Goal: Task Accomplishment & Management: Manage account settings

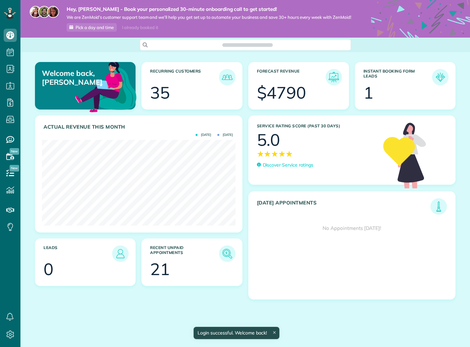
scroll to position [86, 193]
click at [290, 168] on p "Discover Service ratings" at bounding box center [288, 165] width 50 height 7
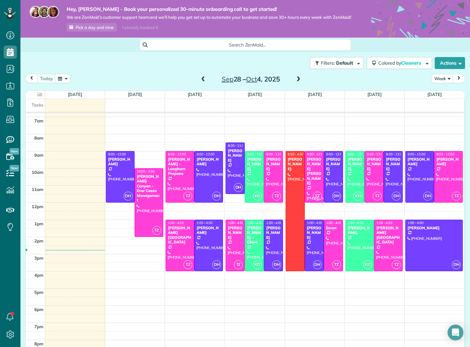
scroll to position [115, 0]
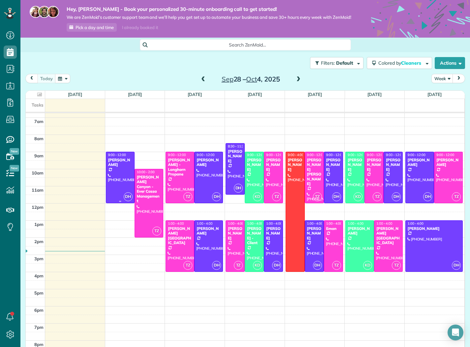
click at [124, 184] on div at bounding box center [120, 177] width 28 height 51
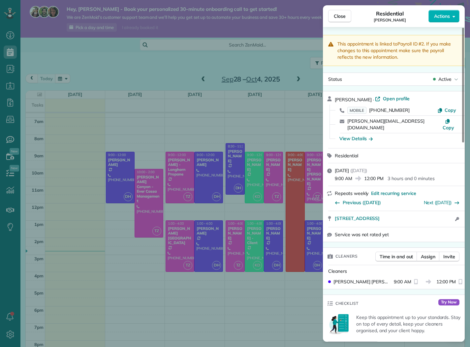
click at [133, 200] on div "Close Residential Jorge Velez Actions This appointment is linked to Payroll ID …" at bounding box center [235, 173] width 470 height 347
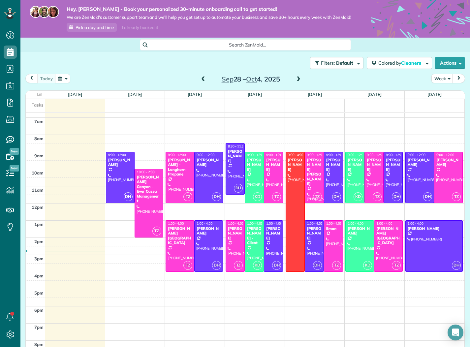
click at [202, 82] on span at bounding box center [202, 79] width 7 height 6
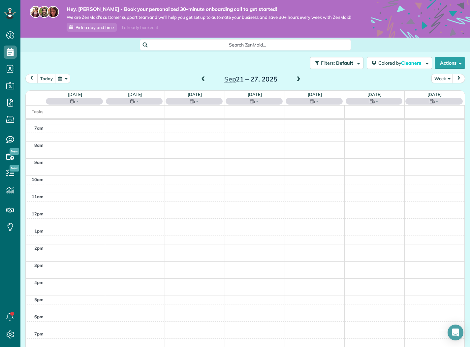
scroll to position [120, 0]
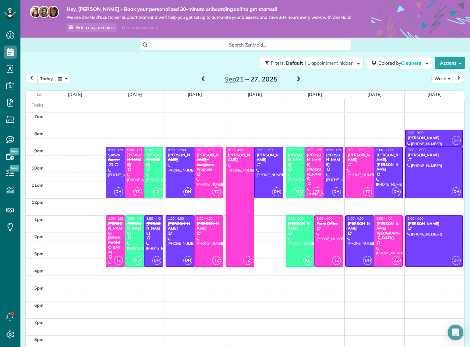
click at [299, 82] on span at bounding box center [298, 79] width 7 height 6
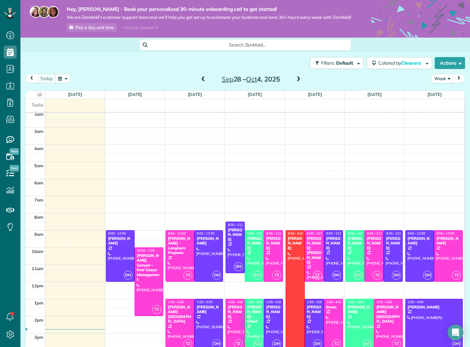
scroll to position [38, 0]
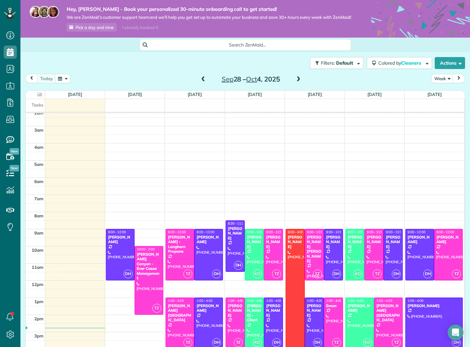
click at [146, 200] on div "12am 1am 2am 3am 4am 5am 6am 7am 8am 9am 10am 11am 12pm 1pm 2pm 3pm 4pm 5pm 6pm…" at bounding box center [245, 280] width 438 height 411
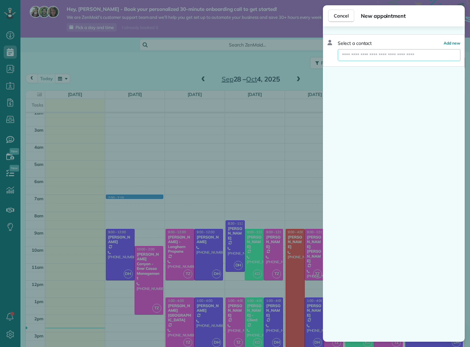
click at [403, 55] on input "text" at bounding box center [399, 55] width 122 height 12
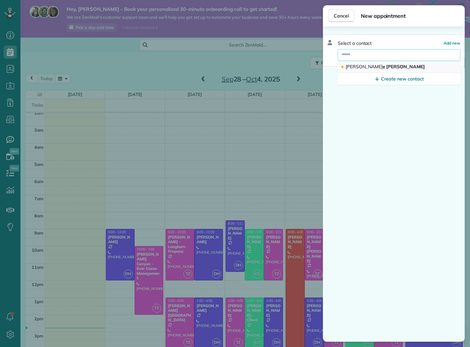
type input "****"
click at [372, 63] on button "Alic e Owen" at bounding box center [399, 67] width 123 height 12
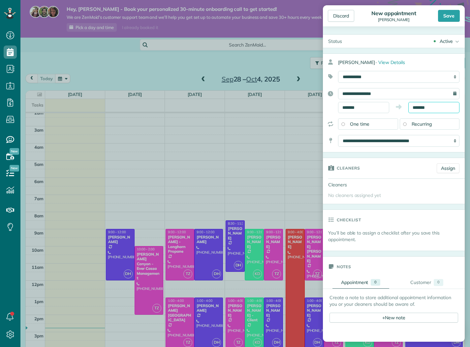
click at [437, 107] on input "*******" at bounding box center [433, 107] width 51 height 11
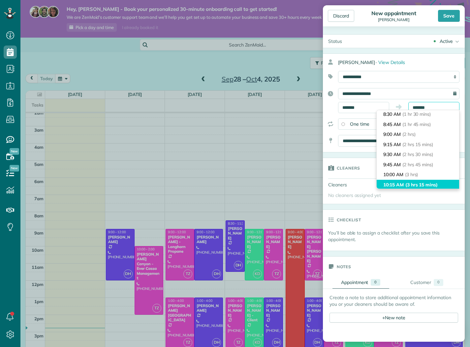
scroll to position [66, 0]
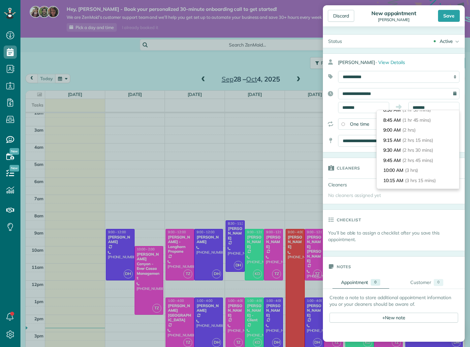
type input "********"
click at [415, 170] on span "(3 hrs)" at bounding box center [411, 170] width 13 height 6
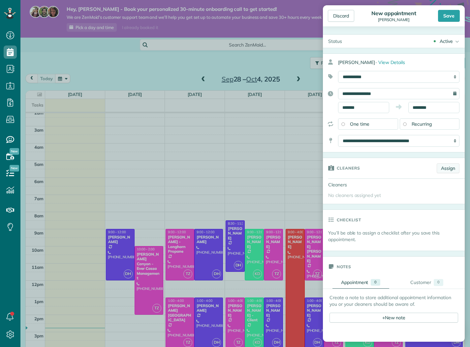
click at [445, 168] on link "Assign" at bounding box center [447, 168] width 23 height 10
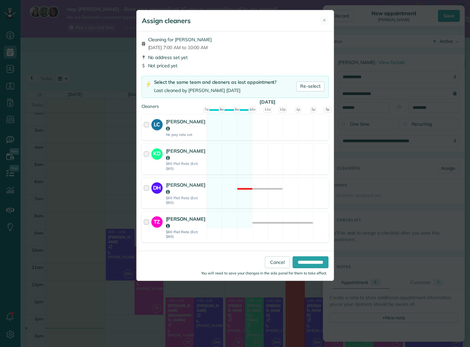
drag, startPoint x: 167, startPoint y: 206, endPoint x: 184, endPoint y: 206, distance: 16.5
click at [167, 216] on strong "[PERSON_NAME]" at bounding box center [186, 222] width 40 height 13
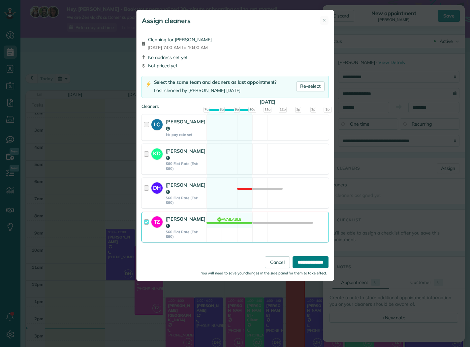
click at [299, 256] on input "**********" at bounding box center [310, 262] width 36 height 12
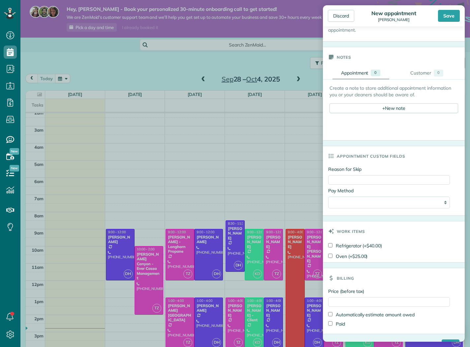
scroll to position [236, 0]
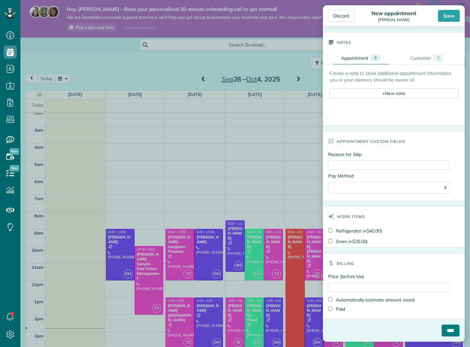
drag, startPoint x: 445, startPoint y: 328, endPoint x: 441, endPoint y: 328, distance: 4.0
click at [445, 328] on input "****" at bounding box center [450, 330] width 18 height 12
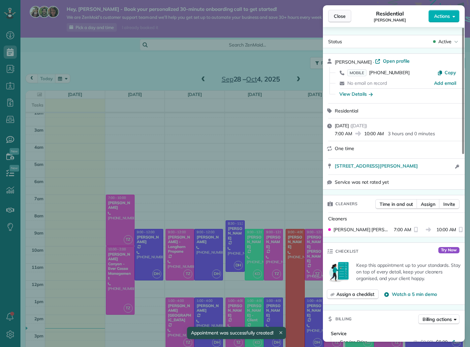
click at [341, 15] on span "Close" at bounding box center [340, 16] width 12 height 7
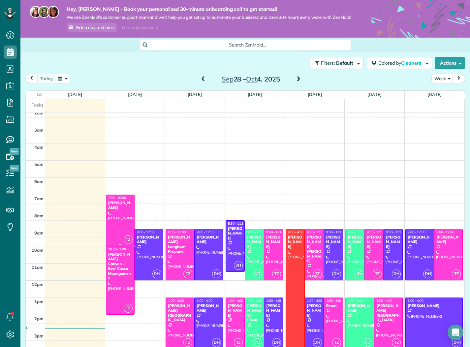
scroll to position [39, 0]
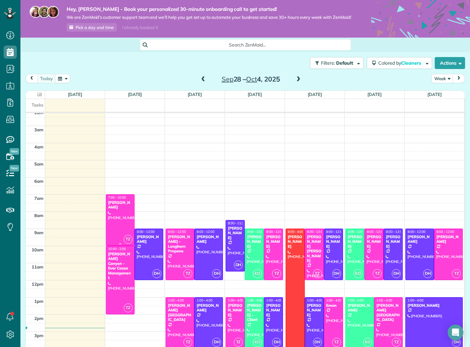
click at [119, 223] on div at bounding box center [120, 220] width 28 height 51
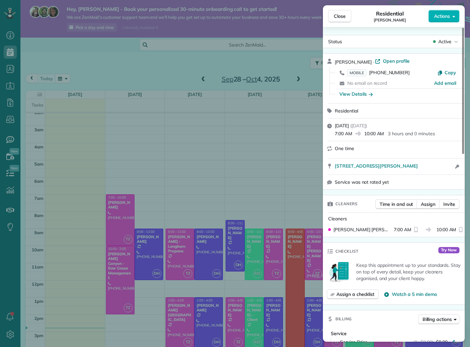
click at [365, 96] on div "View Details" at bounding box center [355, 94] width 33 height 7
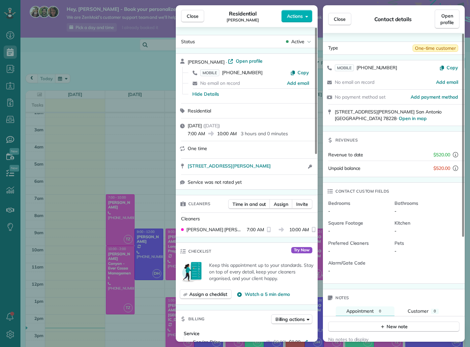
drag, startPoint x: 343, startPoint y: 13, endPoint x: 339, endPoint y: 13, distance: 4.6
click at [343, 13] on button "Close" at bounding box center [339, 19] width 23 height 13
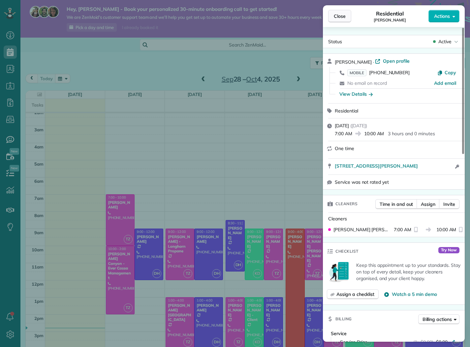
click at [337, 14] on span "Close" at bounding box center [340, 16] width 12 height 7
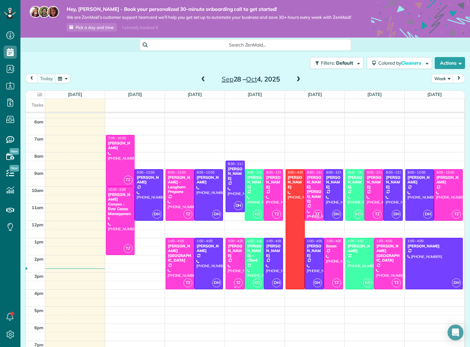
scroll to position [98, 0]
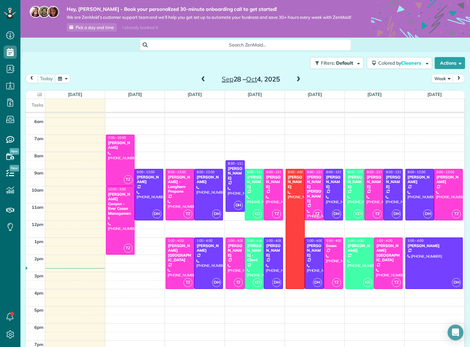
click at [204, 82] on span at bounding box center [202, 79] width 7 height 6
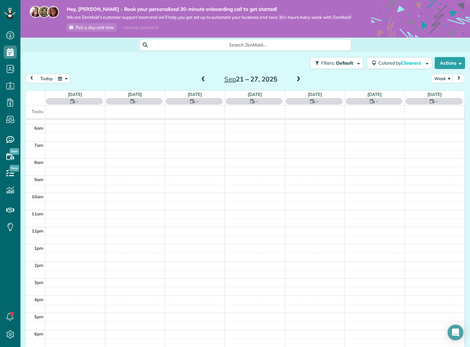
scroll to position [120, 0]
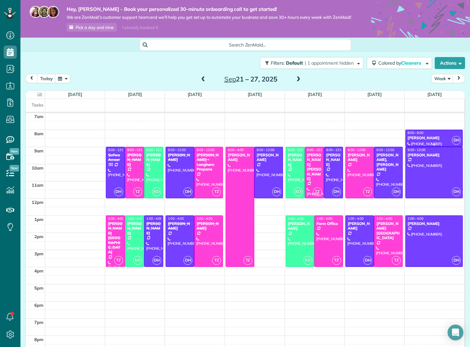
click at [431, 140] on div "Paola" at bounding box center [434, 137] width 54 height 5
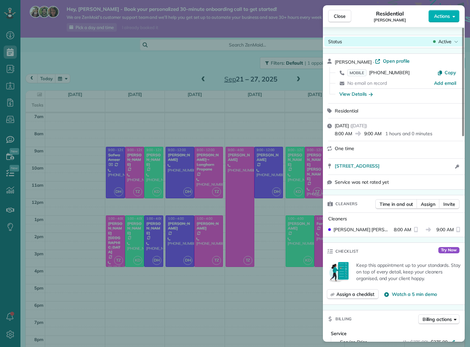
click at [448, 41] on span "Active" at bounding box center [444, 41] width 13 height 7
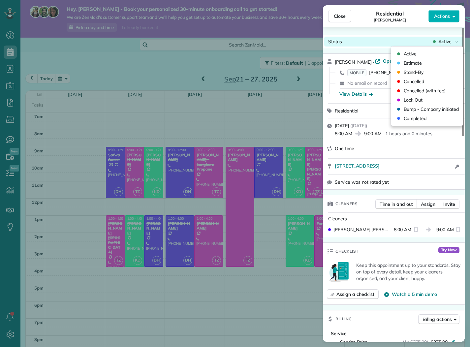
click at [440, 43] on span "Active" at bounding box center [444, 41] width 13 height 7
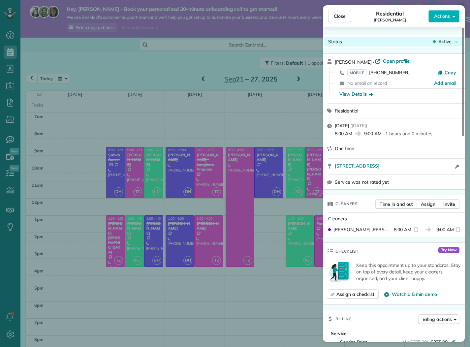
click at [439, 39] on span "Active" at bounding box center [444, 41] width 13 height 7
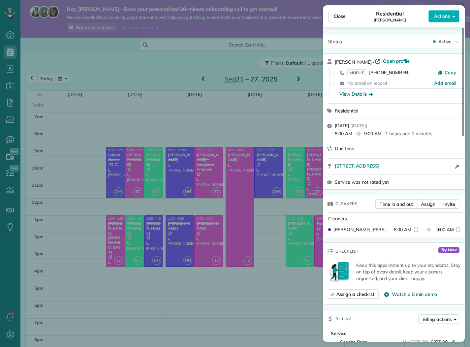
click at [366, 93] on div "View Details" at bounding box center [355, 94] width 33 height 7
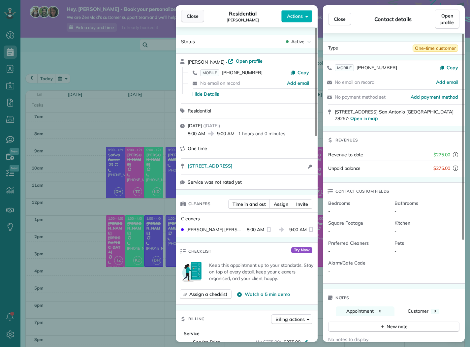
click at [193, 10] on button "Close" at bounding box center [192, 16] width 23 height 13
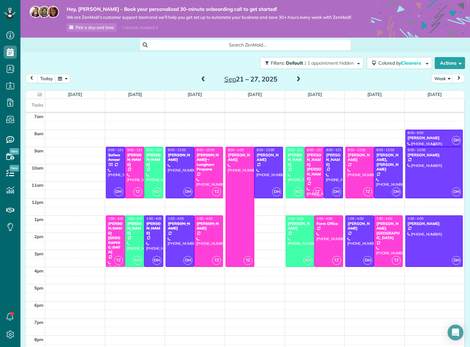
click at [428, 135] on div "8:00 - 9:00" at bounding box center [434, 133] width 54 height 4
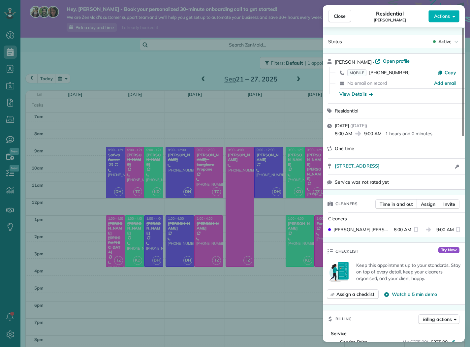
click at [442, 127] on div "Saturday, September 27, 2025 ( yesterday ) 8:00 AM 9:00 AM 1 hours and 0 minutes" at bounding box center [398, 129] width 126 height 15
drag, startPoint x: 350, startPoint y: 125, endPoint x: 351, endPoint y: 112, distance: 12.9
click at [349, 125] on span "Saturday, September 27, 2025" at bounding box center [342, 126] width 14 height 6
drag, startPoint x: 340, startPoint y: 22, endPoint x: 340, endPoint y: 25, distance: 3.3
click at [340, 22] on button "Close" at bounding box center [339, 16] width 23 height 13
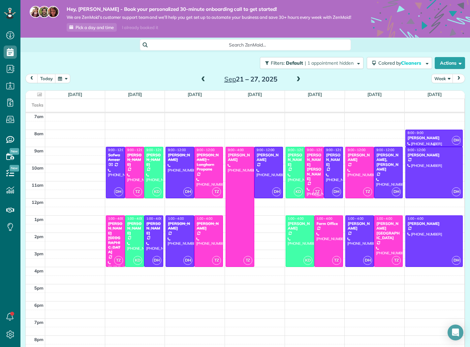
click at [421, 135] on span "8:00 - 9:00" at bounding box center [415, 133] width 16 height 4
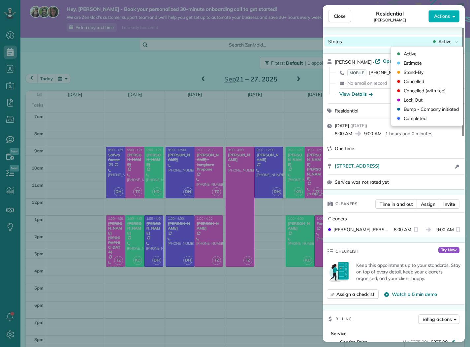
click at [448, 40] on span "Active" at bounding box center [444, 41] width 13 height 7
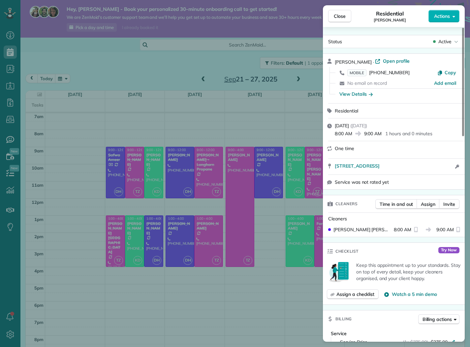
click at [356, 93] on div "View Details" at bounding box center [355, 94] width 33 height 7
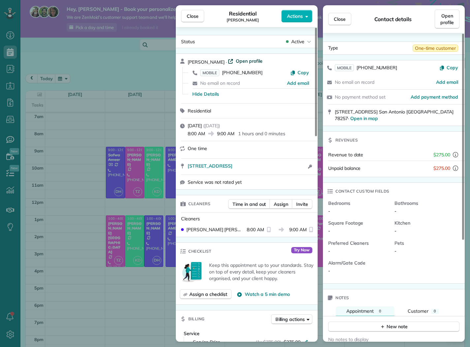
click at [236, 59] on span "Open profile" at bounding box center [249, 61] width 27 height 7
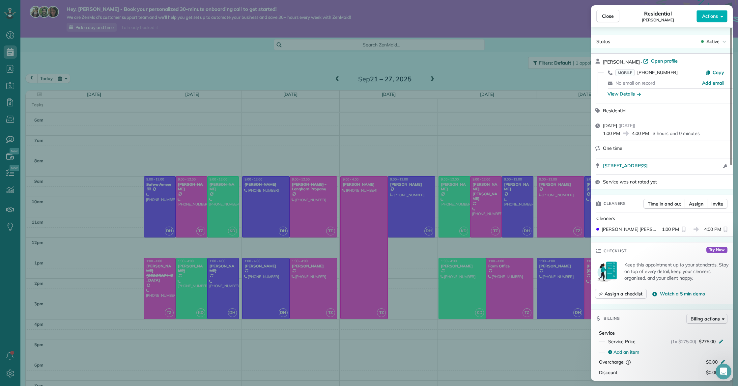
click at [43, 111] on div "Close Residential Paola Actions Status Active Paola · Open profile MOBILE (786)…" at bounding box center [369, 193] width 738 height 386
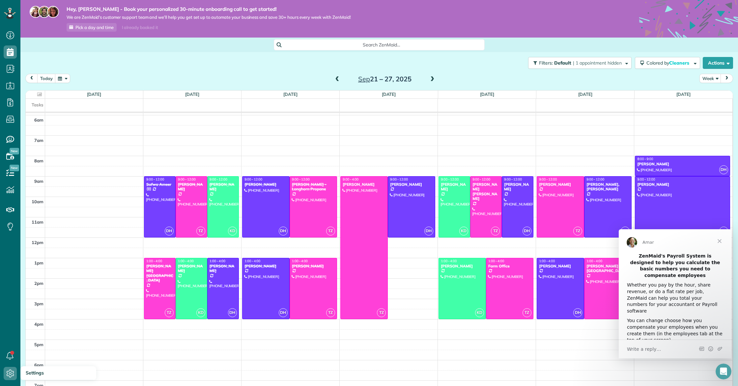
click at [11, 346] on div "Dashboard Scheduling Calendar View List View Dispatch View - Weekly scheduling …" at bounding box center [10, 193] width 20 height 386
click at [9, 346] on icon at bounding box center [10, 373] width 13 height 13
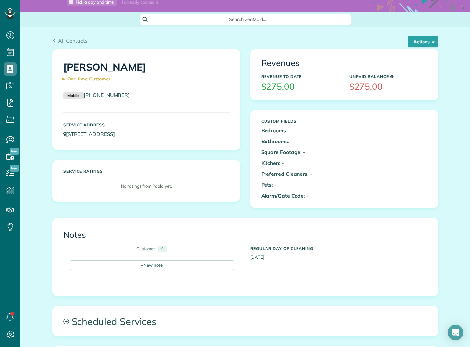
scroll to position [30, 0]
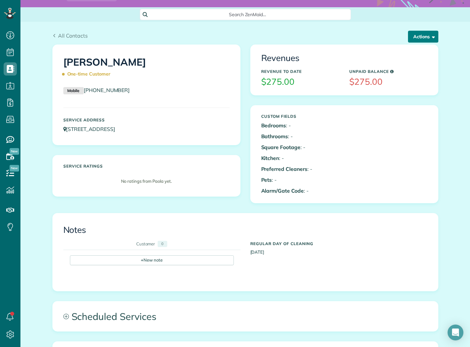
click at [431, 39] on span "button" at bounding box center [432, 36] width 5 height 5
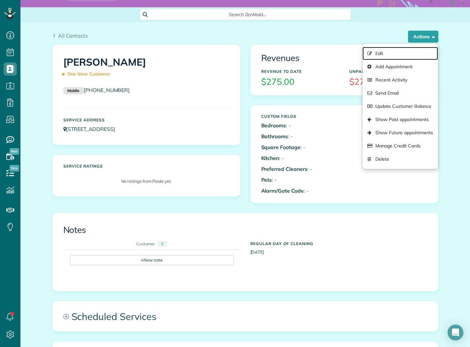
click at [394, 56] on link "Edit" at bounding box center [399, 53] width 75 height 13
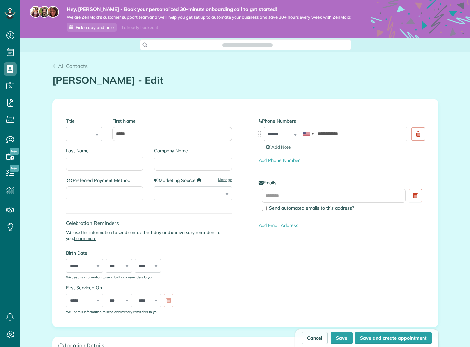
type input "**********"
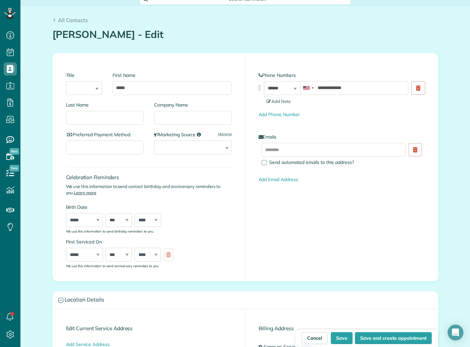
scroll to position [38, 0]
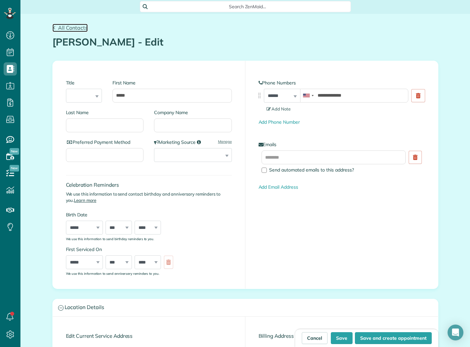
click at [62, 31] on span "All Contacts" at bounding box center [73, 27] width 30 height 7
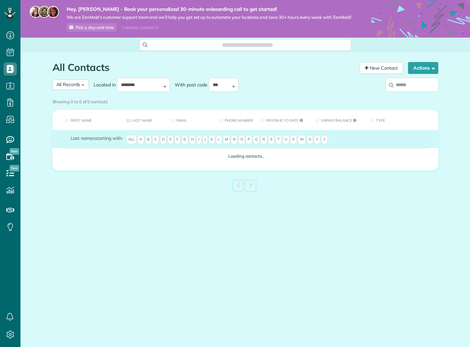
scroll to position [3, 3]
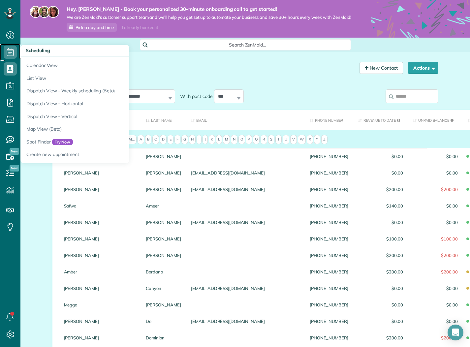
click at [12, 51] on use at bounding box center [10, 52] width 7 height 8
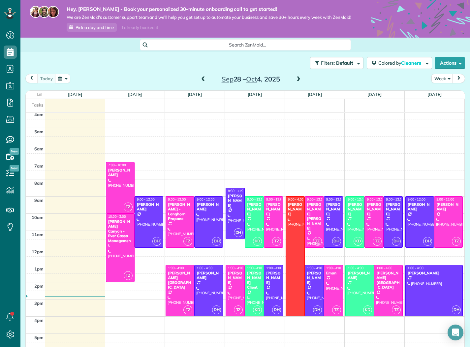
scroll to position [76, 0]
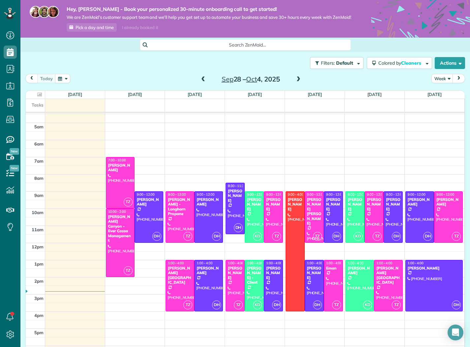
click at [202, 82] on span at bounding box center [202, 79] width 7 height 6
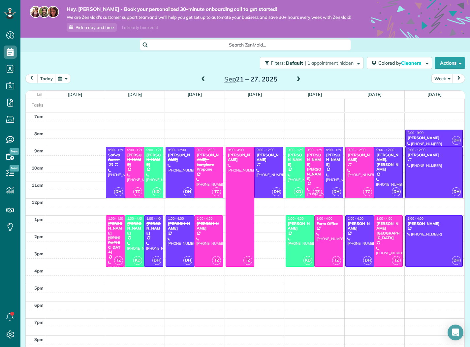
click at [440, 135] on div "8:00 - 9:00" at bounding box center [434, 133] width 54 height 4
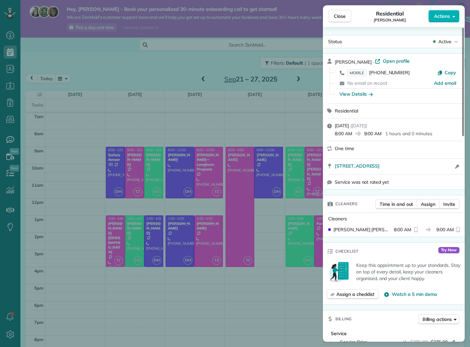
click at [354, 93] on div "View Details" at bounding box center [355, 94] width 33 height 7
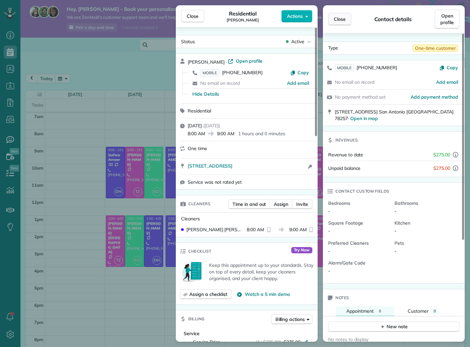
click at [350, 18] on button "Close" at bounding box center [339, 19] width 23 height 13
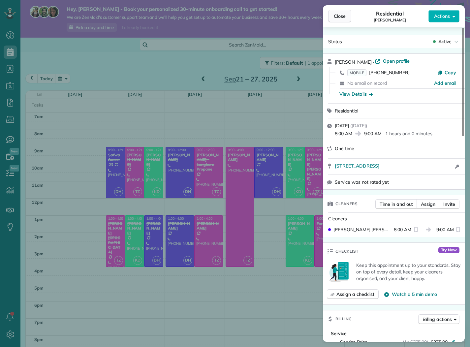
click at [338, 15] on span "Close" at bounding box center [340, 16] width 12 height 7
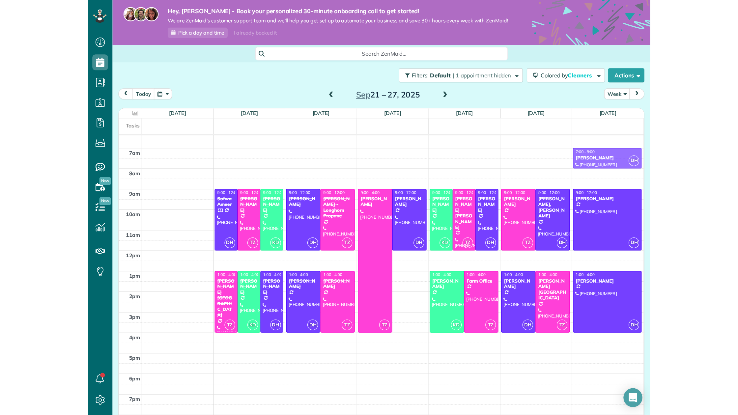
scroll to position [109, 0]
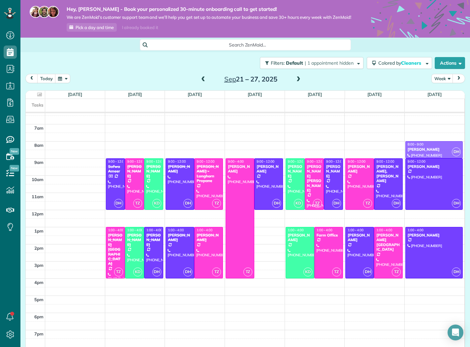
click at [427, 144] on div "12am 1am 2am 3am 4am 5am 6am 7am 8am 9am 10am 11am 12pm 1pm 2pm 3pm 4pm 5pm 6pm…" at bounding box center [245, 209] width 438 height 411
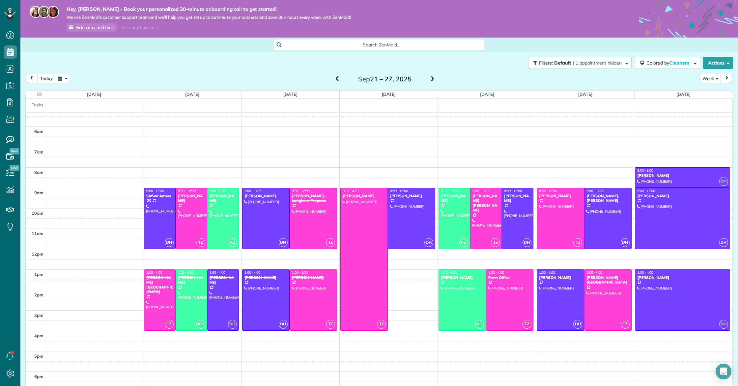
scroll to position [386, 20]
click at [469, 77] on button "Week" at bounding box center [711, 78] width 22 height 9
click at [469, 120] on link "Month" at bounding box center [726, 120] width 52 height 13
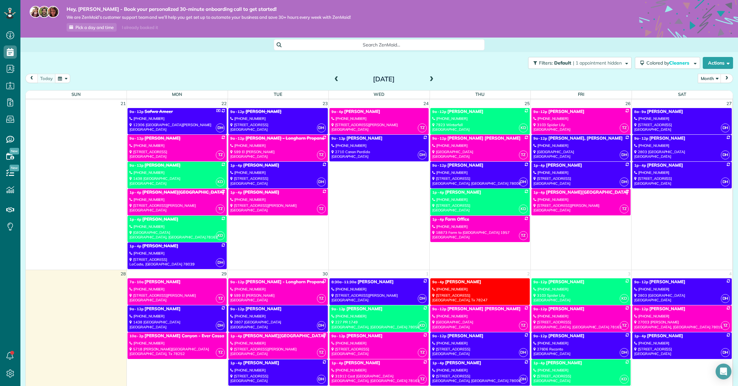
scroll to position [52, 0]
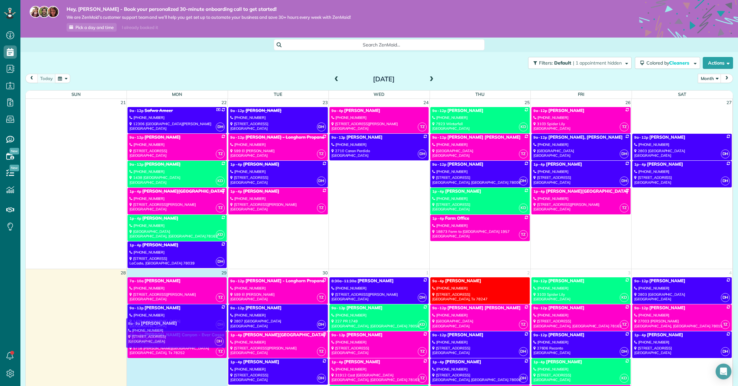
drag, startPoint x: 681, startPoint y: 116, endPoint x: 175, endPoint y: 328, distance: 548.7
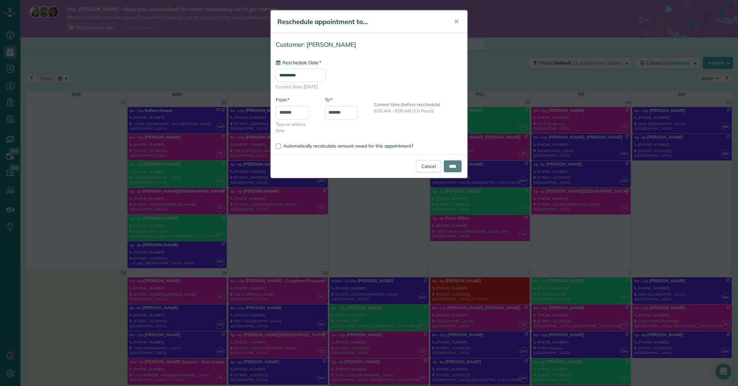
type input "**********"
click at [298, 109] on input "*******" at bounding box center [292, 113] width 33 height 14
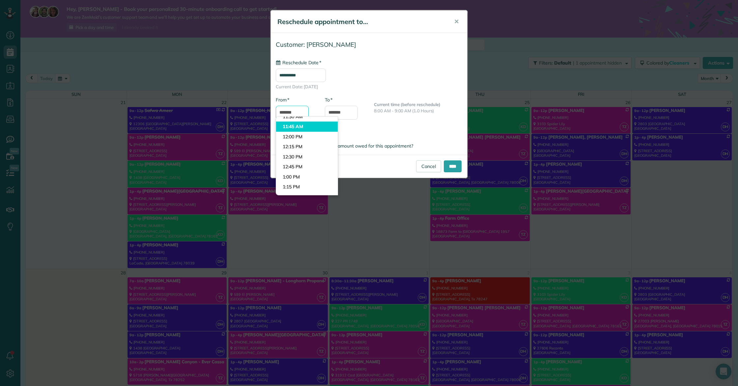
scroll to position [459, 0]
type input "*******"
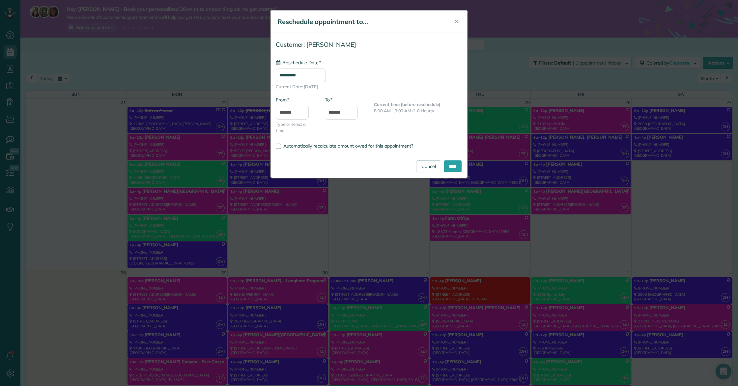
click at [304, 178] on body "Dashboard Scheduling Calendar View List View Dispatch View - Weekly scheduling …" at bounding box center [369, 193] width 738 height 386
click at [345, 113] on input "*******" at bounding box center [341, 113] width 33 height 14
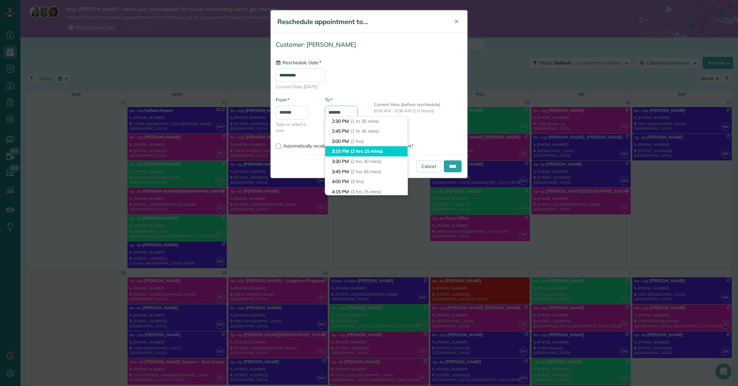
scroll to position [67, 0]
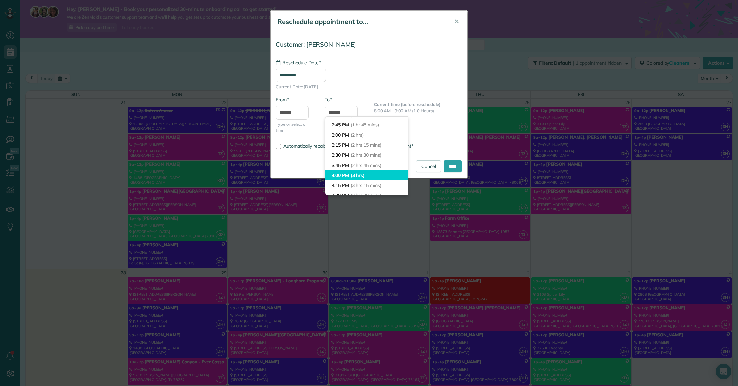
type input "*******"
click at [361, 174] on span "(3 hrs)" at bounding box center [357, 175] width 13 height 6
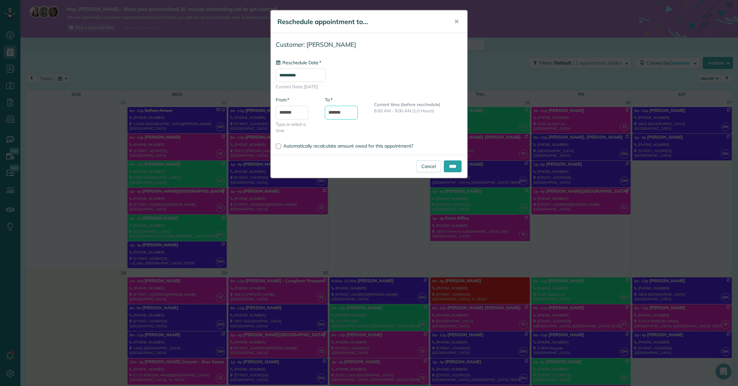
click at [343, 112] on input "*******" at bounding box center [341, 113] width 33 height 14
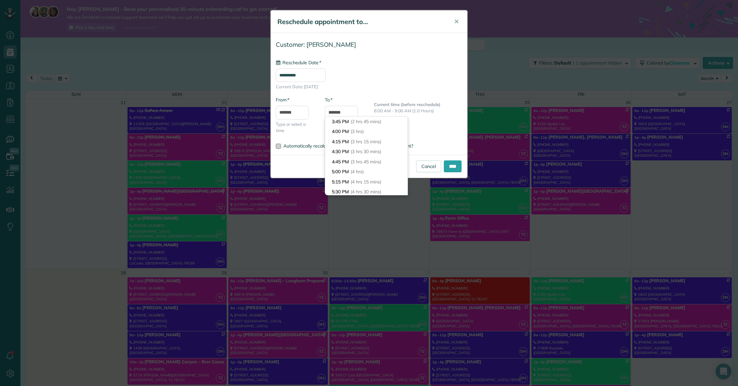
click at [437, 145] on label "Automatically recalculate amount owed for this appointment?" at bounding box center [369, 146] width 187 height 5
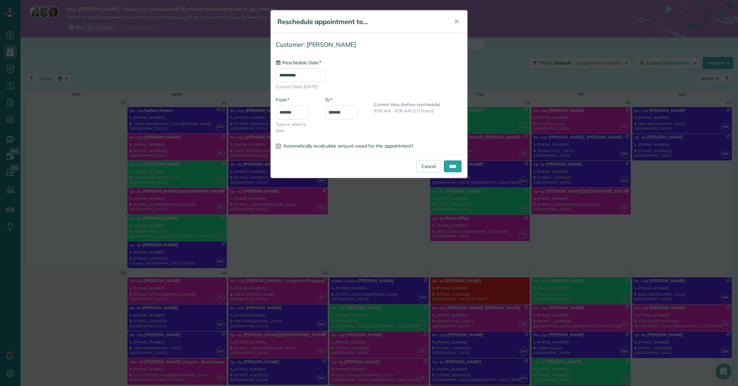
click at [387, 147] on span "Automatically recalculate amount owed for this appointment?" at bounding box center [349, 146] width 130 height 6
click at [452, 166] on input "****" at bounding box center [453, 167] width 18 height 12
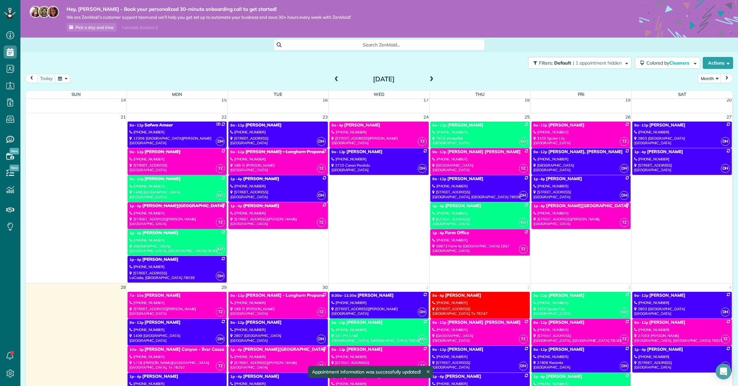
scroll to position [0, 0]
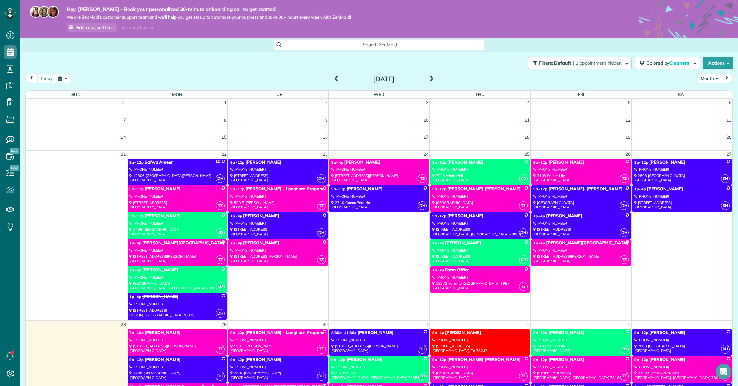
click at [268, 248] on div "(210) 777-7363" at bounding box center [277, 250] width 95 height 5
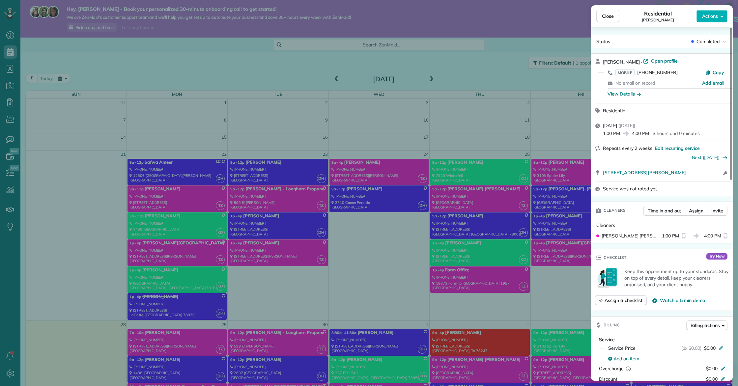
click at [469, 47] on div "Status Completed" at bounding box center [662, 41] width 142 height 13
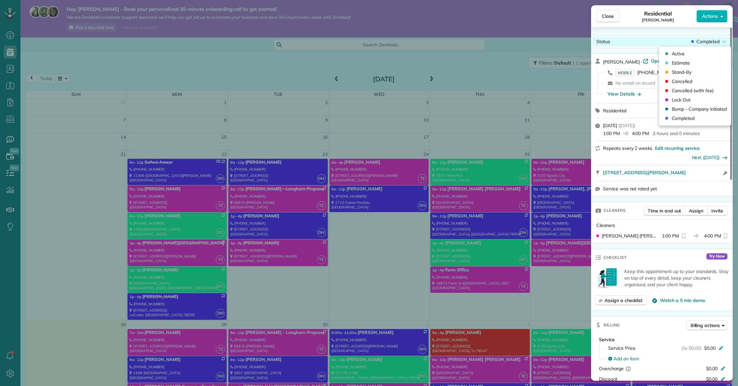
click at [469, 44] on span "Completed" at bounding box center [708, 41] width 23 height 7
click at [469, 37] on div "Status Completed" at bounding box center [662, 42] width 139 height 10
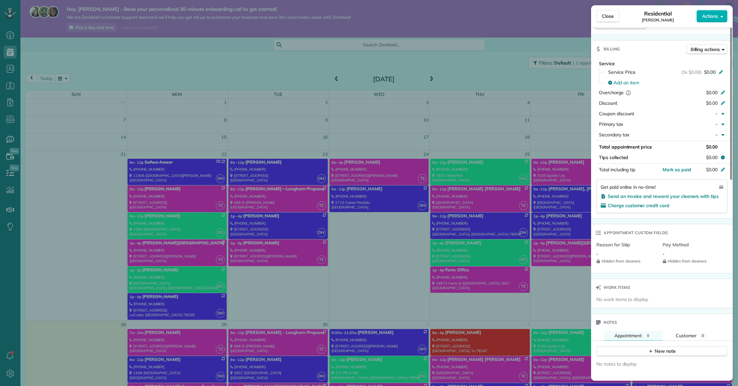
scroll to position [259, 0]
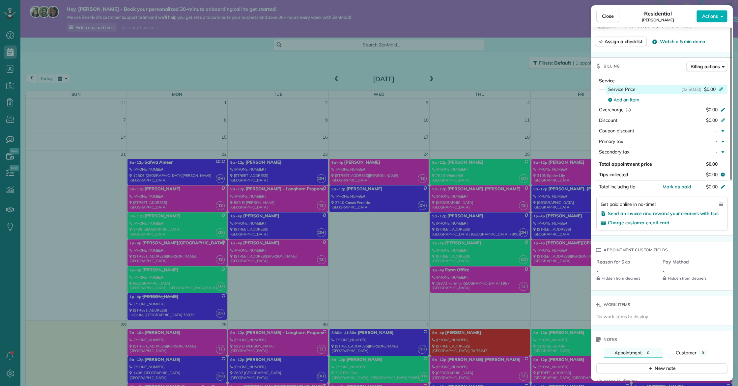
click at [469, 86] on span "$0.00" at bounding box center [711, 89] width 12 height 7
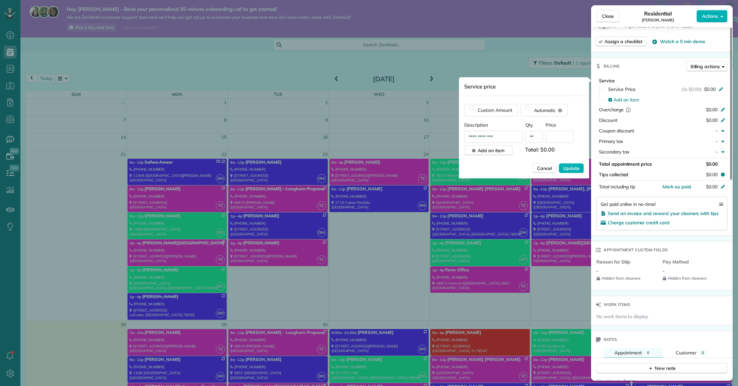
click at [469, 139] on input "text" at bounding box center [560, 137] width 28 height 12
type input "****"
click at [469, 168] on span "Update" at bounding box center [571, 168] width 16 height 7
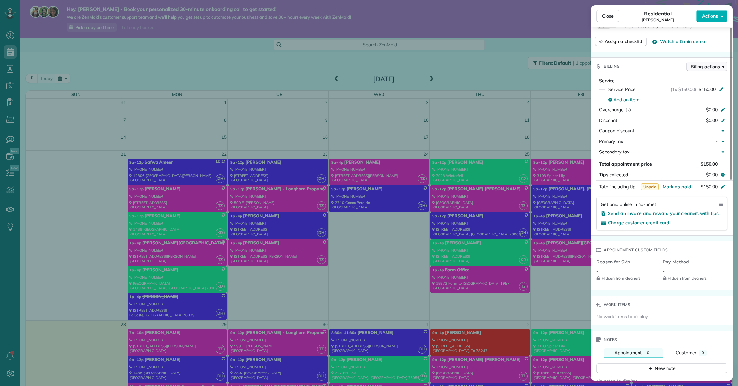
click at [469, 65] on span "Billing actions" at bounding box center [705, 66] width 29 height 7
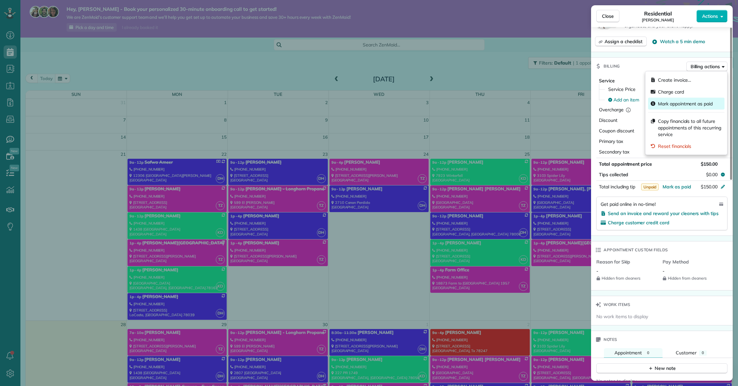
click at [469, 102] on span "Mark appointment as paid" at bounding box center [690, 104] width 64 height 7
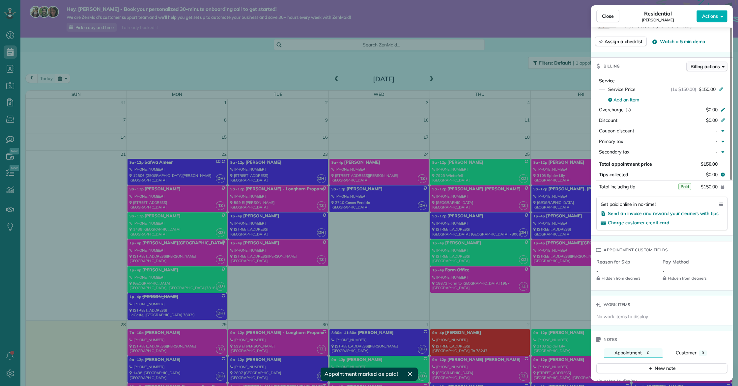
click at [469, 65] on span "Billing actions" at bounding box center [705, 66] width 29 height 7
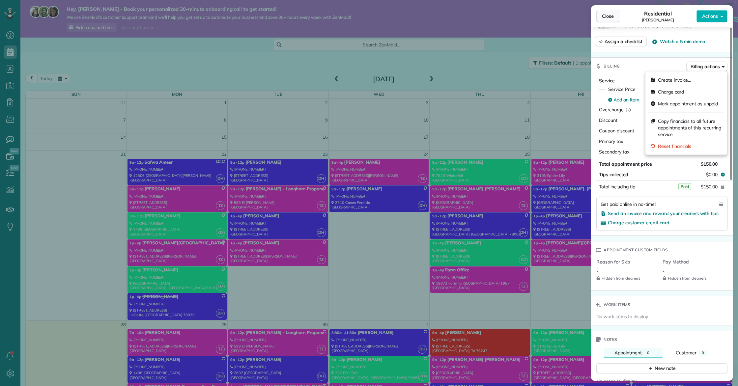
click at [469, 12] on button "Close" at bounding box center [608, 16] width 23 height 13
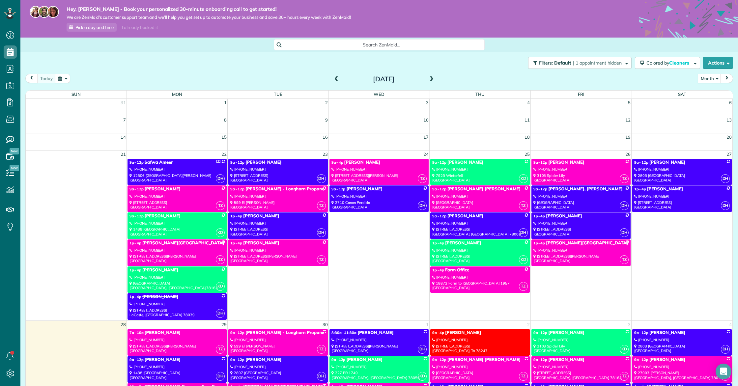
click at [169, 168] on div "(210) 776-6485" at bounding box center [177, 169] width 95 height 5
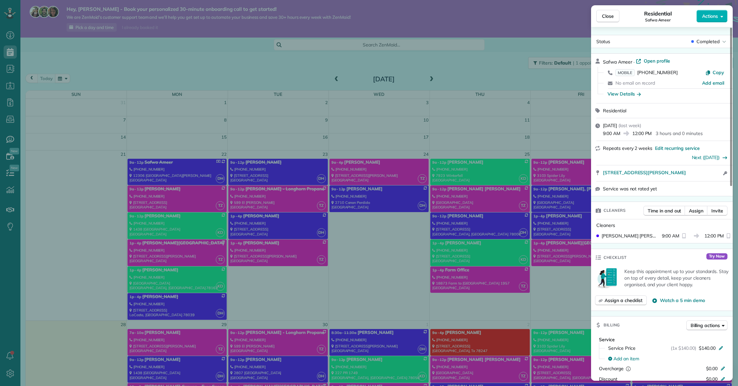
click at [256, 194] on div "Close Residential Safwa Ameer Actions Status Completed Safwa Ameer · Open profi…" at bounding box center [369, 193] width 738 height 386
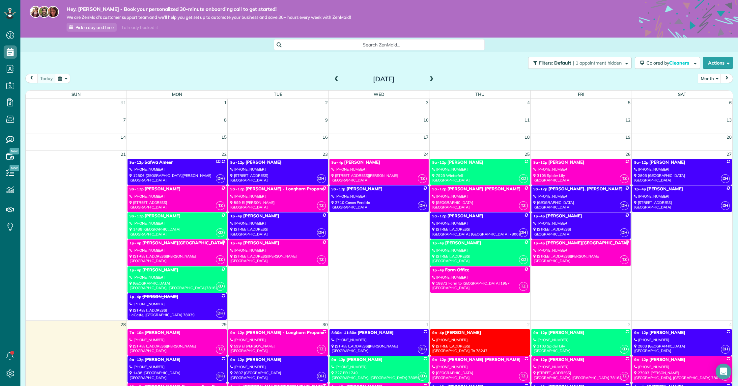
click at [193, 167] on link "DH 9a - 12p Safwa Ameer (210) 776-6485 12306 Fort Dameron San Antonio, TX 78245" at bounding box center [177, 172] width 99 height 27
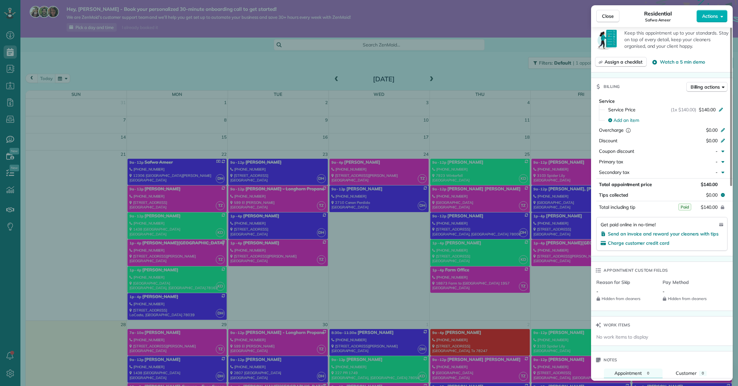
scroll to position [217, 0]
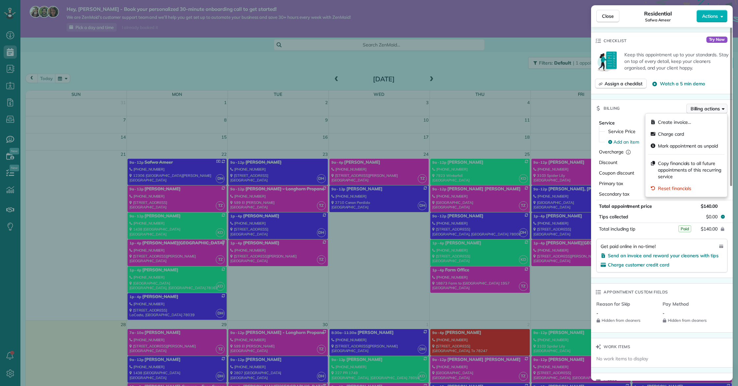
click at [469, 108] on span "Billing actions" at bounding box center [705, 108] width 29 height 7
click at [229, 117] on div "Close Residential Safwa Ameer Actions Status Completed Safwa Ameer · Open profi…" at bounding box center [369, 193] width 738 height 386
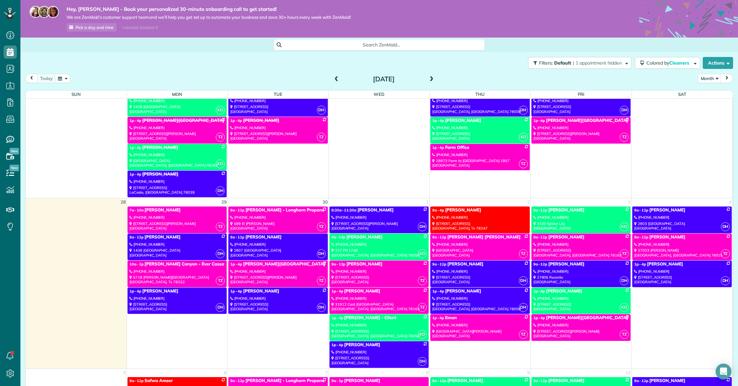
scroll to position [124, 0]
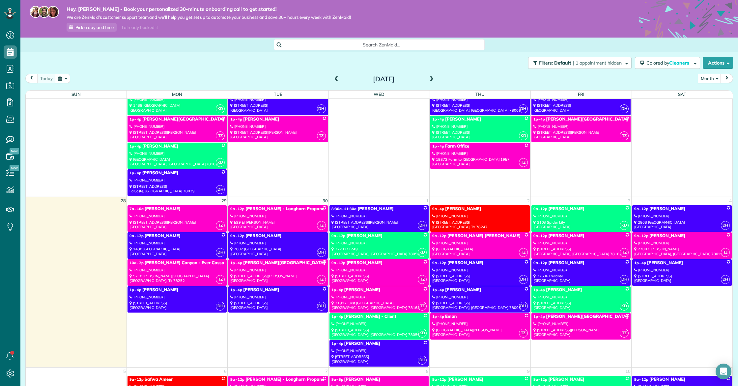
click at [469, 216] on div "(512) 644-3605" at bounding box center [480, 216] width 95 height 5
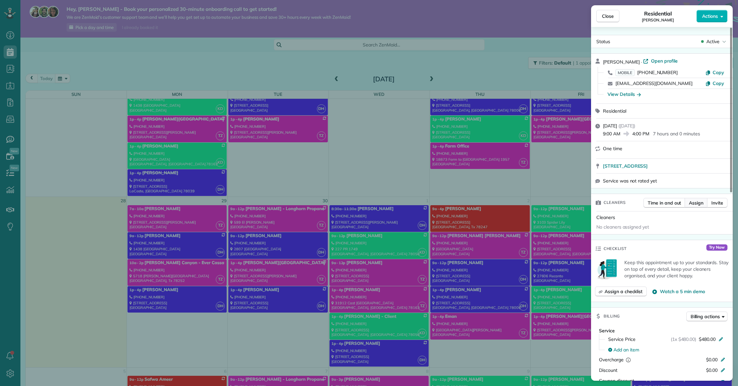
click at [469, 202] on span "Assign" at bounding box center [696, 203] width 15 height 7
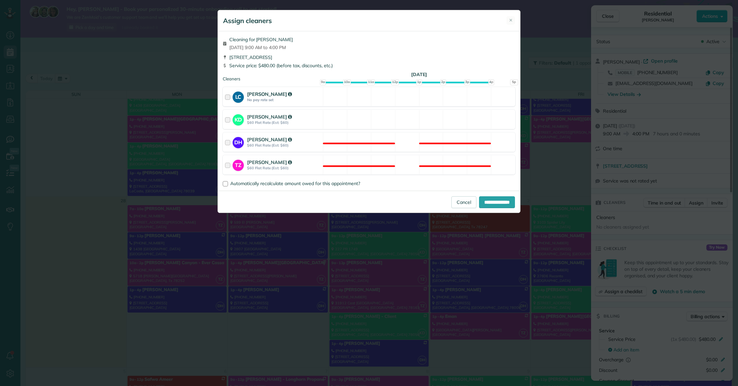
click at [291, 98] on strong "No pay rate set" at bounding box center [284, 100] width 74 height 5
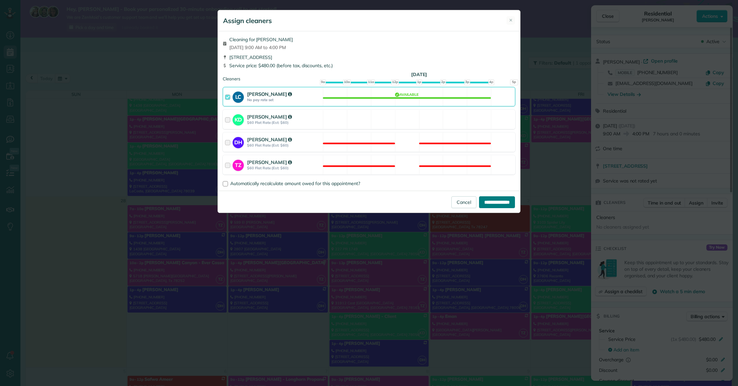
drag, startPoint x: 492, startPoint y: 200, endPoint x: 508, endPoint y: 199, distance: 15.9
click at [469, 200] on input "**********" at bounding box center [497, 202] width 36 height 12
type input "**********"
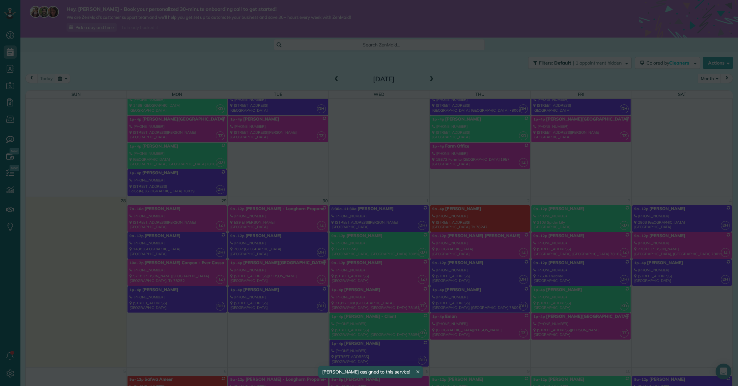
scroll to position [124, 0]
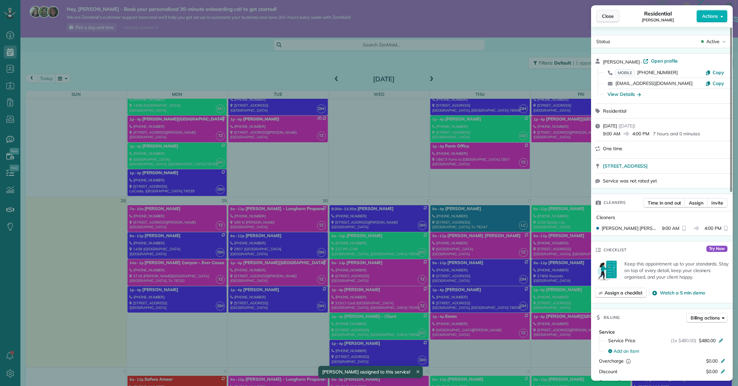
click at [469, 16] on span "Close" at bounding box center [608, 16] width 12 height 7
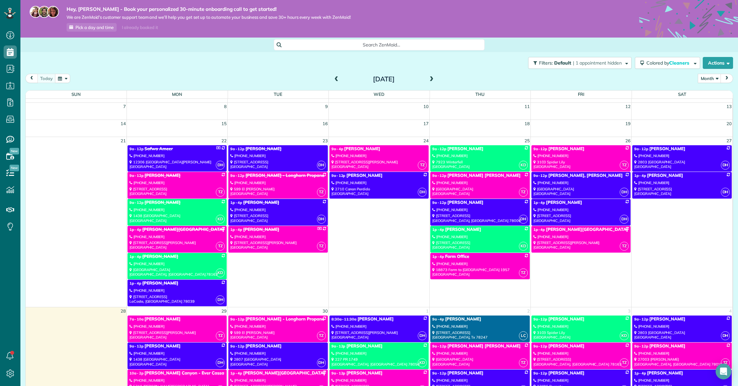
scroll to position [13, 0]
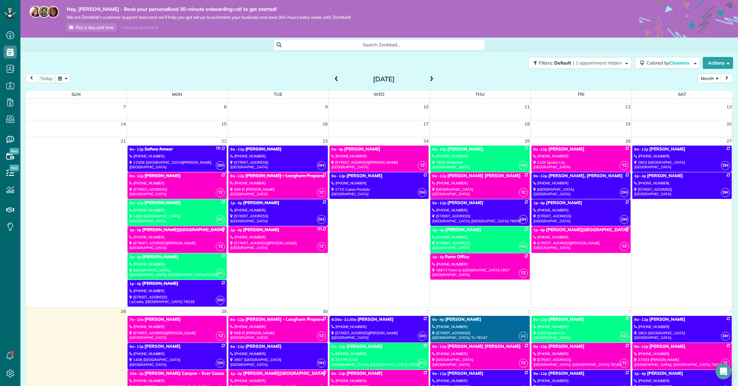
click at [281, 157] on div "[PHONE_NUMBER]" at bounding box center [277, 156] width 95 height 5
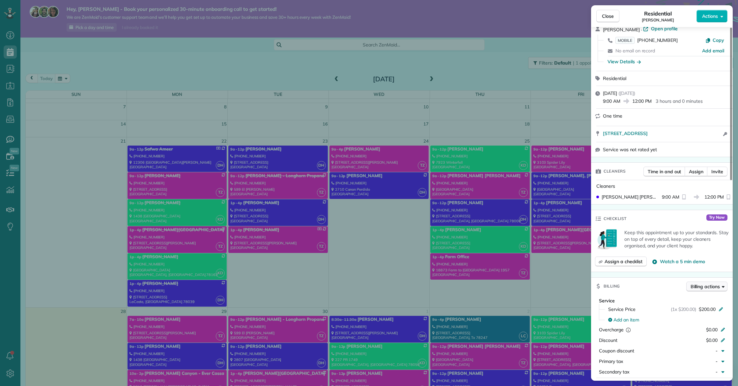
scroll to position [40, 0]
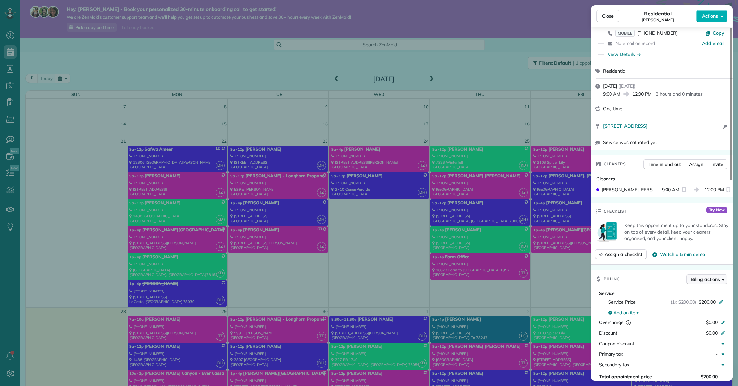
click at [469, 283] on span "Billing actions" at bounding box center [705, 279] width 29 height 7
click at [469, 321] on span "Mark appointment as paid" at bounding box center [694, 322] width 55 height 7
click at [469, 13] on span "Close" at bounding box center [608, 16] width 12 height 7
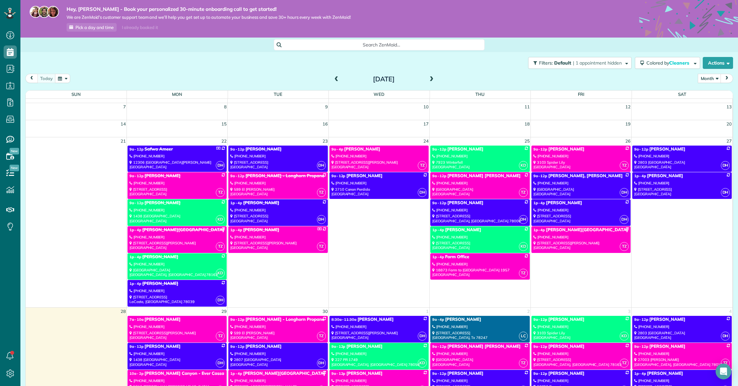
click at [193, 153] on link "DH 9a - 12p Safwa Ameer (210) 776-6485 12306 Fort Dameron San Antonio, TX 78245" at bounding box center [177, 159] width 99 height 27
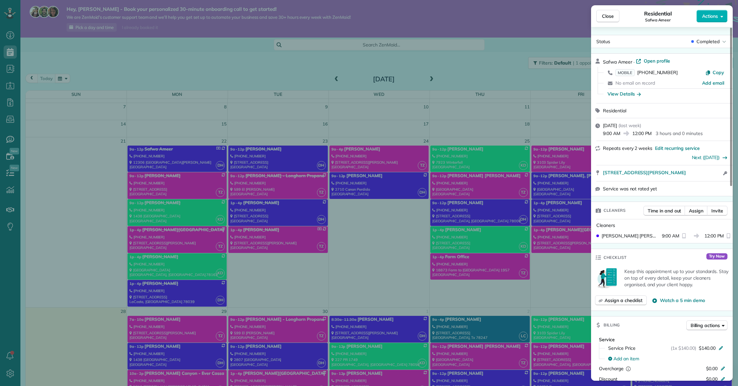
click at [244, 190] on div "Close Residential Safwa Ameer Actions Status Completed Safwa Ameer · Open profi…" at bounding box center [369, 193] width 738 height 386
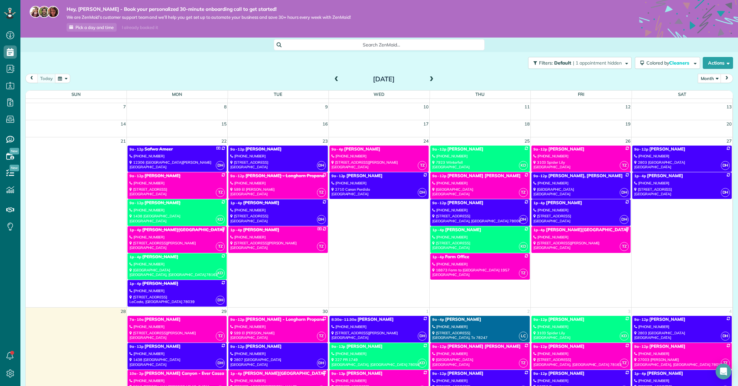
click at [185, 262] on div "(210) 601-6678" at bounding box center [177, 264] width 95 height 5
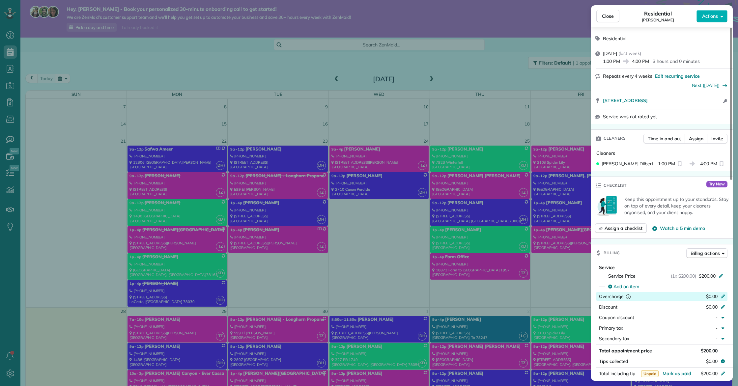
scroll to position [90, 0]
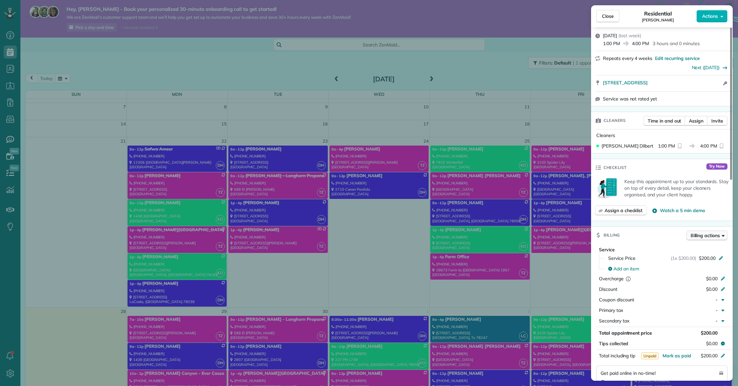
click at [469, 232] on span "Billing actions" at bounding box center [705, 235] width 29 height 7
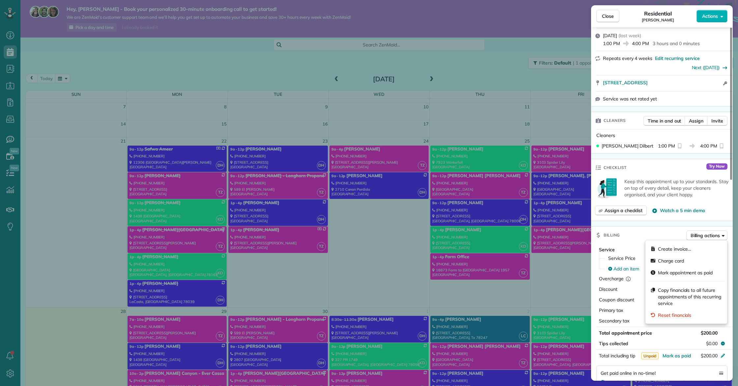
click at [469, 274] on span "Mark appointment as paid" at bounding box center [690, 273] width 64 height 7
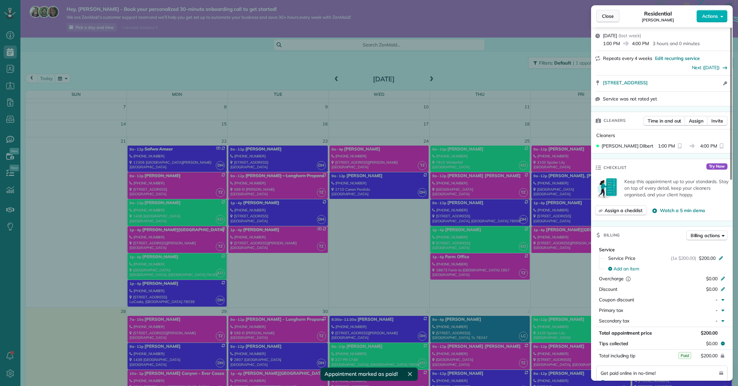
click at [469, 15] on span "Close" at bounding box center [608, 16] width 12 height 7
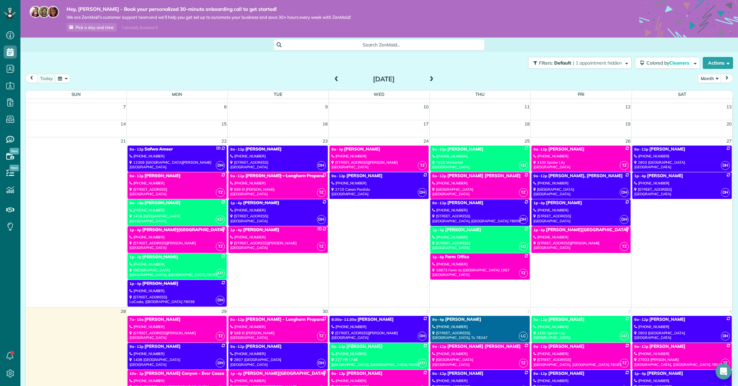
click at [169, 180] on link "TZ 9a - 12p Ryan Dominion (210) 416-4204 6330 Granada Way San Antonio, TX 78257" at bounding box center [177, 185] width 99 height 27
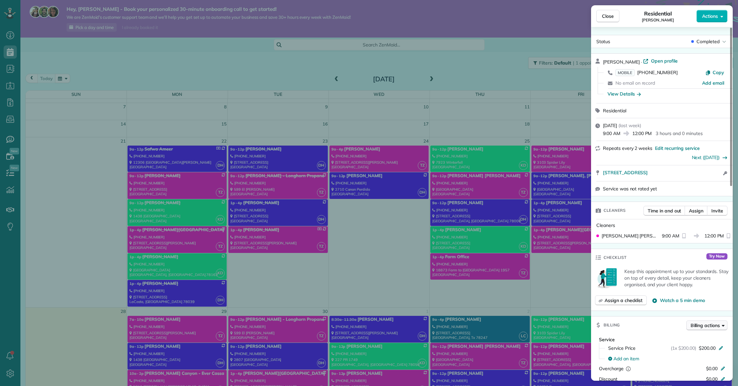
click at [469, 326] on span "Billing actions" at bounding box center [705, 325] width 29 height 7
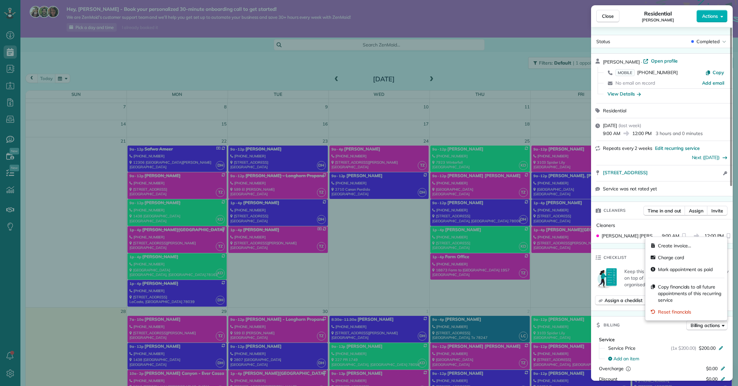
click at [469, 272] on span "Mark appointment as paid" at bounding box center [690, 269] width 64 height 7
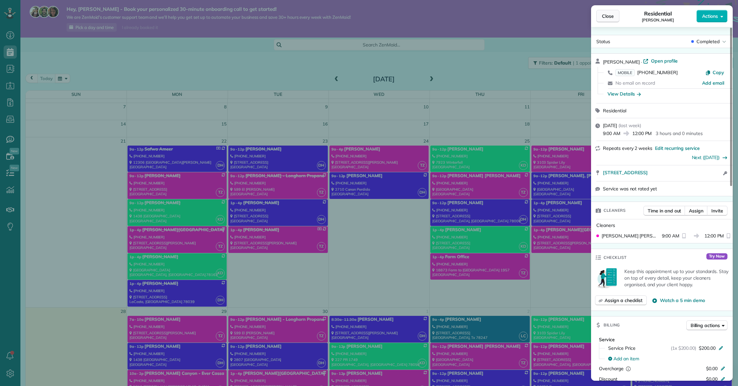
click at [469, 15] on span "Close" at bounding box center [608, 16] width 12 height 7
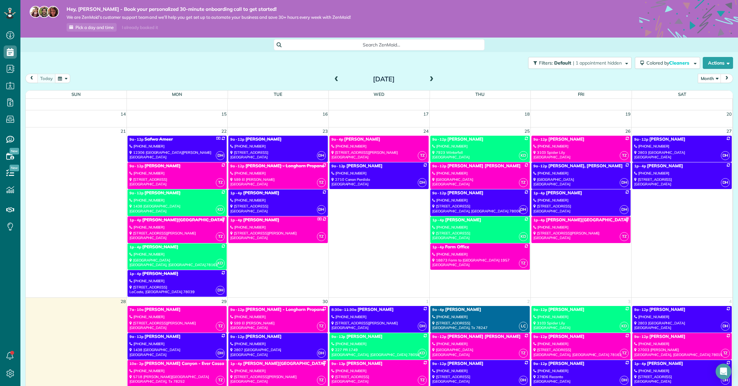
click at [270, 152] on div "6272 Farm to Market Road 311 Spring Branch, TX 78070" at bounding box center [277, 155] width 95 height 10
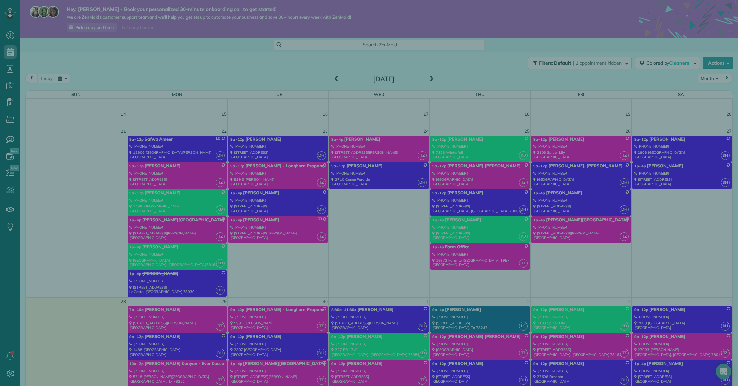
scroll to position [24, 0]
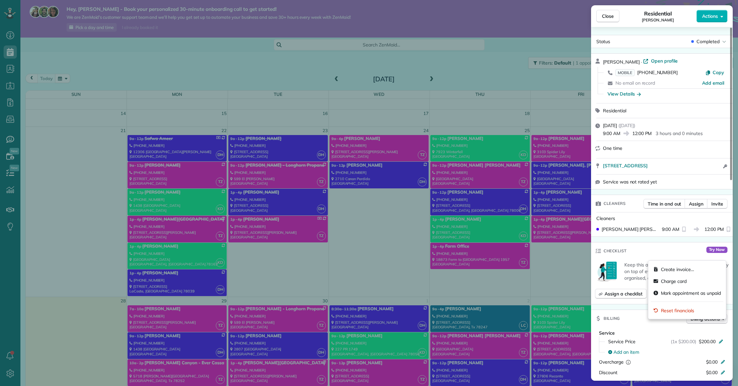
click at [469, 322] on span "Billing actions" at bounding box center [705, 319] width 29 height 7
click at [469, 294] on span "Mark appointment as unpaid" at bounding box center [691, 293] width 60 height 7
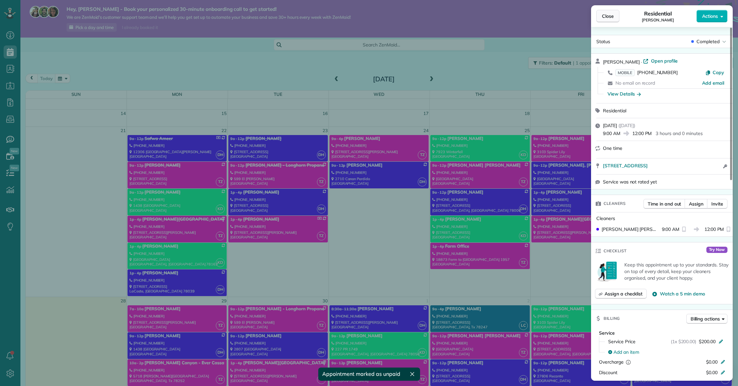
click at [469, 14] on span "Close" at bounding box center [608, 16] width 12 height 7
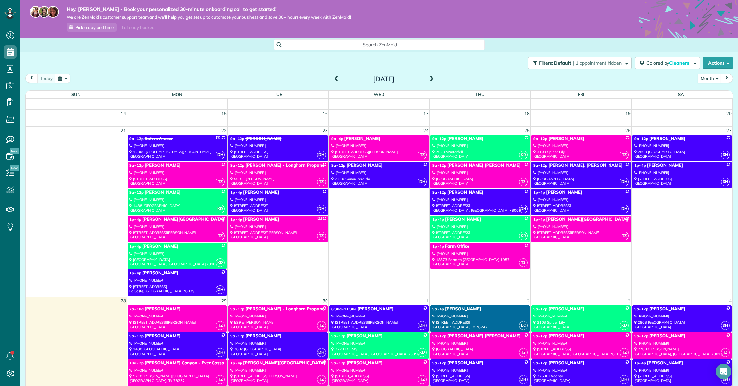
click at [270, 198] on div "[PHONE_NUMBER]" at bounding box center [277, 199] width 95 height 5
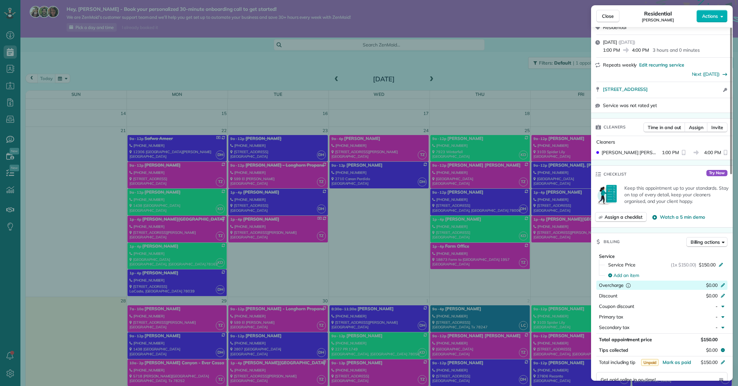
scroll to position [84, 0]
click at [469, 241] on span "Billing actions" at bounding box center [705, 241] width 29 height 7
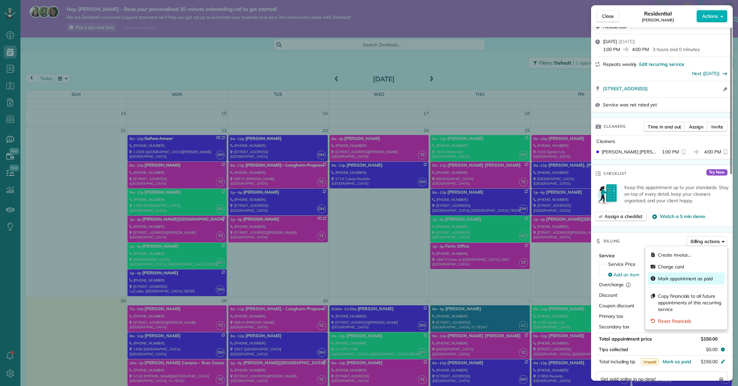
click at [469, 280] on span "Mark appointment as paid" at bounding box center [690, 279] width 64 height 7
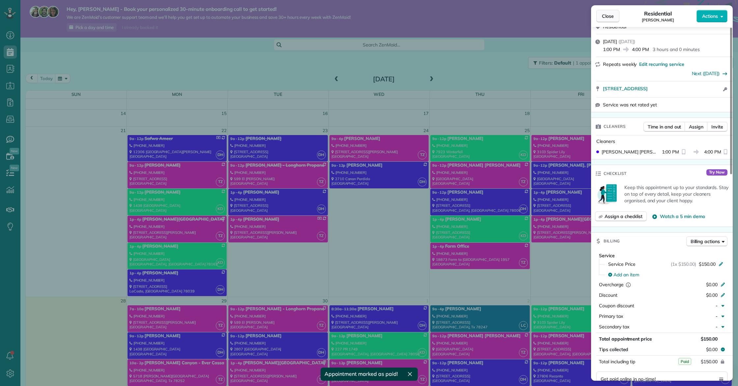
click at [469, 12] on button "Close" at bounding box center [608, 16] width 23 height 13
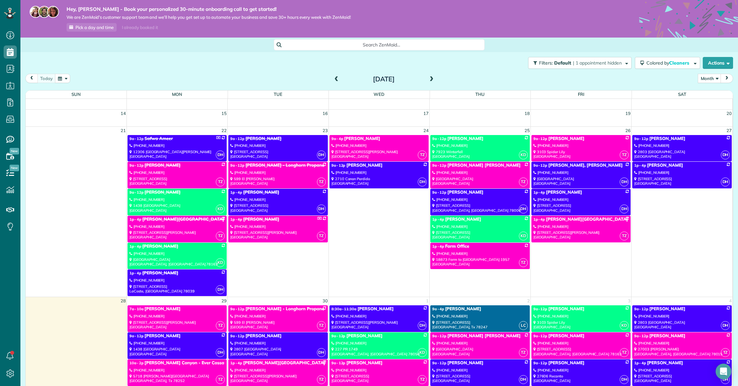
click at [180, 197] on link "KD 9a - 12p Jorge Velez (210) 708-2706 1438 Camden Cove San Antonio, TX 78258" at bounding box center [177, 202] width 99 height 27
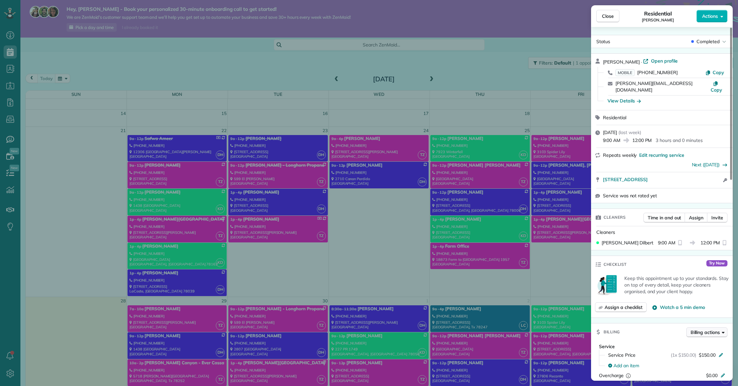
click at [469, 329] on span "Billing actions" at bounding box center [705, 332] width 29 height 7
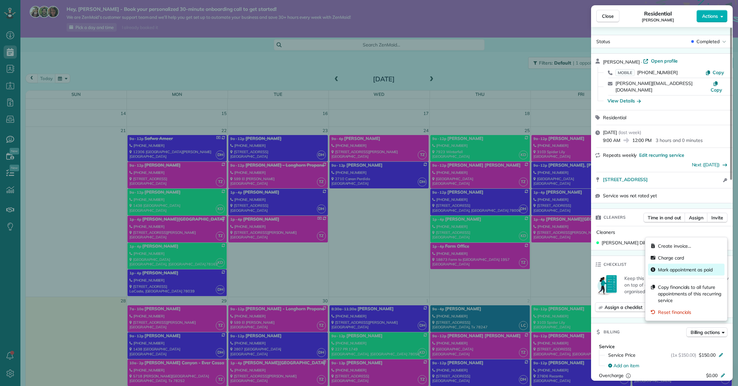
click at [469, 267] on span "Mark appointment as paid" at bounding box center [690, 270] width 64 height 7
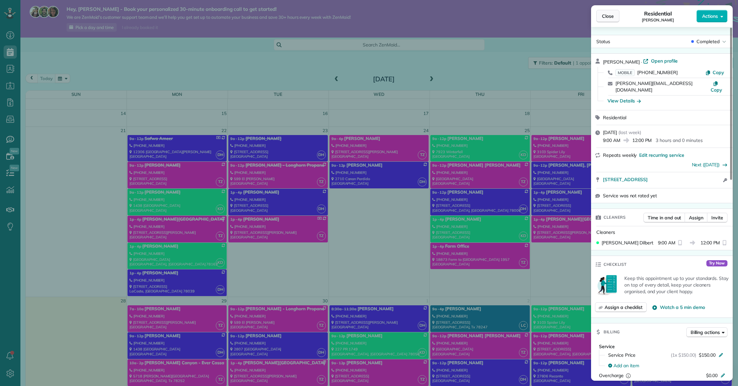
click at [469, 12] on button "Close" at bounding box center [608, 16] width 23 height 13
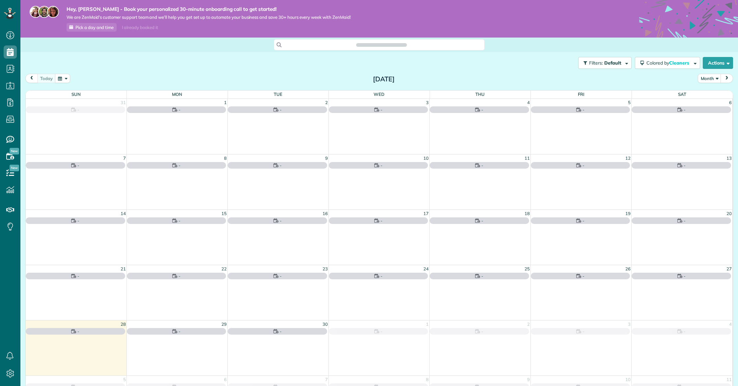
scroll to position [3, 3]
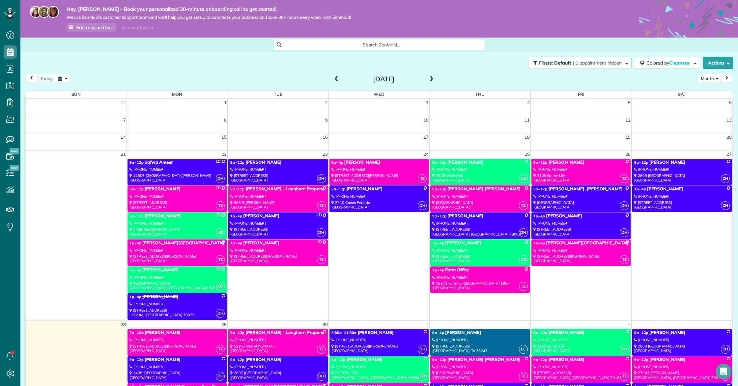
click at [308, 165] on link "DH 9a - 12p Amber Bordano (512) 557-5989 6272 Farm to Market Road 311 Spring Br…" at bounding box center [277, 172] width 99 height 27
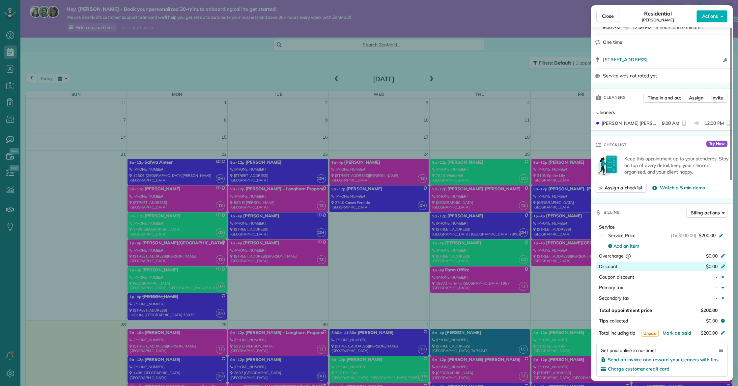
scroll to position [111, 0]
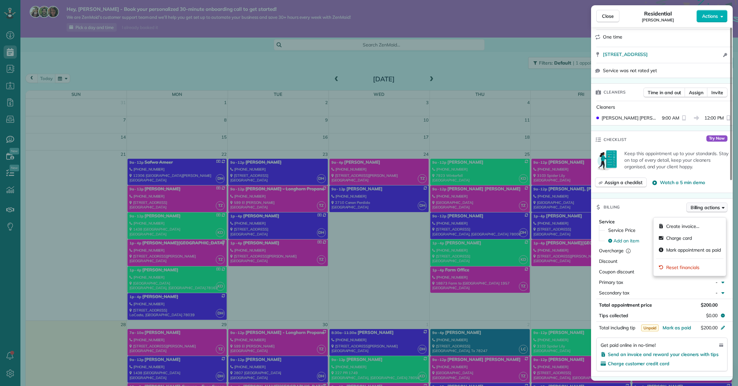
click at [712, 211] on span "Billing actions" at bounding box center [705, 207] width 29 height 7
click at [692, 250] on span "Mark appointment as paid" at bounding box center [694, 250] width 55 height 7
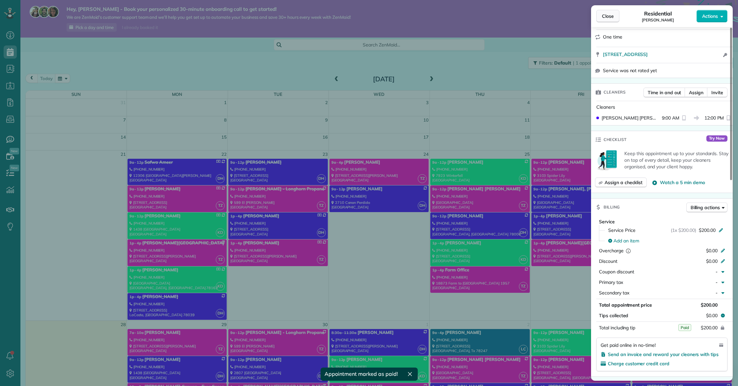
click at [610, 16] on span "Close" at bounding box center [608, 16] width 12 height 7
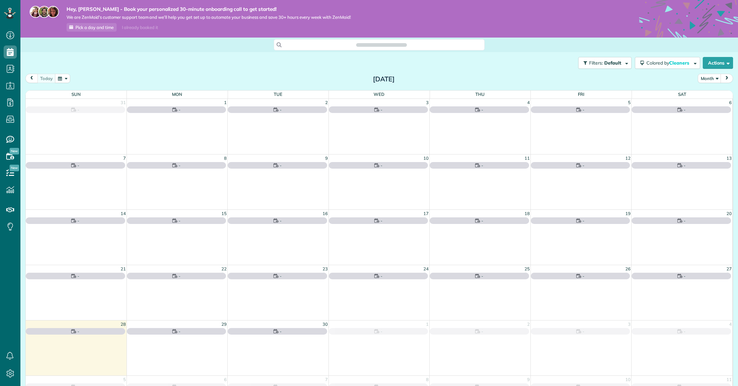
scroll to position [3, 3]
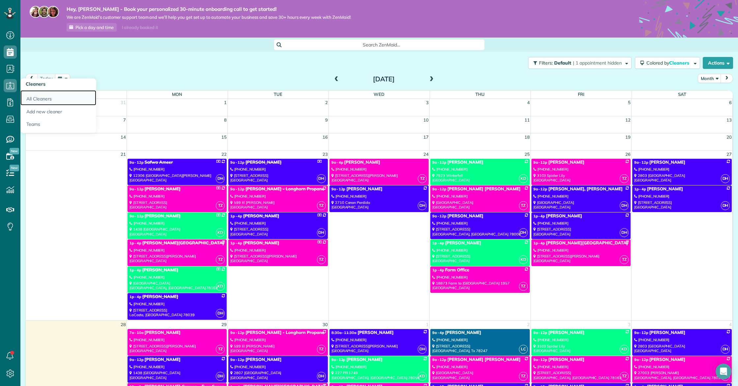
click at [53, 99] on link "All Cleaners" at bounding box center [58, 97] width 76 height 15
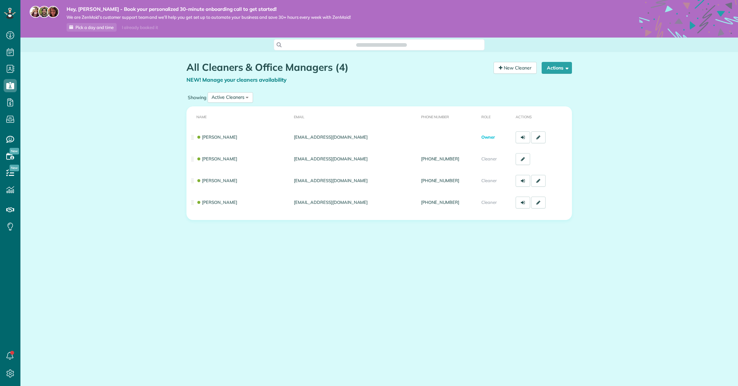
scroll to position [3, 3]
click at [13, 98] on icon at bounding box center [10, 102] width 13 height 13
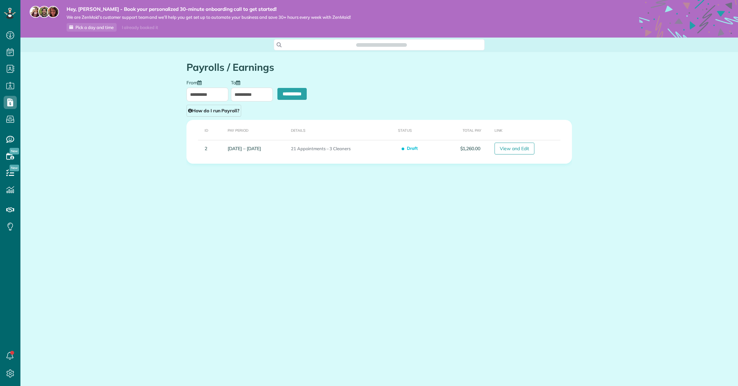
scroll to position [3, 3]
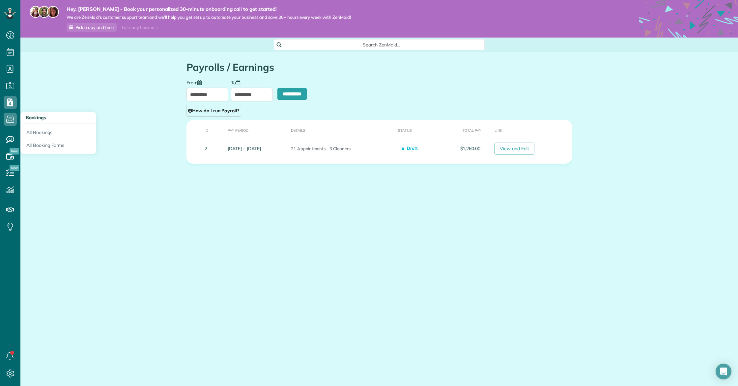
type input "**********"
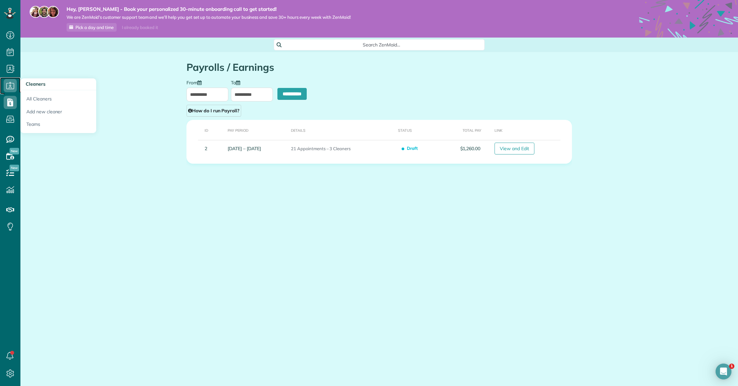
scroll to position [0, 0]
click at [5, 85] on icon at bounding box center [10, 85] width 13 height 13
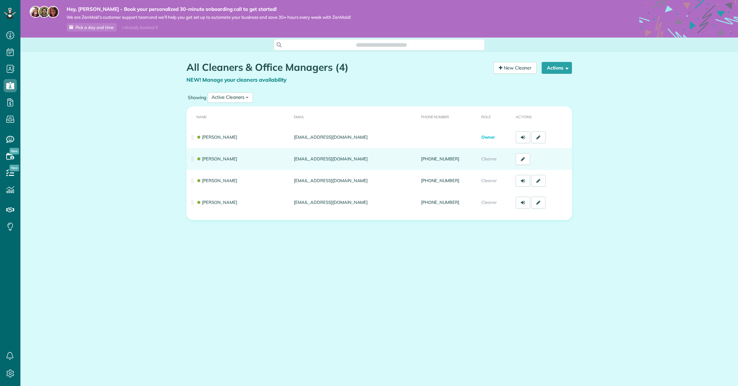
scroll to position [3, 3]
click at [524, 158] on icon at bounding box center [523, 159] width 4 height 5
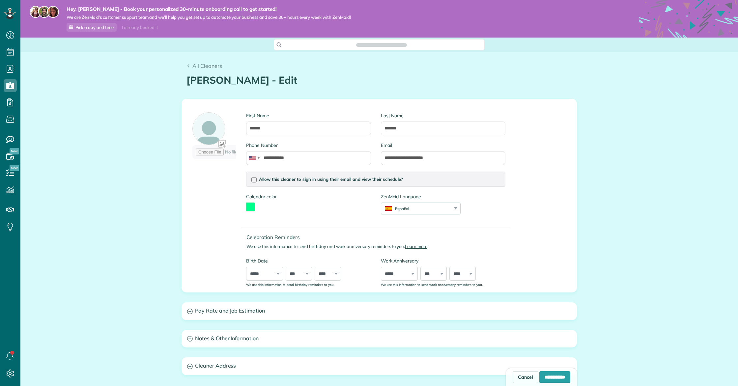
type input "**********"
click at [300, 127] on input "******" at bounding box center [308, 129] width 125 height 14
type input "*******"
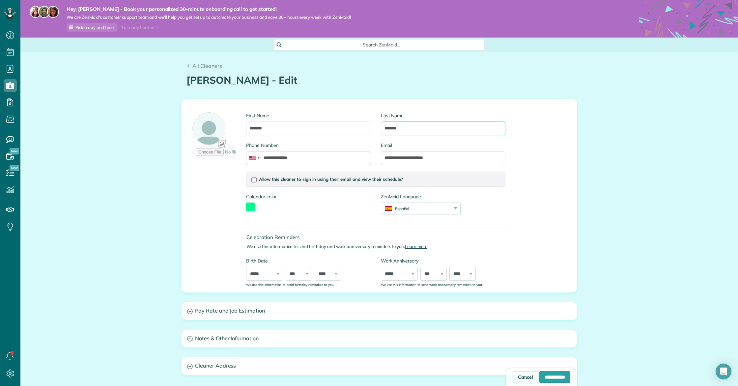
click at [403, 135] on div "Last Name *******" at bounding box center [443, 127] width 135 height 30
click at [414, 131] on input "*******" at bounding box center [443, 129] width 125 height 14
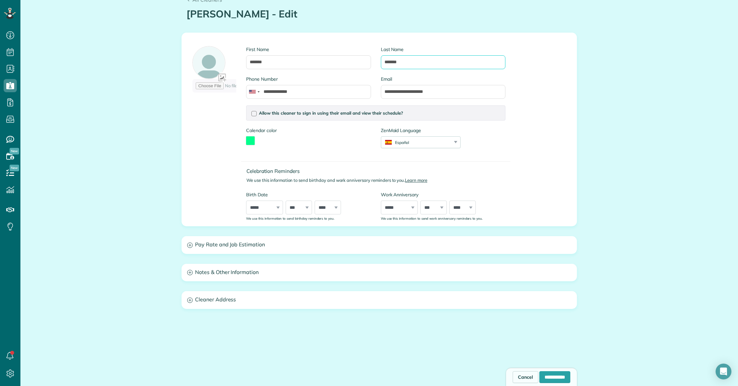
scroll to position [78, 0]
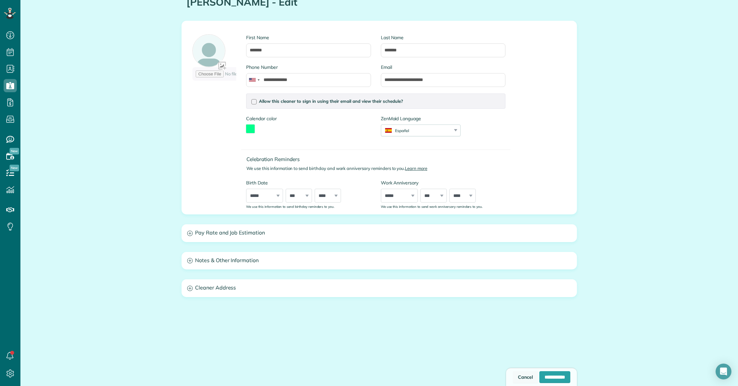
click at [518, 376] on link "Cancel" at bounding box center [526, 378] width 26 height 12
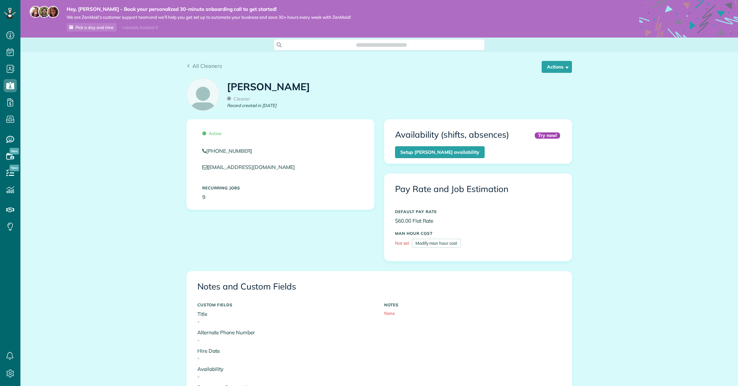
scroll to position [143, 0]
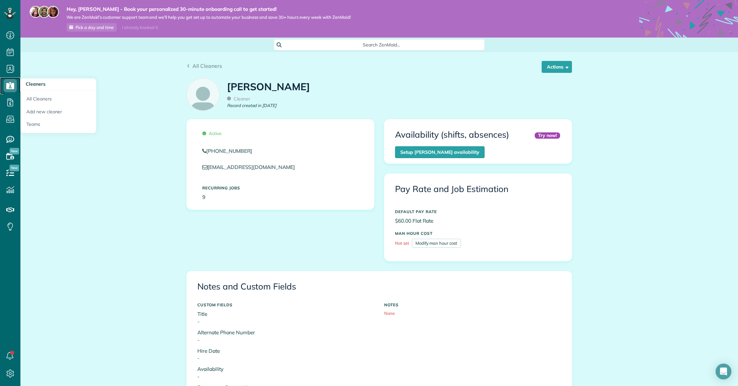
click at [14, 84] on use at bounding box center [10, 85] width 8 height 7
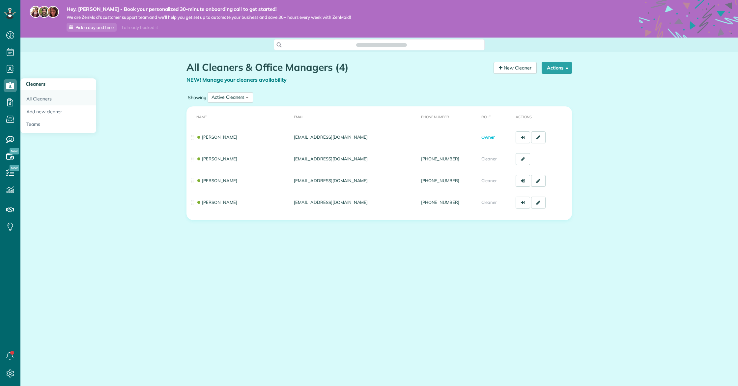
scroll to position [3, 3]
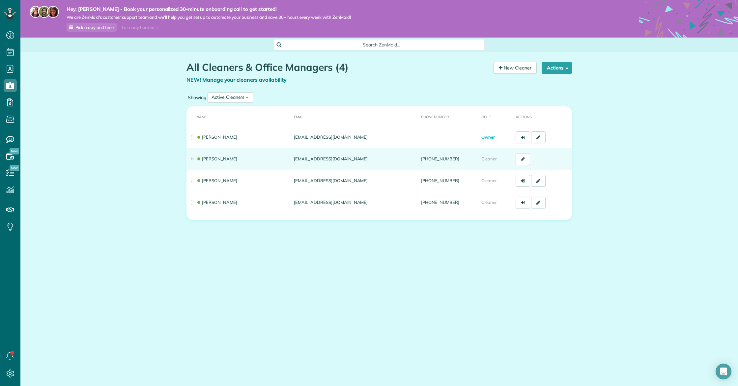
click at [192, 157] on td "Krisha Dilbert" at bounding box center [239, 159] width 105 height 22
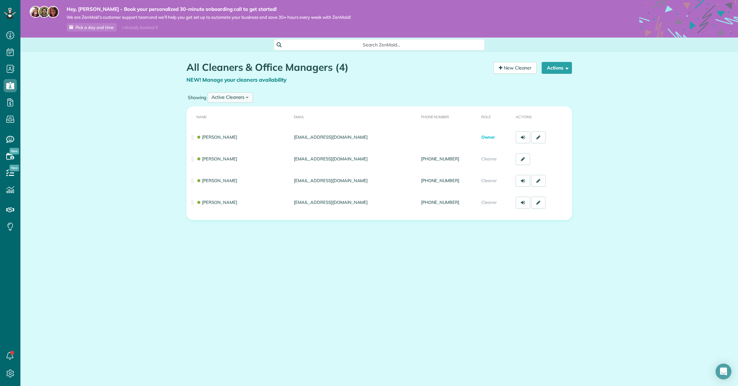
click at [222, 99] on div "Active Cleaners" at bounding box center [228, 97] width 33 height 7
click at [306, 92] on div "Showing Active Cleaners All Cleaners Active Cleaners Inactive Cleaners" at bounding box center [380, 98] width 386 height 14
click at [561, 71] on button "Actions" at bounding box center [557, 68] width 30 height 12
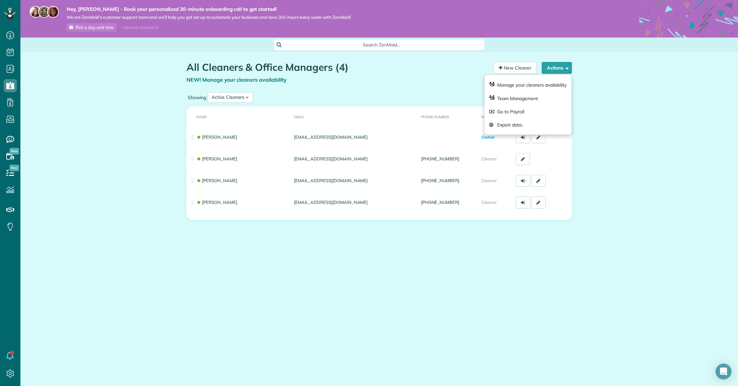
drag, startPoint x: 409, startPoint y: 75, endPoint x: 418, endPoint y: 83, distance: 12.4
click at [409, 75] on div "All Cleaners & Office Managers (4) NEW! Manage your cleaners availability Your …" at bounding box center [338, 76] width 302 height 28
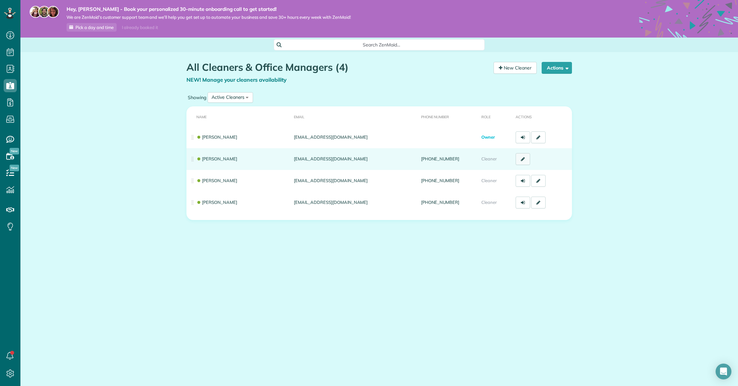
click at [518, 160] on link at bounding box center [523, 159] width 15 height 12
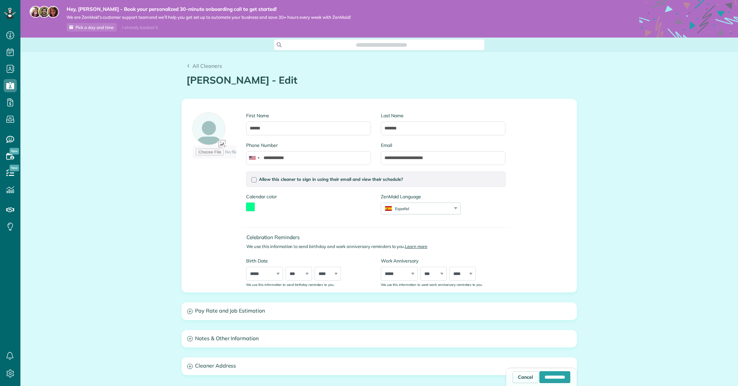
type input "**********"
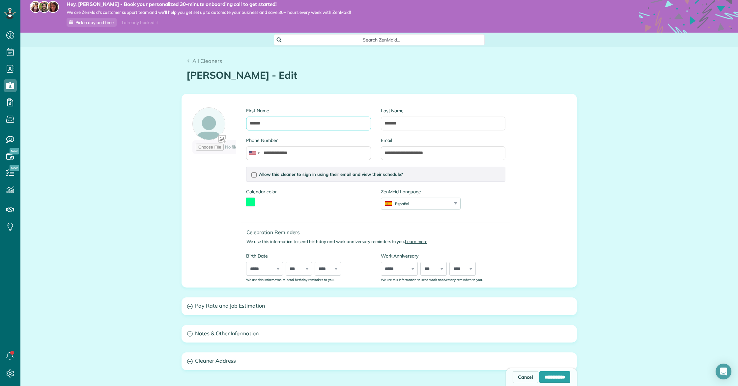
click at [305, 127] on input "******" at bounding box center [308, 124] width 125 height 14
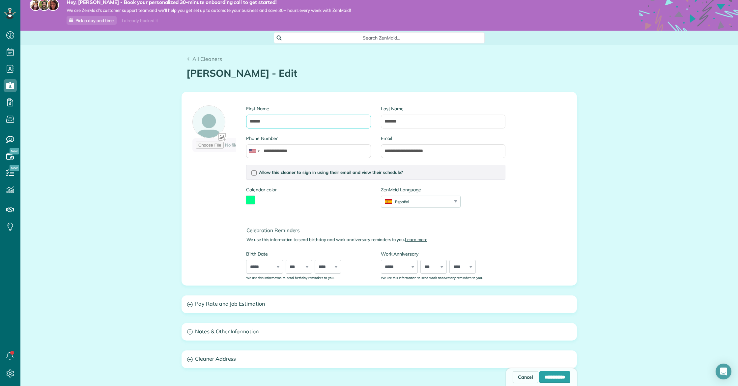
click at [302, 124] on input "******" at bounding box center [308, 122] width 125 height 14
type input "*******"
click at [453, 123] on input "*******" at bounding box center [443, 122] width 125 height 14
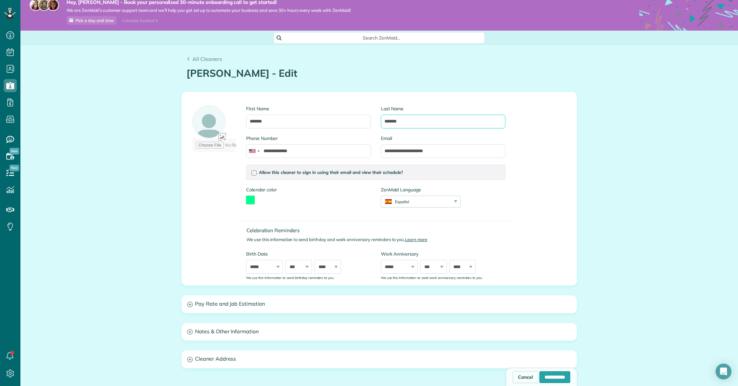
click at [445, 123] on input "*******" at bounding box center [443, 122] width 125 height 14
click at [336, 151] on input "**********" at bounding box center [308, 151] width 125 height 14
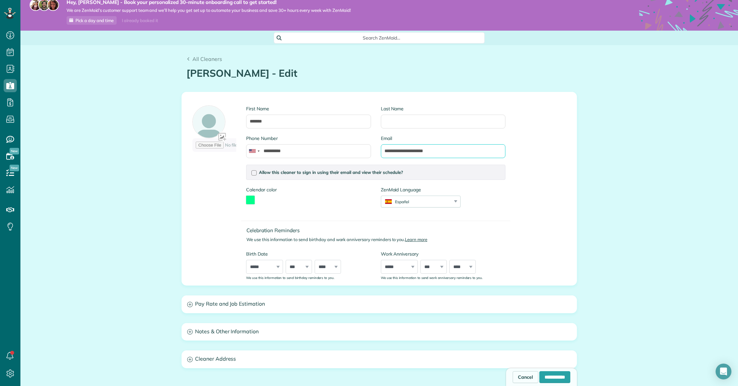
click at [416, 150] on input "**********" at bounding box center [443, 151] width 125 height 14
click at [450, 150] on input "**********" at bounding box center [443, 151] width 125 height 14
click at [308, 150] on input "**********" at bounding box center [308, 151] width 125 height 14
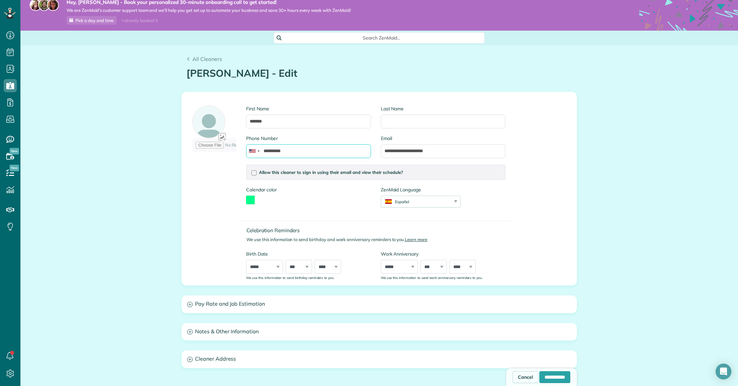
click at [308, 150] on input "**********" at bounding box center [308, 151] width 125 height 14
click at [334, 153] on input "**********" at bounding box center [308, 151] width 125 height 14
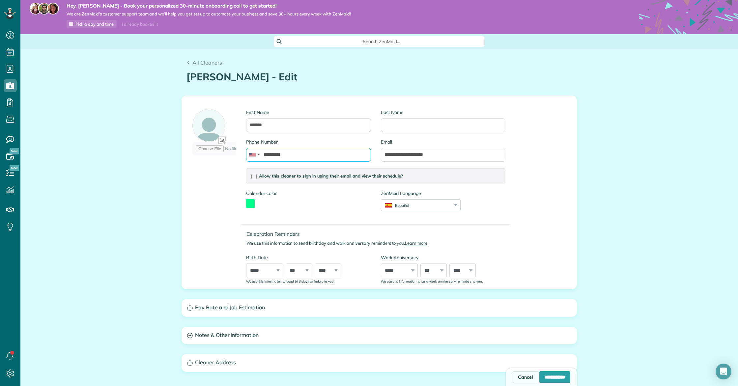
type input "**********"
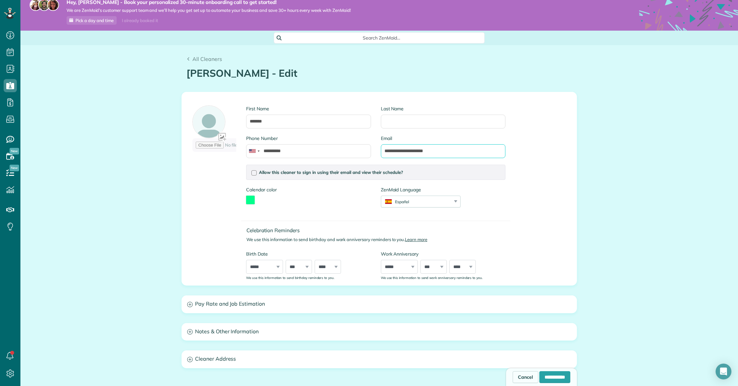
click at [443, 154] on input "**********" at bounding box center [443, 151] width 125 height 14
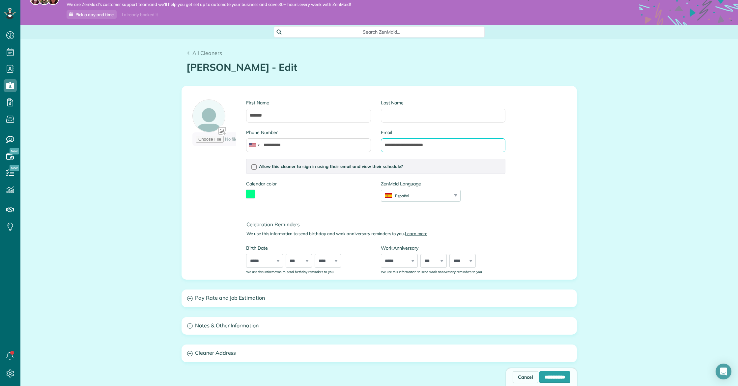
click at [440, 149] on input "**********" at bounding box center [443, 145] width 125 height 14
click at [439, 150] on input "**********" at bounding box center [443, 145] width 125 height 14
click at [441, 145] on input "**********" at bounding box center [443, 145] width 125 height 14
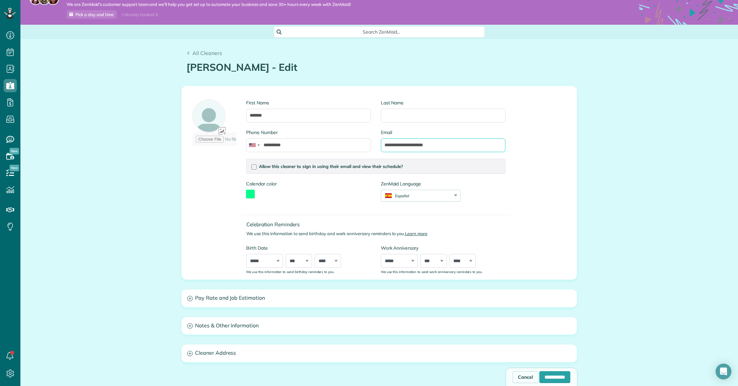
click at [441, 145] on input "**********" at bounding box center [443, 145] width 125 height 14
click at [250, 191] on button "toggle color picker dialog" at bounding box center [250, 194] width 9 height 9
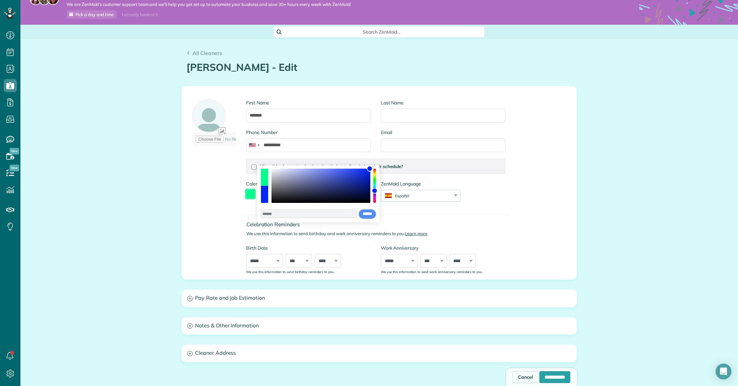
click at [375, 191] on div "color picker dialog" at bounding box center [375, 186] width 3 height 34
drag, startPoint x: 374, startPoint y: 193, endPoint x: 370, endPoint y: 194, distance: 4.6
click at [375, 199] on div "color picker dialog" at bounding box center [375, 200] width 6 height 6
type input "*******"
drag, startPoint x: 343, startPoint y: 183, endPoint x: 317, endPoint y: 191, distance: 27.1
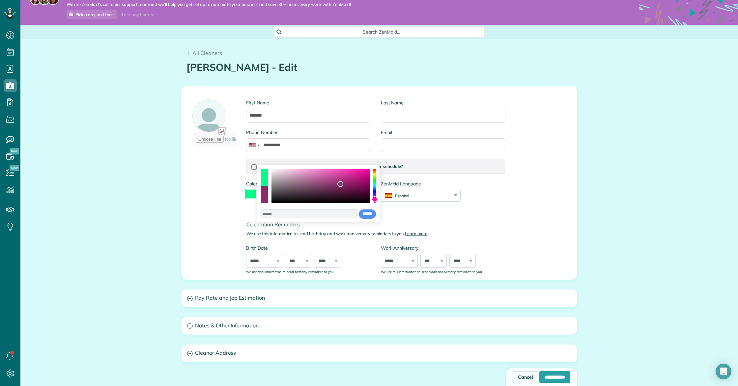
click at [317, 192] on div "color picker dialog" at bounding box center [321, 186] width 99 height 34
click at [368, 216] on input "******" at bounding box center [368, 214] width 18 height 10
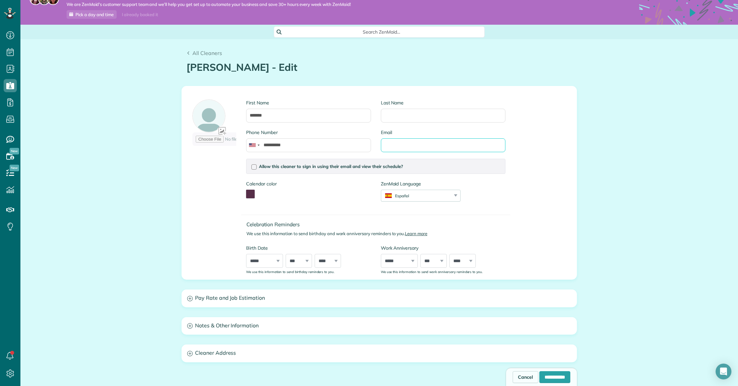
click at [437, 146] on input "Email" at bounding box center [443, 145] width 125 height 14
click at [405, 115] on input "Last Name" at bounding box center [443, 116] width 125 height 14
type input "*****"
click at [406, 148] on input "Email" at bounding box center [443, 145] width 125 height 14
type input "**********"
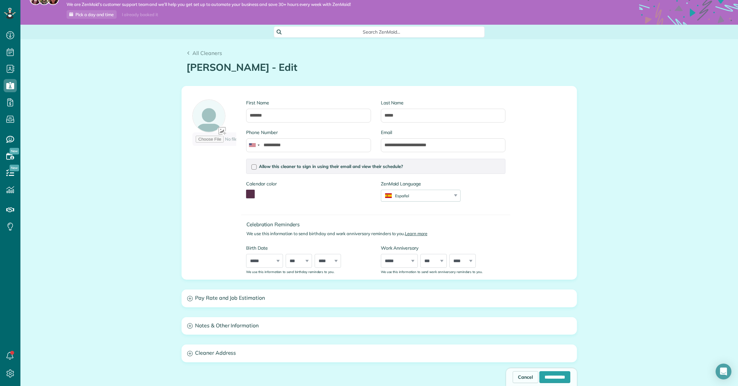
click at [560, 178] on div "**********" at bounding box center [379, 182] width 395 height 193
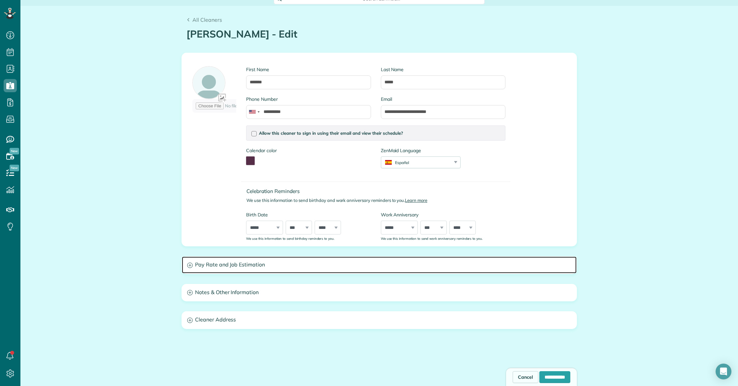
click at [232, 264] on h3 "Pay Rate and Job Estimation" at bounding box center [379, 265] width 395 height 17
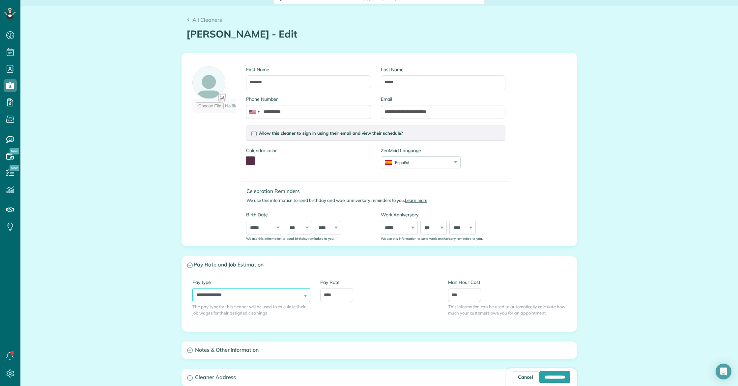
click at [221, 298] on select "**********" at bounding box center [252, 295] width 118 height 14
click at [193, 288] on select "**********" at bounding box center [252, 295] width 118 height 14
click at [337, 297] on input "****" at bounding box center [336, 295] width 33 height 14
click at [355, 296] on div "Pay Rate ****" at bounding box center [379, 290] width 118 height 23
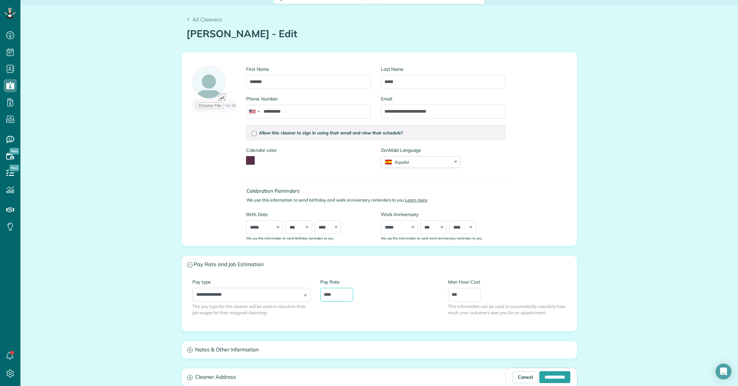
click at [338, 294] on input "****" at bounding box center [336, 295] width 33 height 14
type input "*****"
click at [655, 300] on div "**********" at bounding box center [379, 241] width 718 height 470
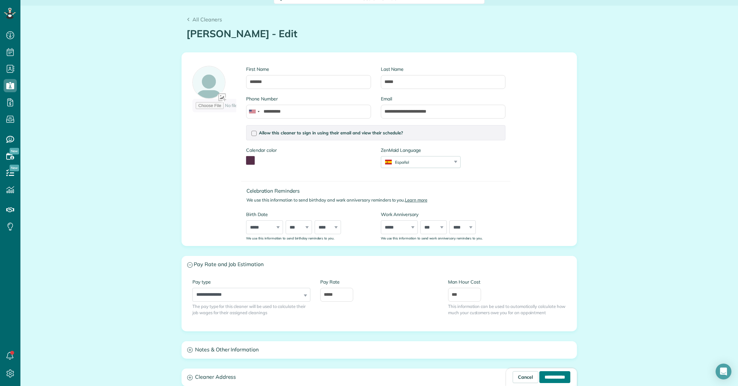
click at [546, 377] on input "**********" at bounding box center [555, 378] width 31 height 12
type input "**********"
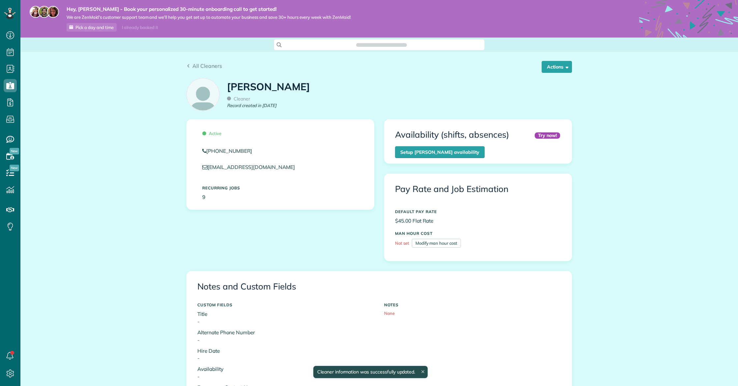
scroll to position [143, 0]
click at [552, 67] on button "Actions" at bounding box center [557, 67] width 30 height 12
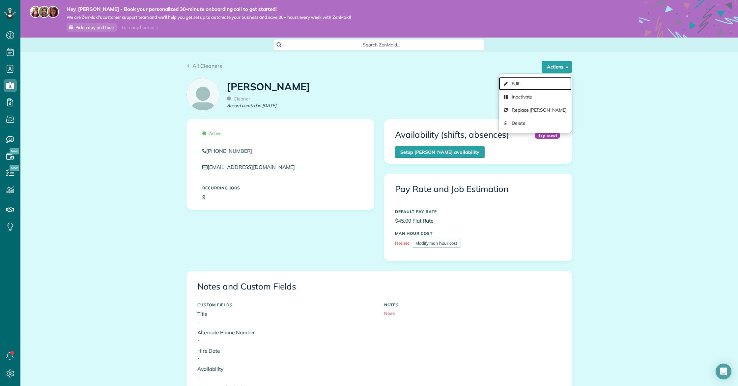
click at [531, 81] on link "Edit" at bounding box center [535, 83] width 73 height 13
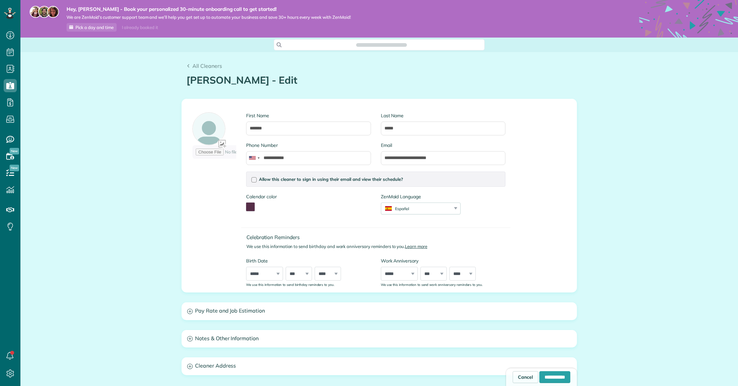
type input "**********"
click at [299, 176] on div "Allow this cleaner to sign in using their email and view their schedule? Passwo…" at bounding box center [375, 179] width 259 height 15
click at [309, 179] on span "Allow this cleaner to sign in using their email and view their schedule?" at bounding box center [331, 179] width 144 height 5
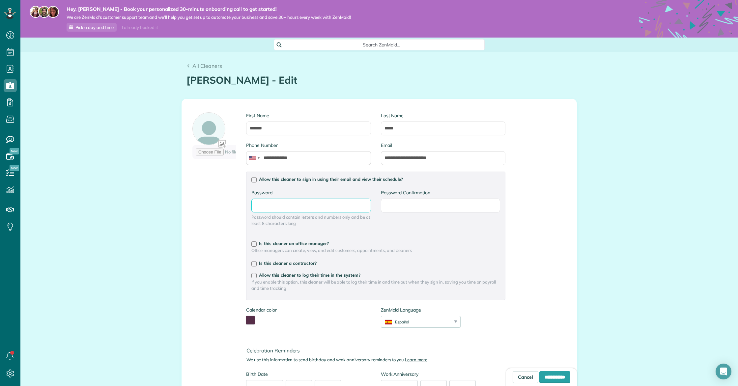
click at [321, 206] on input "Password" at bounding box center [311, 206] width 119 height 14
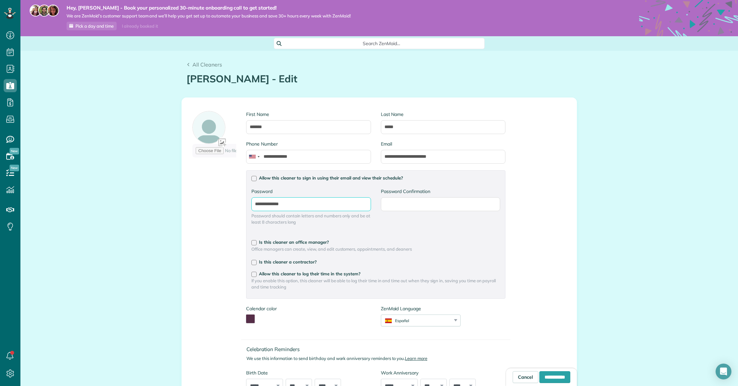
type input "**********"
click at [583, 259] on div "**********" at bounding box center [379, 314] width 718 height 526
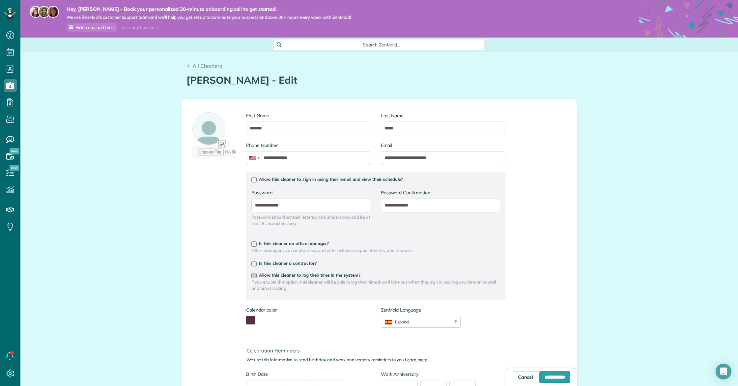
click at [298, 275] on span "Allow this cleaner to log their time in the system?" at bounding box center [310, 275] width 102 height 5
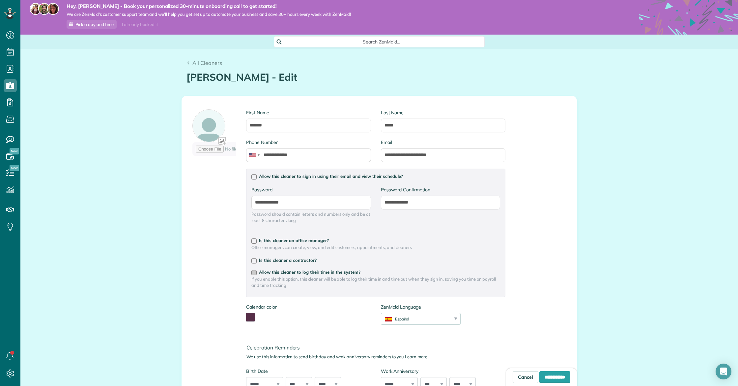
click at [298, 272] on span "Allow this cleaner to log their time in the system?" at bounding box center [310, 272] width 102 height 5
click at [560, 383] on input "**********" at bounding box center [555, 378] width 31 height 12
type input "**********"
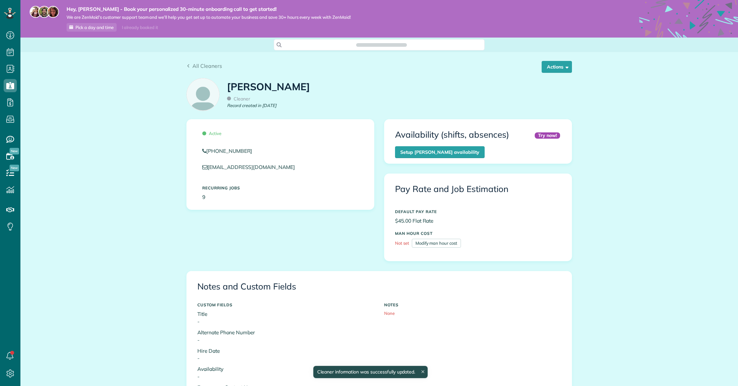
scroll to position [143, 0]
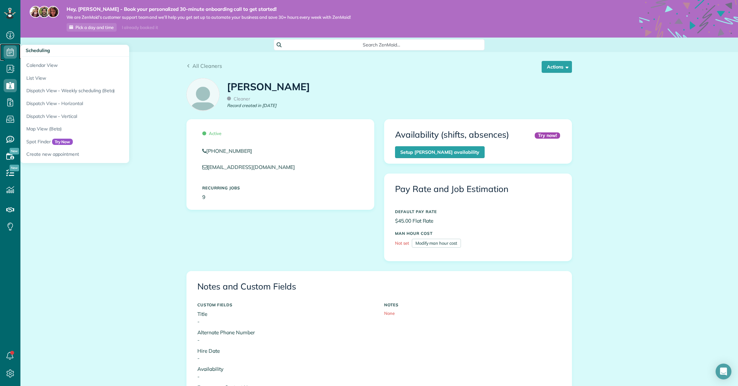
click at [10, 51] on use at bounding box center [10, 52] width 7 height 8
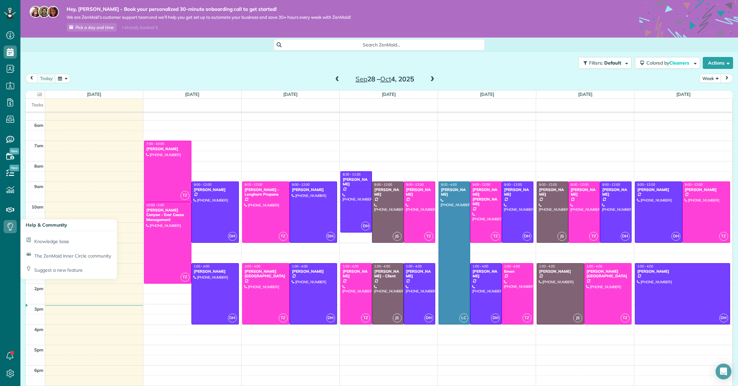
scroll to position [116, 0]
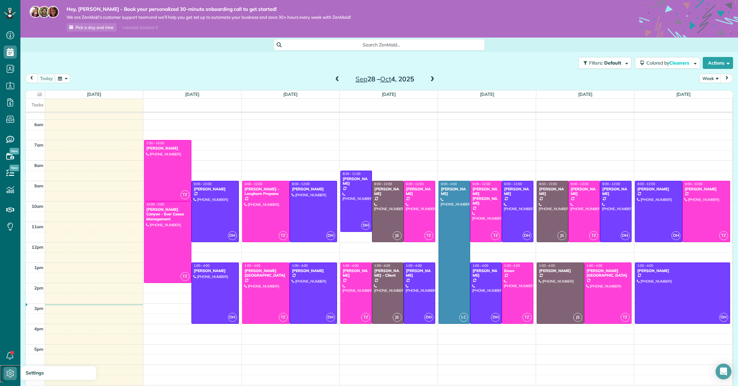
click at [7, 377] on icon at bounding box center [10, 373] width 13 height 13
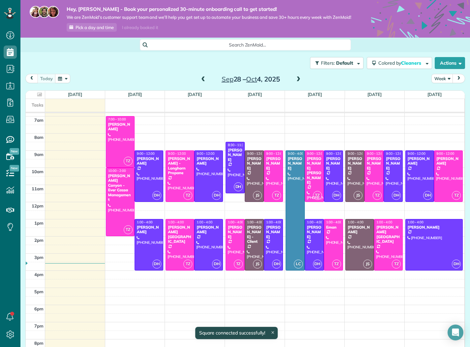
scroll to position [119, 0]
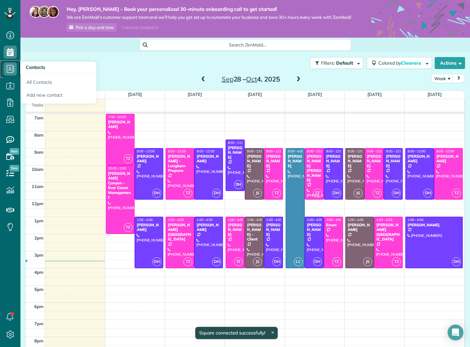
click at [4, 68] on icon at bounding box center [10, 68] width 13 height 13
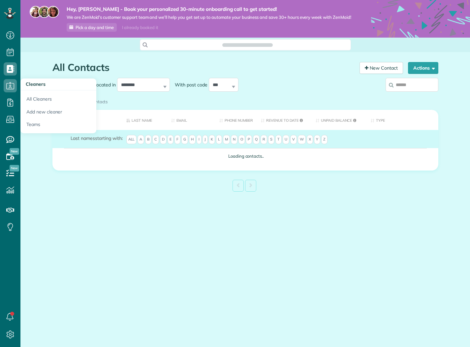
scroll to position [3, 3]
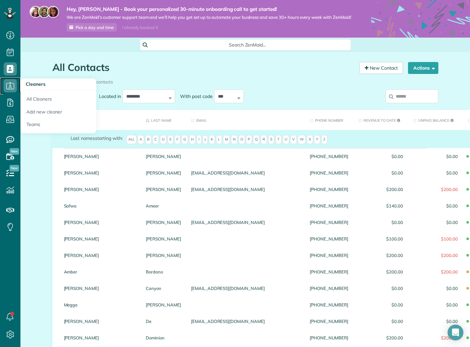
drag, startPoint x: 13, startPoint y: 86, endPoint x: 13, endPoint y: 77, distance: 8.6
click at [13, 86] on icon at bounding box center [10, 85] width 13 height 13
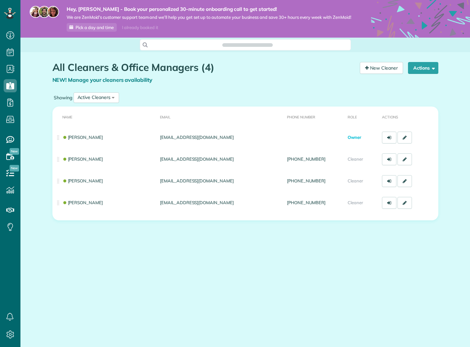
scroll to position [3, 3]
click at [10, 36] on icon at bounding box center [10, 35] width 13 height 13
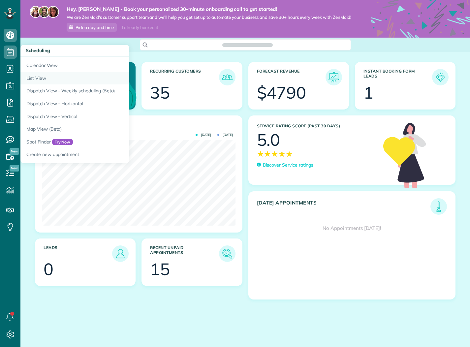
scroll to position [86, 193]
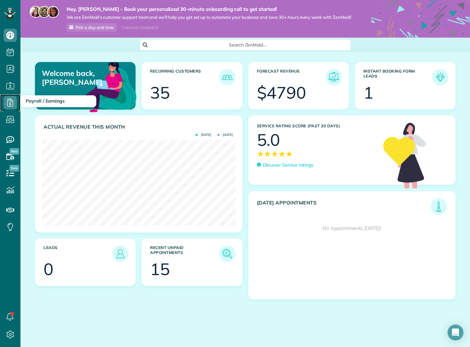
click at [10, 105] on use at bounding box center [10, 103] width 6 height 8
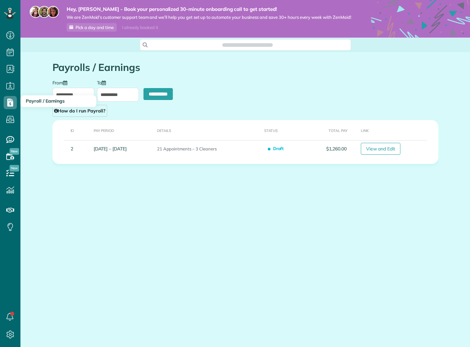
scroll to position [3, 3]
type input "**********"
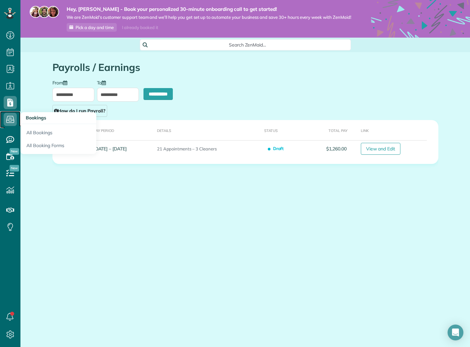
click at [10, 118] on icon at bounding box center [10, 119] width 13 height 13
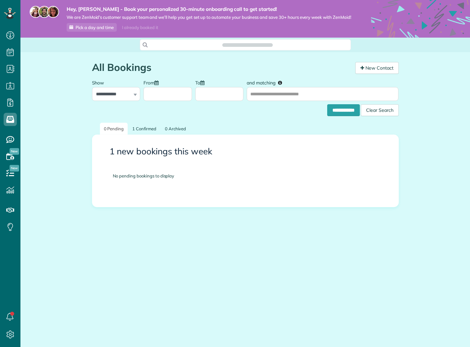
scroll to position [3, 3]
click at [14, 158] on use at bounding box center [10, 156] width 8 height 7
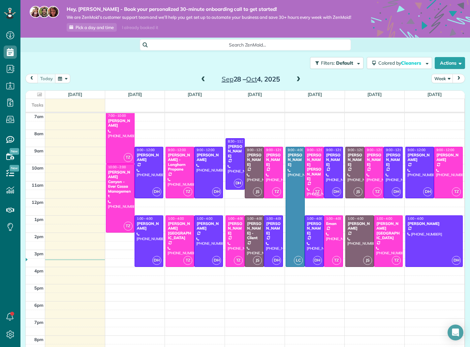
scroll to position [110, 0]
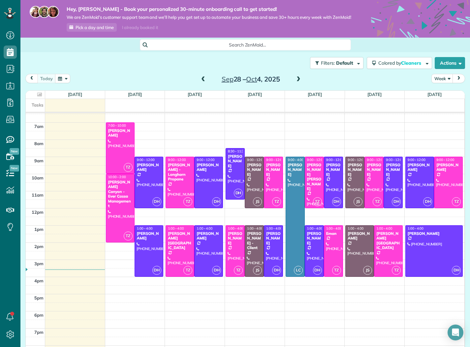
click at [54, 146] on div "12am 1am 2am 3am 4am 5am 6am 7am 8am 9am 10am 11am 12pm 1pm 2pm 3pm 4pm 5pm 6pm…" at bounding box center [245, 208] width 438 height 411
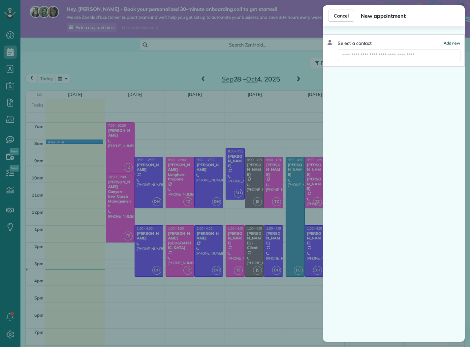
click at [454, 42] on span "Add new" at bounding box center [451, 43] width 17 height 5
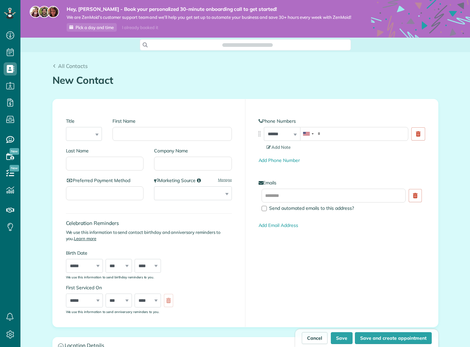
scroll to position [3, 3]
click at [173, 141] on input "First Name" at bounding box center [171, 134] width 119 height 14
type input "******"
type input "********"
click at [347, 141] on input "tel" at bounding box center [354, 134] width 108 height 14
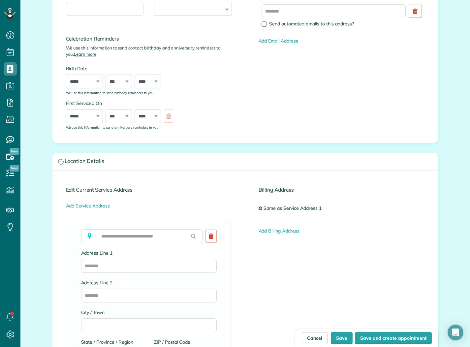
scroll to position [189, 0]
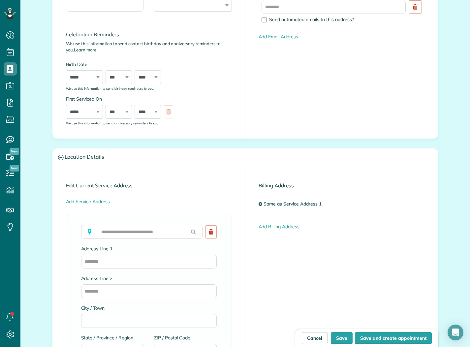
type input "**********"
click at [155, 238] on input "text" at bounding box center [142, 232] width 122 height 14
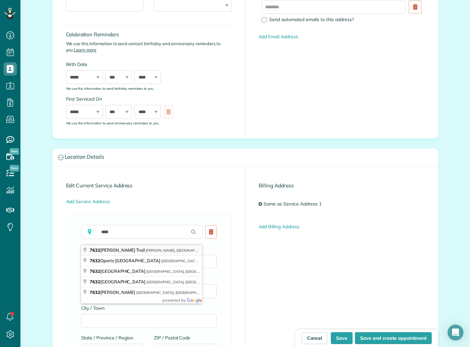
type input "**********"
type input "*******"
type input "**"
type input "*****"
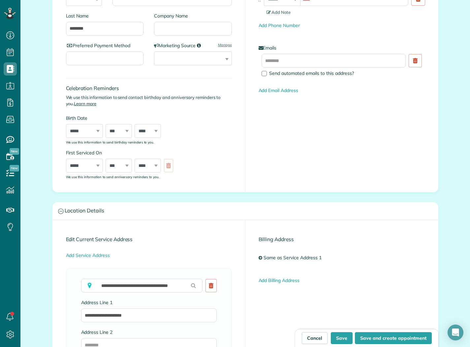
scroll to position [0, 0]
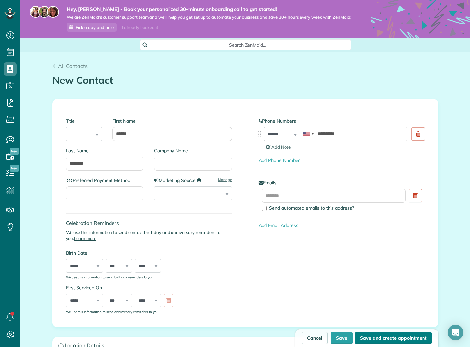
click at [388, 335] on button "Save and create appointment" at bounding box center [393, 338] width 77 height 12
type input "**********"
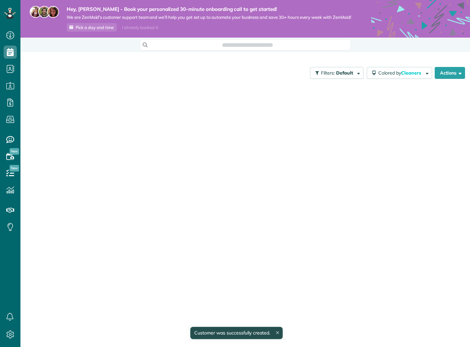
scroll to position [3, 3]
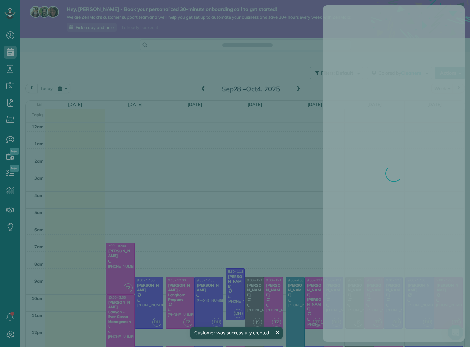
scroll to position [120, 0]
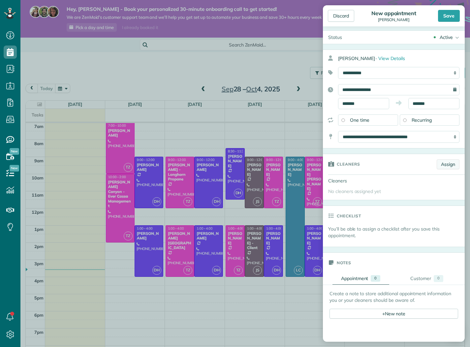
scroll to position [6, 0]
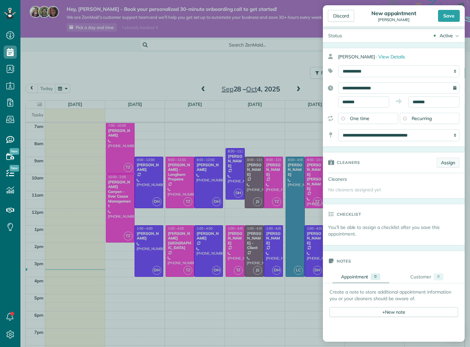
click at [447, 167] on link "Assign" at bounding box center [447, 163] width 23 height 10
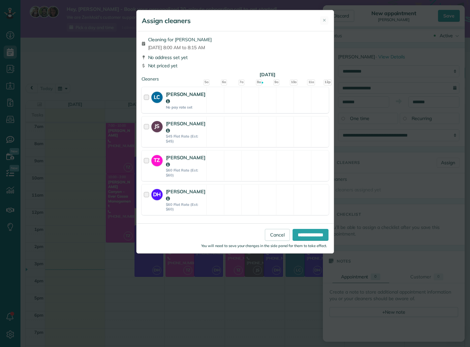
click at [190, 96] on strong "[PERSON_NAME]" at bounding box center [186, 97] width 40 height 13
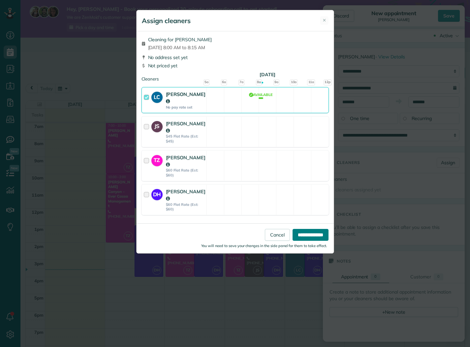
click at [301, 229] on input "**********" at bounding box center [310, 235] width 36 height 12
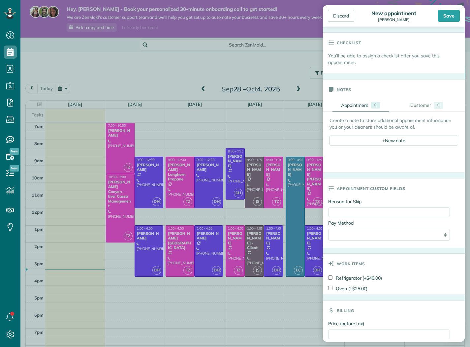
scroll to position [236, 0]
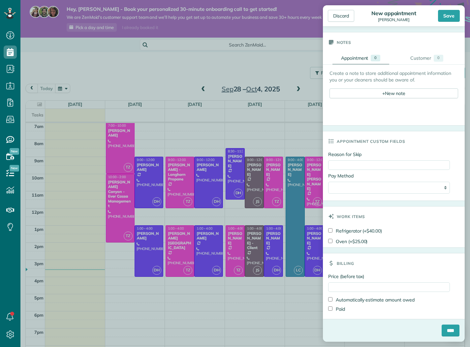
click at [351, 230] on label "Refrigerator (+$40.00)" at bounding box center [355, 230] width 54 height 7
click at [444, 325] on input "****" at bounding box center [450, 330] width 18 height 12
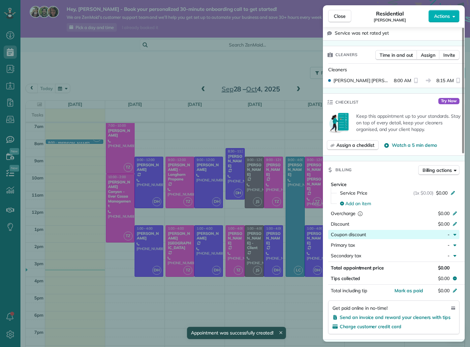
scroll to position [159, 0]
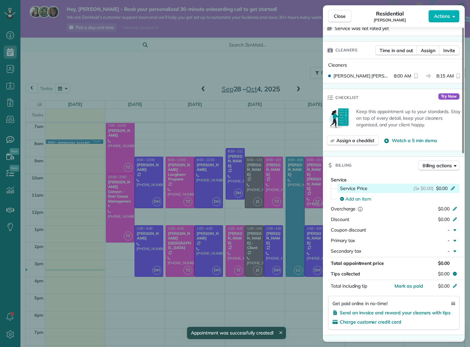
click at [429, 185] on span "(1x $0.00)" at bounding box center [423, 188] width 20 height 7
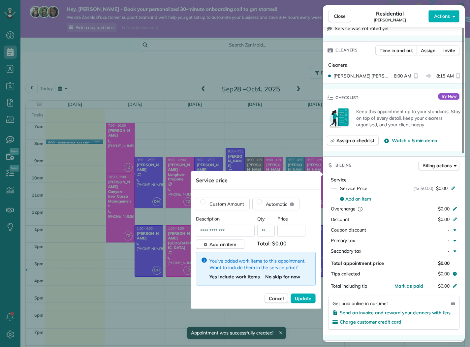
click at [283, 233] on input "text" at bounding box center [291, 231] width 28 height 12
type input "****"
click at [306, 299] on span "Update" at bounding box center [303, 298] width 16 height 7
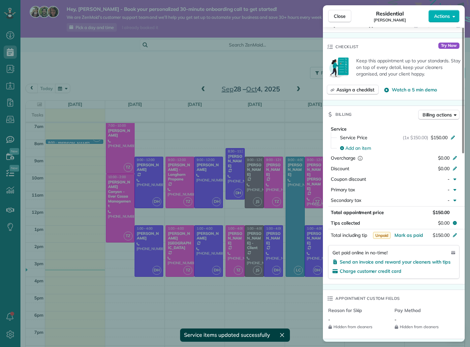
scroll to position [206, 0]
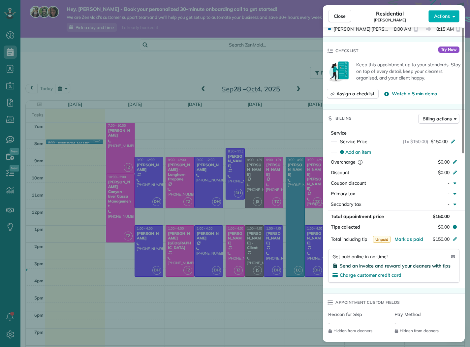
click at [354, 263] on span "Send an invoice and reward your cleaners with tips" at bounding box center [395, 266] width 111 height 6
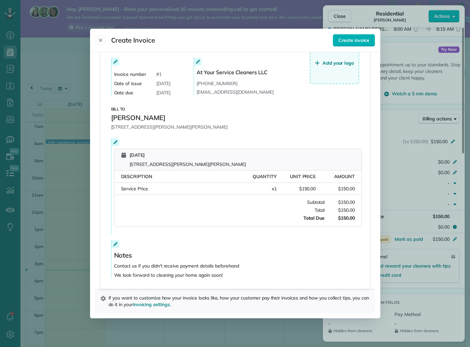
scroll to position [0, 0]
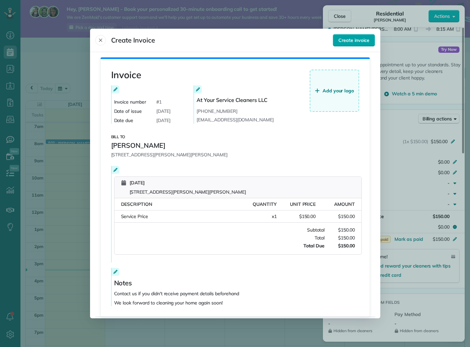
click at [345, 42] on span "Create invoice" at bounding box center [353, 40] width 31 height 7
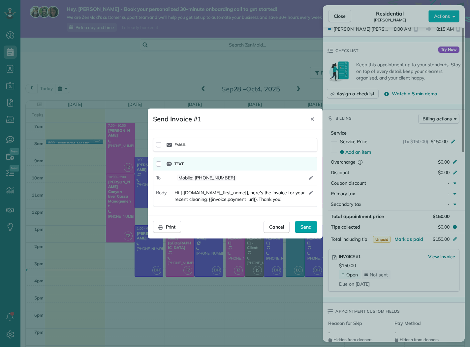
click at [305, 229] on span "Send" at bounding box center [305, 227] width 11 height 7
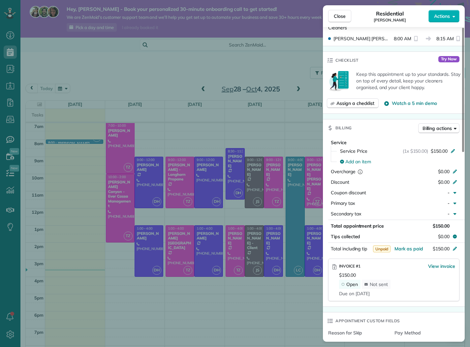
scroll to position [201, 0]
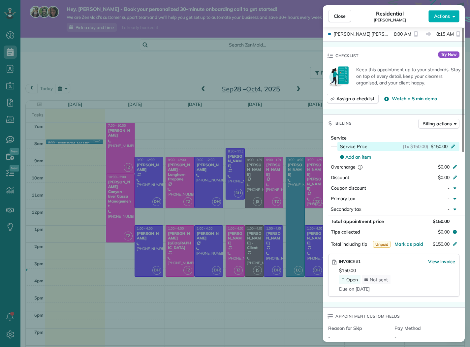
click at [451, 143] on icon at bounding box center [452, 145] width 5 height 5
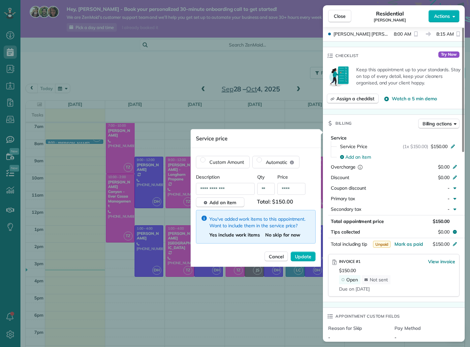
click at [298, 190] on input "****" at bounding box center [291, 189] width 28 height 12
type input "*****"
click at [305, 257] on span "Update" at bounding box center [303, 256] width 16 height 7
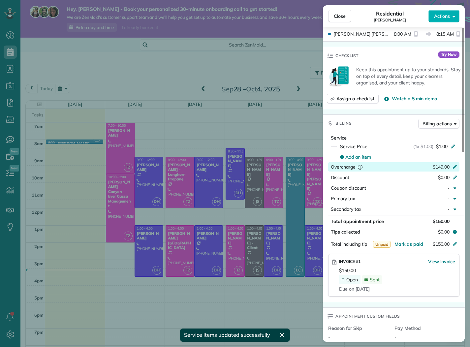
click at [452, 164] on icon at bounding box center [454, 166] width 5 height 5
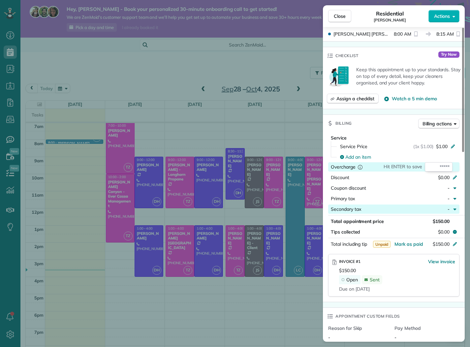
click at [427, 206] on div "-" at bounding box center [437, 209] width 29 height 7
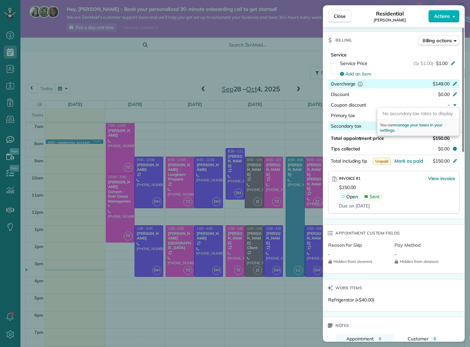
scroll to position [250, 0]
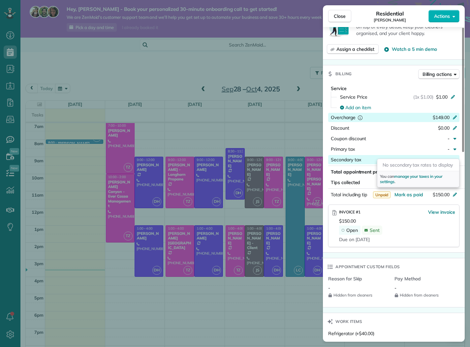
click at [419, 243] on div "Service Service Price (1x $1.00) $1.00 Add an item Overcharge $149.00 Discount …" at bounding box center [394, 167] width 142 height 170
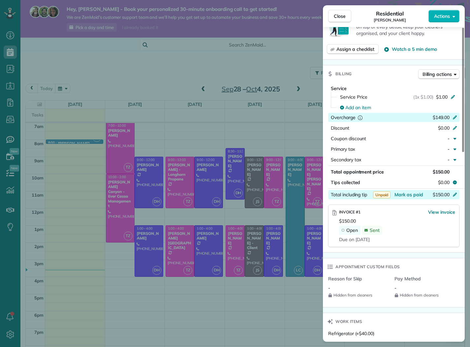
click at [450, 191] on div "$150.00" at bounding box center [420, 195] width 64 height 8
click at [424, 225] on div "Open Sent" at bounding box center [397, 229] width 116 height 9
type input "*******"
click at [441, 190] on input "*******" at bounding box center [439, 194] width 28 height 9
click at [447, 192] on span "$150.00" at bounding box center [441, 195] width 17 height 6
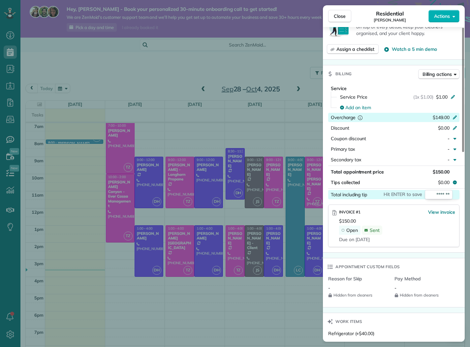
click at [443, 191] on input "*******" at bounding box center [439, 194] width 28 height 9
click at [445, 190] on input "*******" at bounding box center [439, 194] width 28 height 9
click at [446, 190] on input "*******" at bounding box center [439, 194] width 28 height 9
type input "*****"
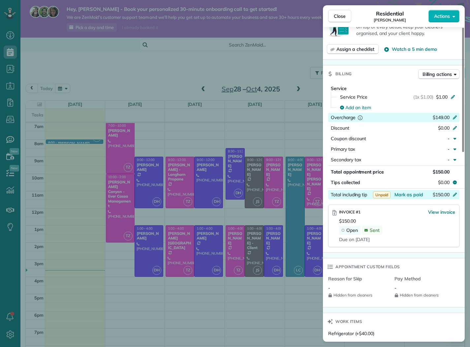
click at [456, 114] on icon at bounding box center [454, 116] width 5 height 5
type input "****"
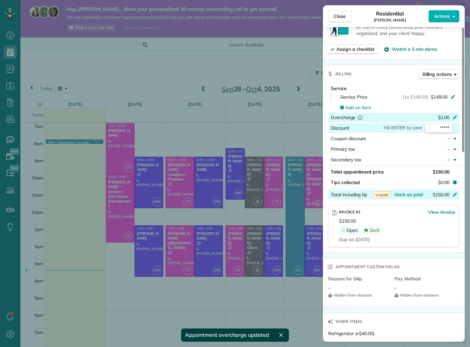
click at [447, 159] on div "Secondary tax -" at bounding box center [393, 160] width 131 height 11
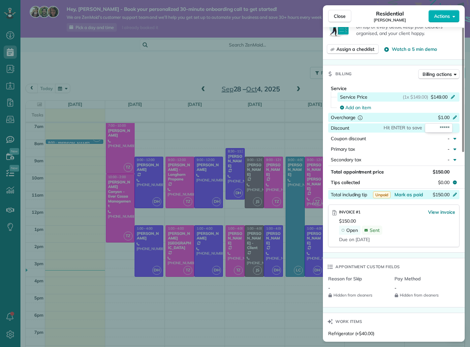
click at [451, 94] on icon at bounding box center [452, 96] width 5 height 5
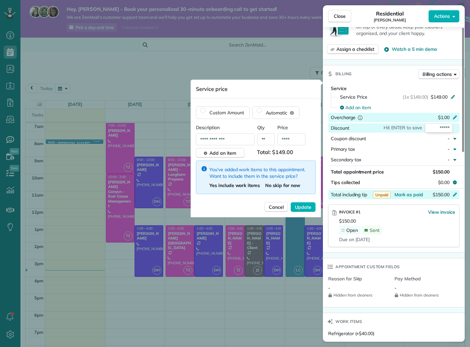
click at [295, 138] on input "****" at bounding box center [291, 140] width 28 height 12
click at [284, 185] on span "No skip for now" at bounding box center [282, 185] width 35 height 6
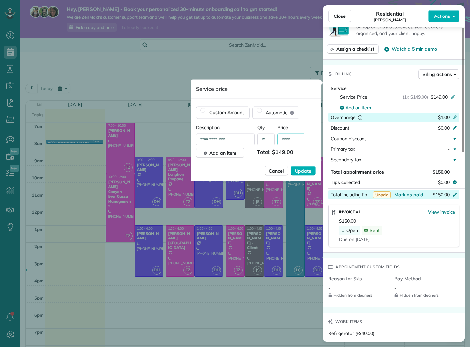
click at [297, 140] on input "****" at bounding box center [291, 140] width 28 height 12
type input "*****"
click at [300, 170] on span "Update" at bounding box center [303, 170] width 16 height 7
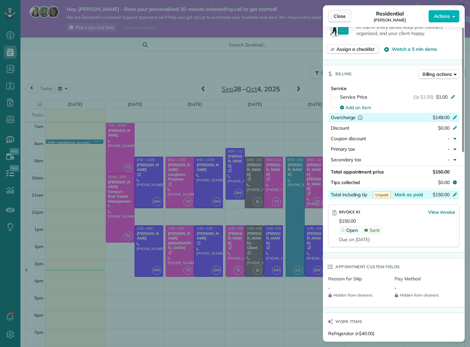
click at [346, 20] on button "Close" at bounding box center [339, 16] width 23 height 13
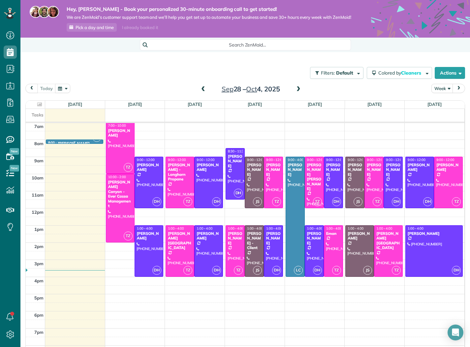
click at [83, 146] on div "8:00 - 8:15 connie chirinos" at bounding box center [74, 142] width 53 height 5
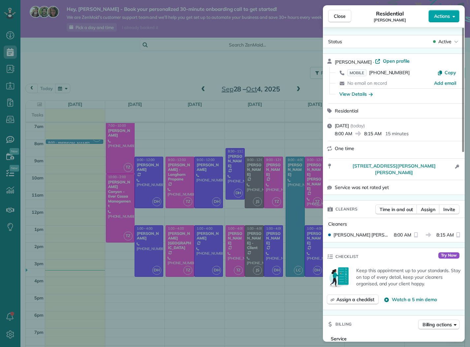
click at [445, 15] on span "Actions" at bounding box center [442, 16] width 16 height 7
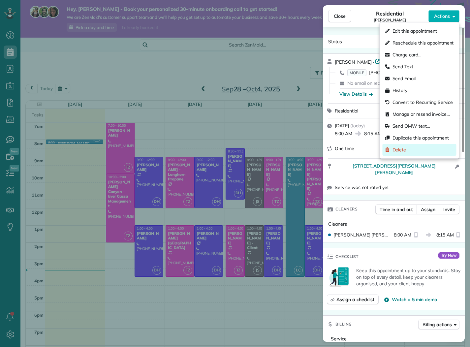
click at [405, 148] on span "Delete" at bounding box center [422, 149] width 61 height 7
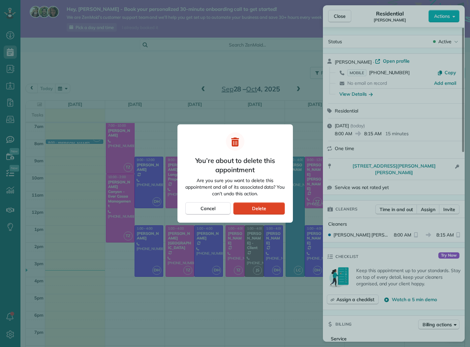
click at [257, 206] on span "Delete" at bounding box center [259, 208] width 14 height 7
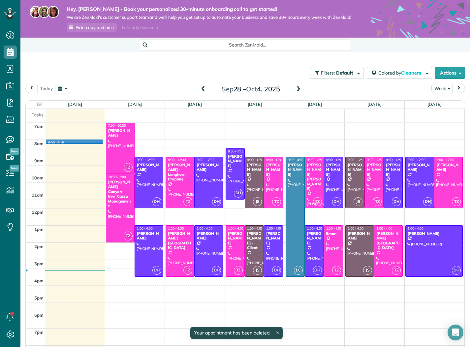
click at [53, 146] on div "12am 1am 2am 3am 4am 5am 6am 7am 8am 9am 10am 11am 12pm 1pm 2pm 3pm 4pm 5pm 6pm…" at bounding box center [245, 208] width 438 height 411
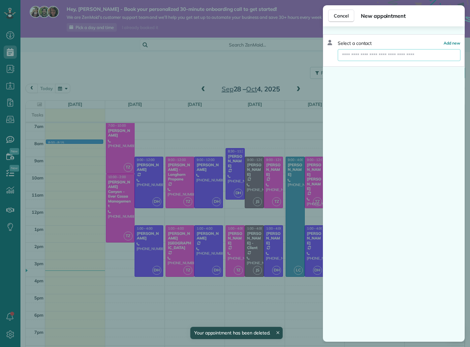
click at [370, 54] on input "text" at bounding box center [399, 55] width 122 height 12
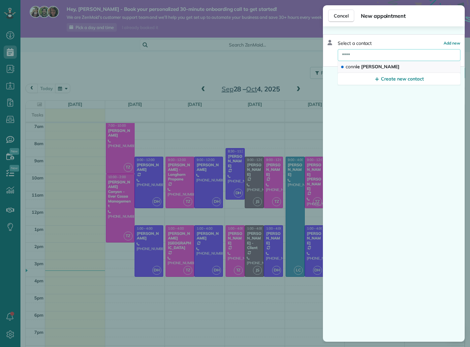
type input "****"
click at [393, 67] on button "conn ie chirinos" at bounding box center [399, 67] width 123 height 12
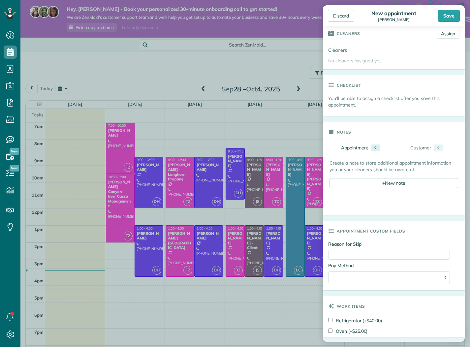
scroll to position [226, 0]
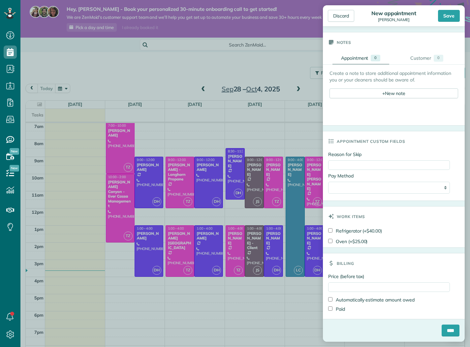
click at [454, 14] on div "Save" at bounding box center [449, 16] width 22 height 12
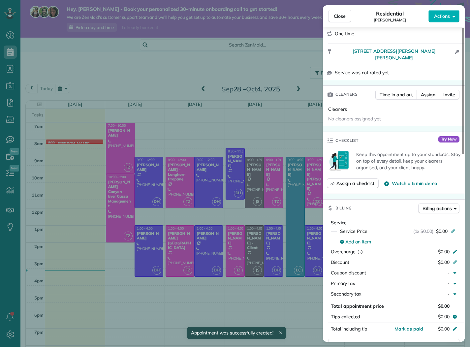
scroll to position [117, 0]
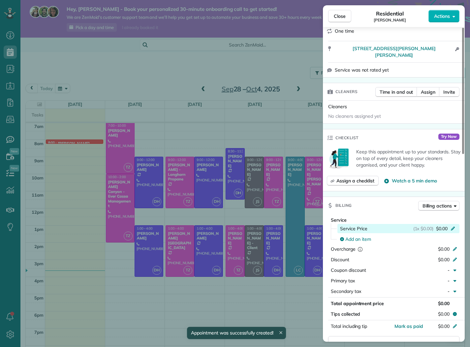
click at [447, 225] on div "(1x $0.00) $0.00" at bounding box center [435, 228] width 44 height 7
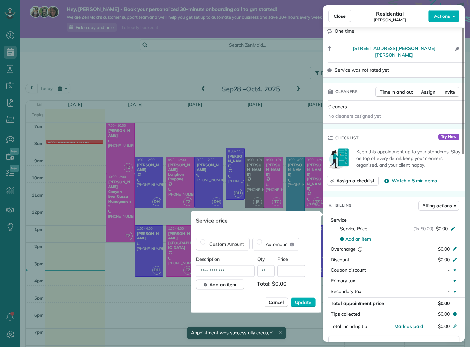
click at [293, 275] on input "text" at bounding box center [291, 271] width 28 height 12
type input "*****"
click at [304, 298] on button "Update" at bounding box center [302, 302] width 25 height 10
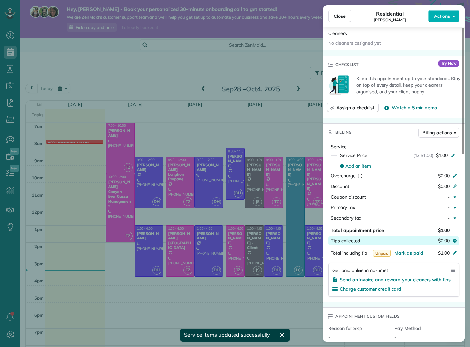
scroll to position [189, 0]
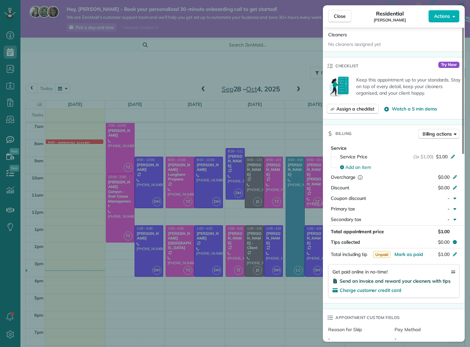
click at [390, 278] on span "Send an invoice and reward your cleaners with tips" at bounding box center [395, 281] width 111 height 6
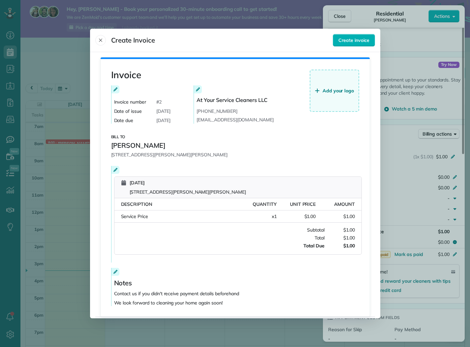
scroll to position [28, 0]
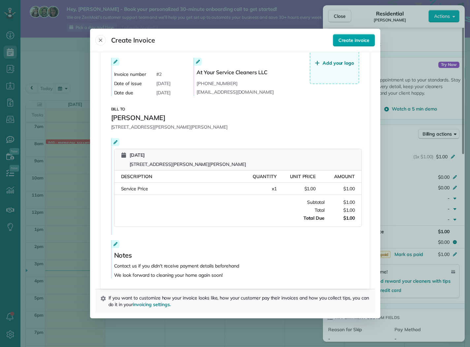
click at [352, 39] on span "Create invoice" at bounding box center [353, 40] width 31 height 7
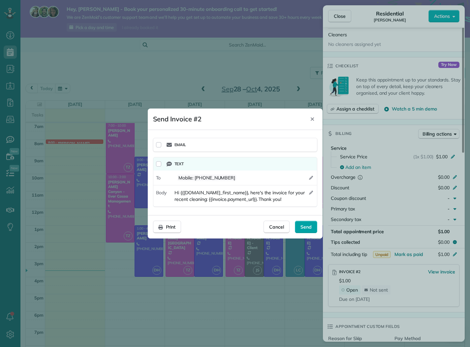
click at [306, 229] on span "Send" at bounding box center [305, 227] width 11 height 7
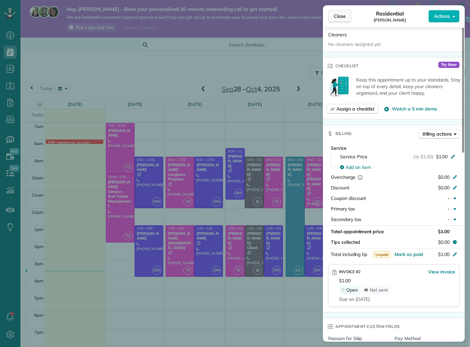
click at [341, 15] on span "Close" at bounding box center [340, 16] width 12 height 7
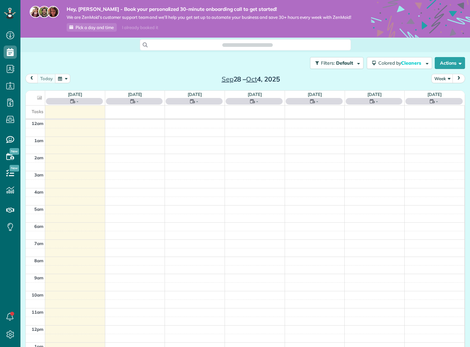
scroll to position [120, 0]
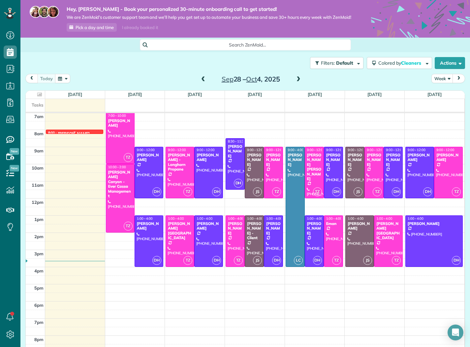
click at [93, 134] on div at bounding box center [74, 132] width 57 height 4
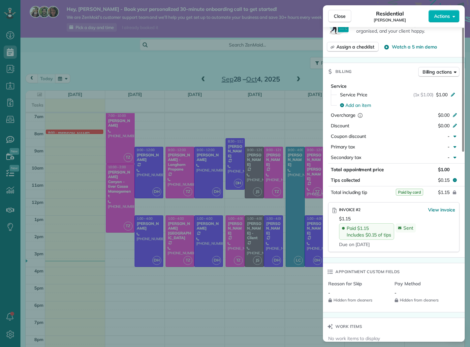
scroll to position [264, 0]
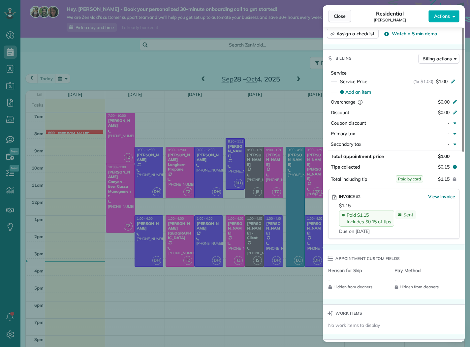
drag, startPoint x: 342, startPoint y: 15, endPoint x: 337, endPoint y: 21, distance: 7.9
click at [342, 15] on span "Close" at bounding box center [340, 16] width 12 height 7
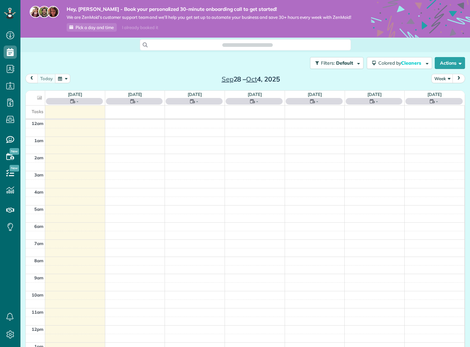
scroll to position [120, 0]
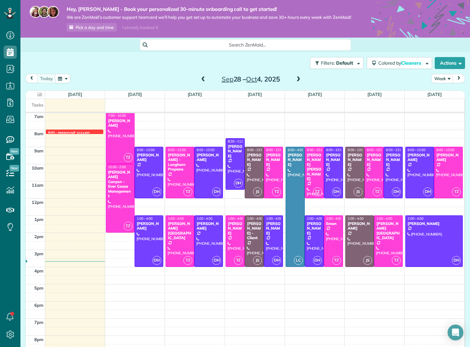
click at [89, 134] on div at bounding box center [74, 132] width 57 height 3
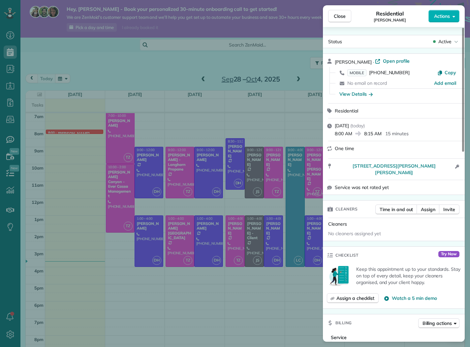
click at [387, 132] on p "15 minutes" at bounding box center [396, 133] width 23 height 7
click at [349, 125] on span "Sunday, September 28, 2025" at bounding box center [342, 126] width 14 height 6
click at [355, 94] on div "View Details" at bounding box center [355, 94] width 33 height 7
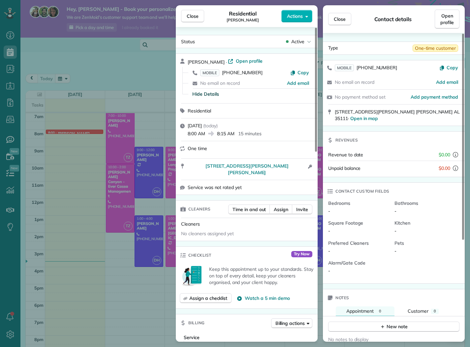
click at [218, 127] on span "( today )" at bounding box center [210, 126] width 15 height 6
click at [197, 16] on span "Close" at bounding box center [193, 16] width 12 height 7
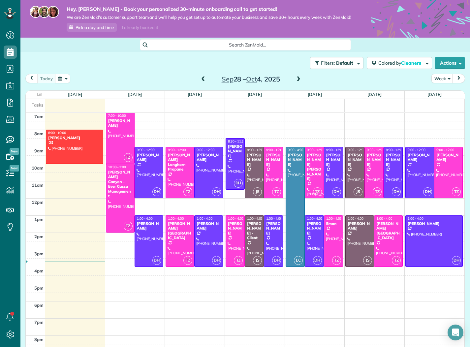
drag, startPoint x: 78, startPoint y: 139, endPoint x: 76, endPoint y: 166, distance: 27.5
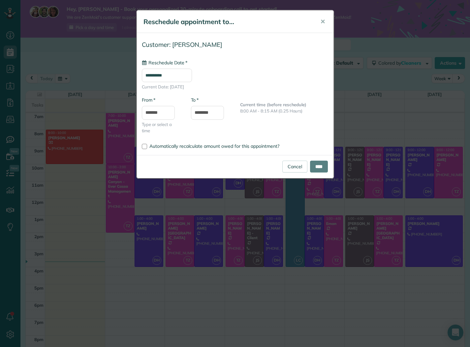
type input "**********"
click at [318, 161] on input "****" at bounding box center [319, 167] width 18 height 12
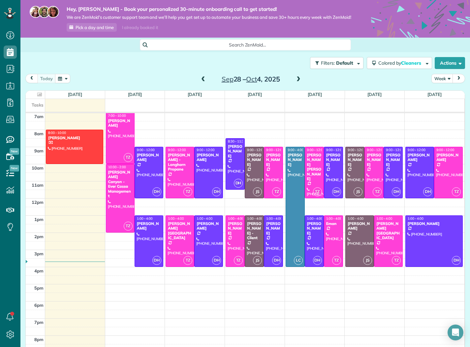
click at [203, 82] on span at bounding box center [202, 79] width 7 height 6
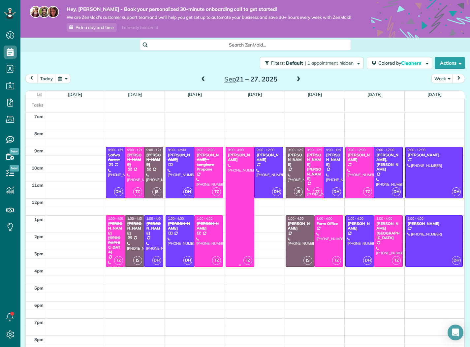
click at [244, 185] on div at bounding box center [240, 206] width 28 height 119
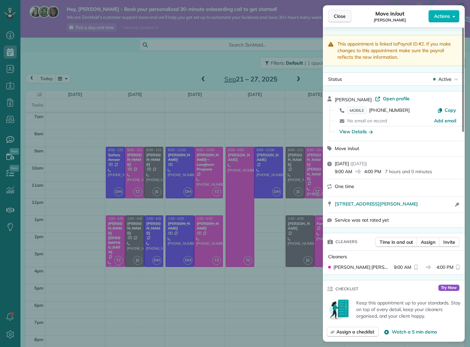
click at [342, 15] on span "Close" at bounding box center [340, 16] width 12 height 7
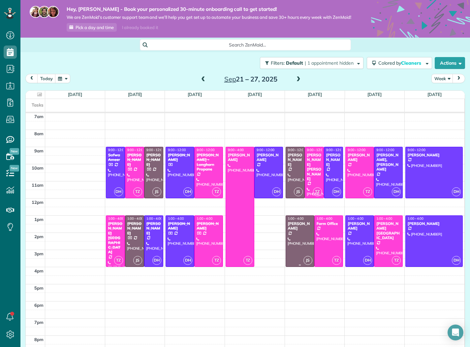
click at [300, 240] on div at bounding box center [300, 241] width 28 height 51
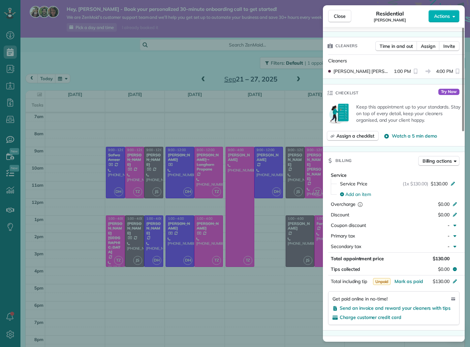
scroll to position [212, 0]
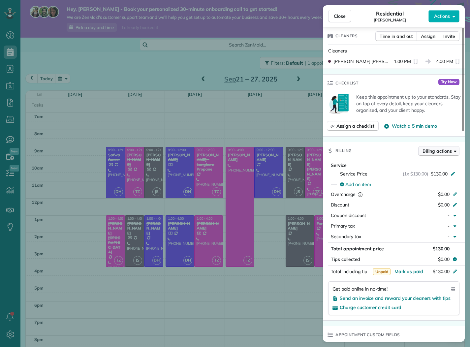
click at [440, 149] on span "Billing actions" at bounding box center [436, 151] width 29 height 7
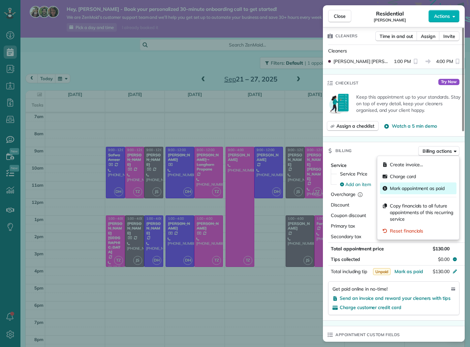
click at [410, 191] on span "Mark appointment as paid" at bounding box center [422, 188] width 64 height 7
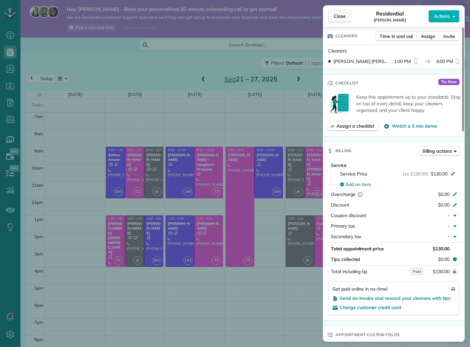
click at [341, 13] on button "Close" at bounding box center [339, 16] width 23 height 13
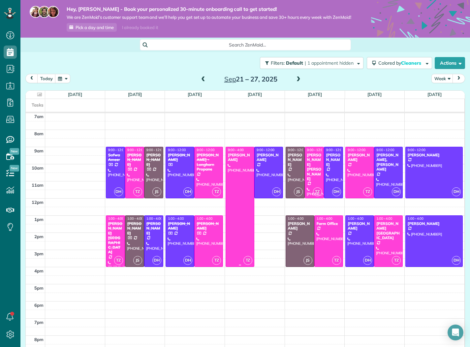
click at [244, 194] on div at bounding box center [240, 206] width 28 height 119
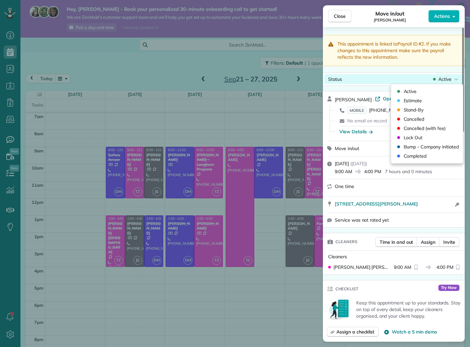
click at [442, 79] on span "Active" at bounding box center [444, 79] width 13 height 7
click at [332, 14] on button "Close" at bounding box center [339, 16] width 23 height 13
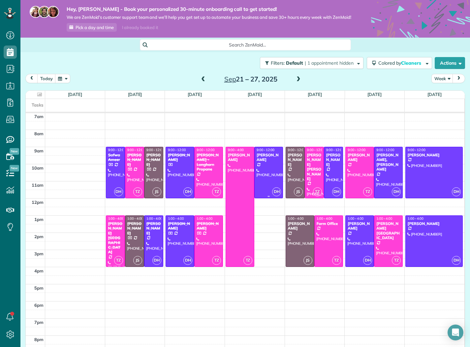
click at [264, 182] on div at bounding box center [269, 172] width 28 height 51
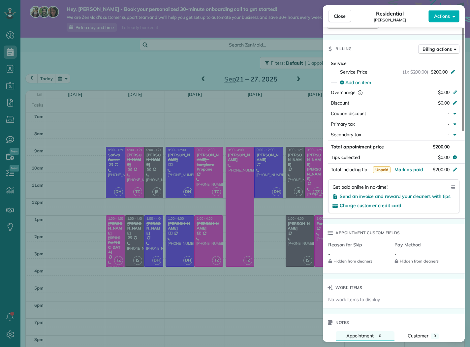
scroll to position [316, 0]
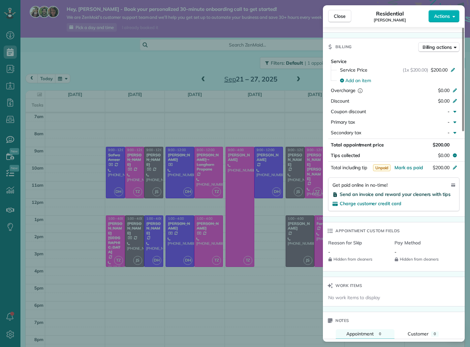
click at [424, 194] on span "Send an invoice and reward your cleaners with tips" at bounding box center [395, 194] width 111 height 6
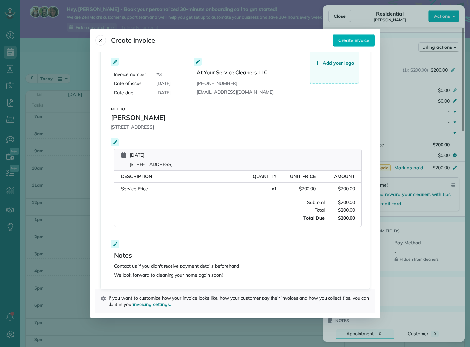
scroll to position [0, 0]
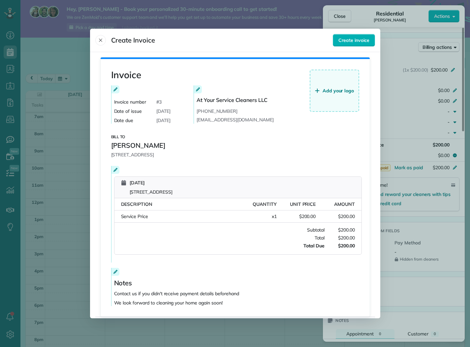
click at [104, 39] on button "Close" at bounding box center [100, 40] width 11 height 11
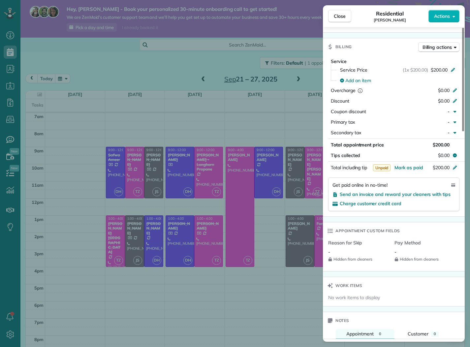
click at [10, 69] on div "Close Residential Amanda McQuade Actions This appointment is linked to Payroll …" at bounding box center [235, 173] width 470 height 347
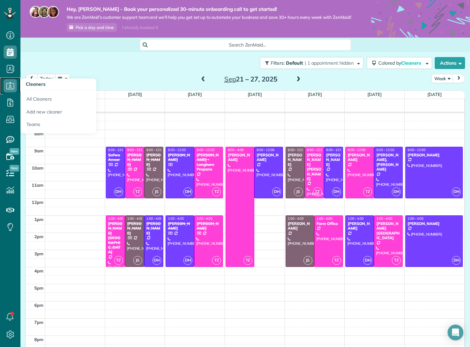
click at [10, 85] on icon at bounding box center [10, 85] width 13 height 13
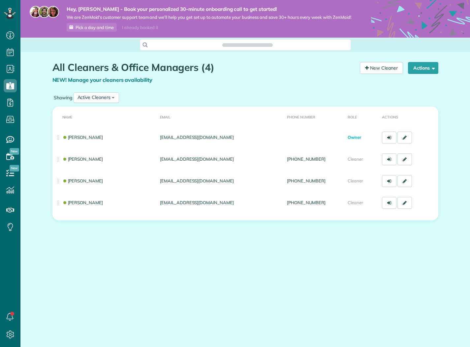
scroll to position [3, 3]
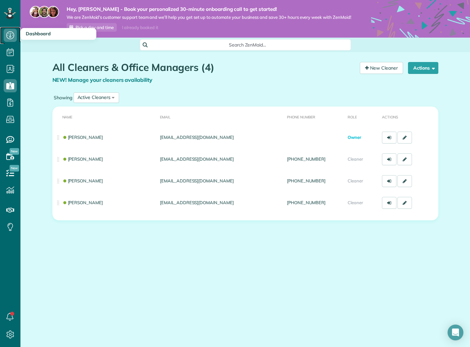
click at [10, 35] on use at bounding box center [10, 35] width 8 height 8
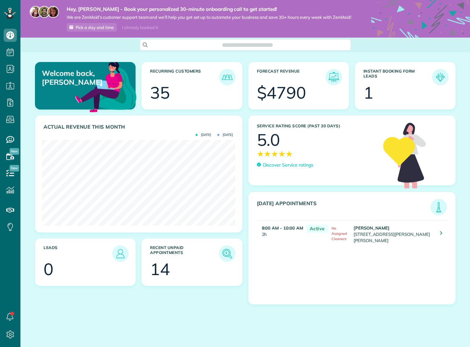
scroll to position [86, 193]
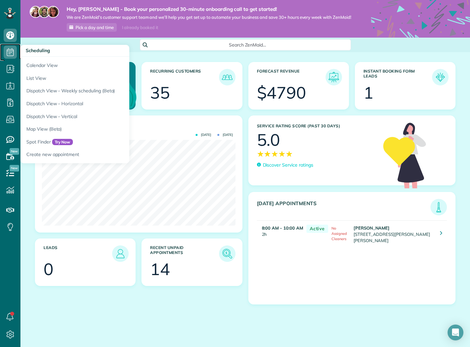
click at [9, 51] on use at bounding box center [10, 52] width 7 height 8
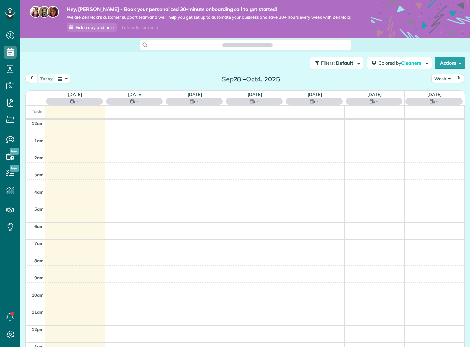
scroll to position [120, 0]
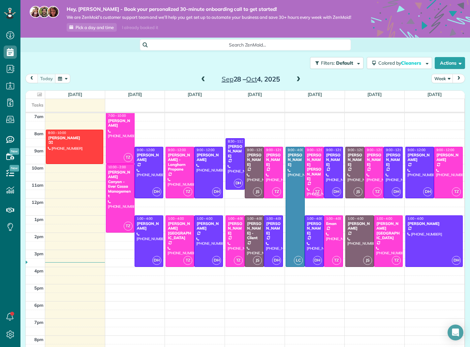
click at [206, 82] on span at bounding box center [202, 79] width 7 height 6
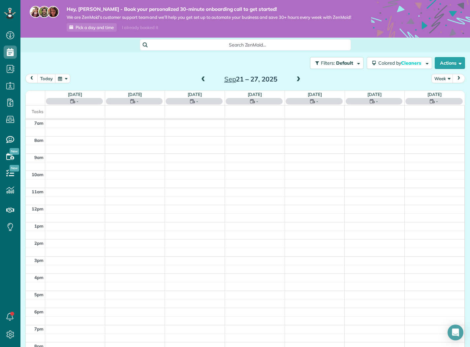
click at [297, 82] on span at bounding box center [298, 79] width 7 height 6
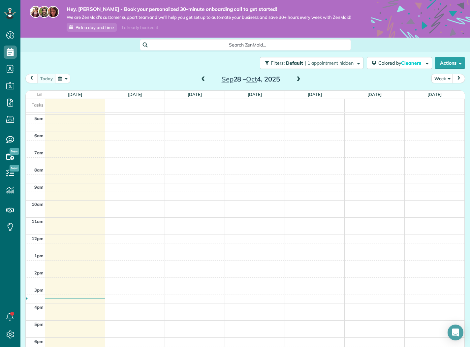
scroll to position [131, 0]
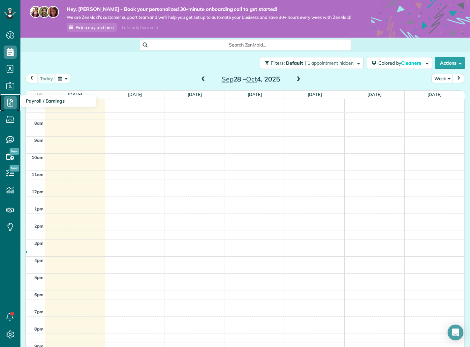
click at [14, 104] on icon at bounding box center [10, 102] width 13 height 13
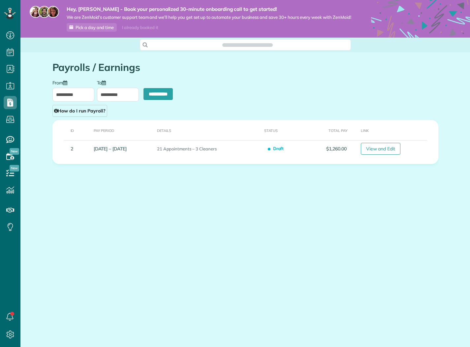
scroll to position [3, 3]
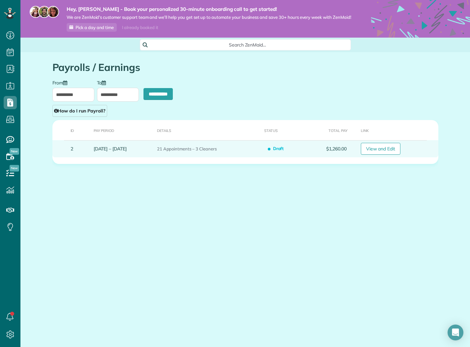
type input "**********"
click at [374, 153] on link "View and Edit" at bounding box center [381, 149] width 40 height 12
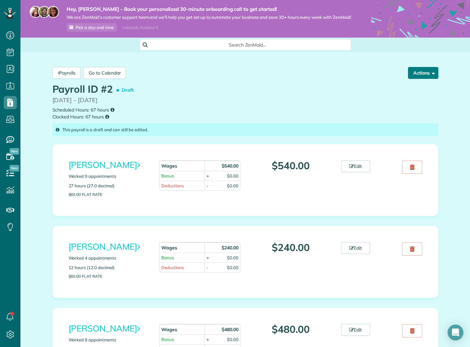
click at [426, 79] on button "Actions" at bounding box center [423, 73] width 30 height 12
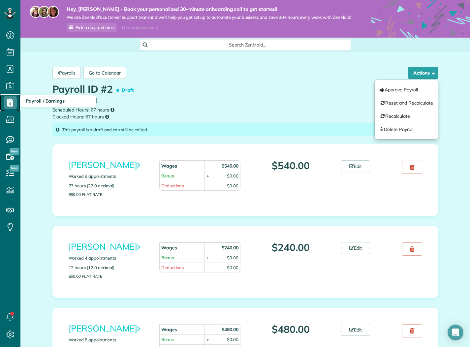
click at [8, 104] on use at bounding box center [10, 103] width 6 height 8
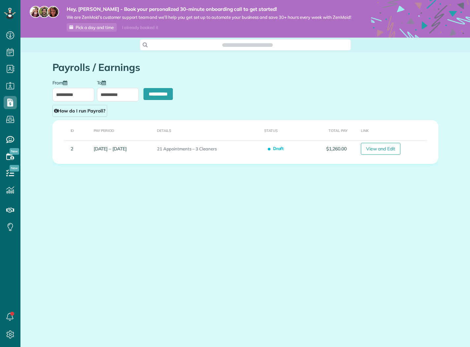
scroll to position [3, 3]
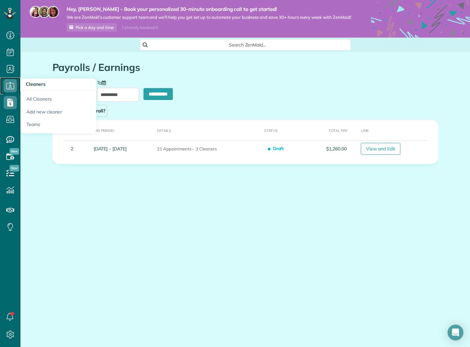
click at [11, 87] on use at bounding box center [10, 85] width 8 height 7
type input "**********"
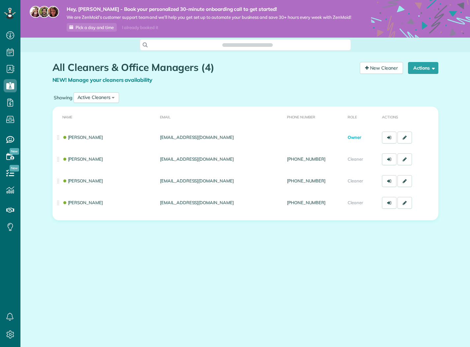
scroll to position [3, 3]
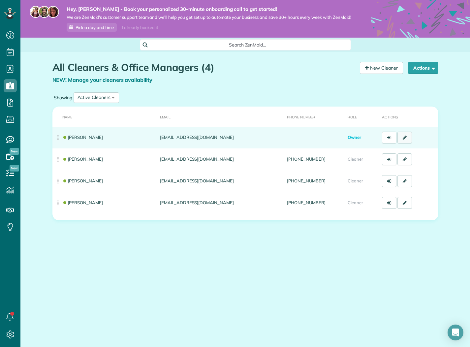
click at [407, 143] on link at bounding box center [404, 138] width 15 height 12
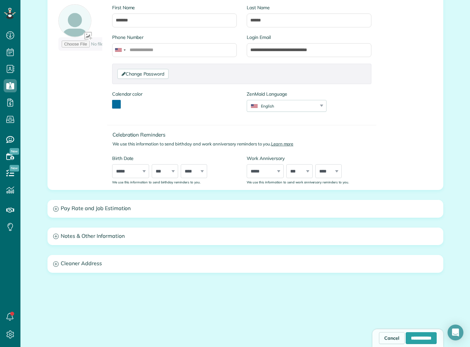
scroll to position [123, 0]
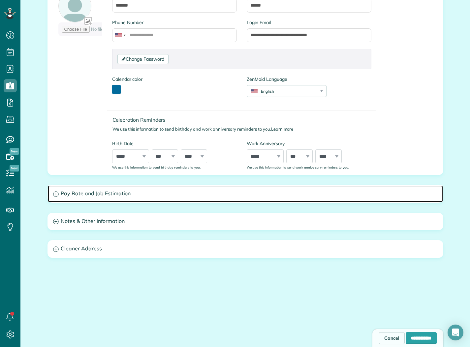
click at [89, 197] on h3 "Pay Rate and Job Estimation" at bounding box center [245, 193] width 395 height 17
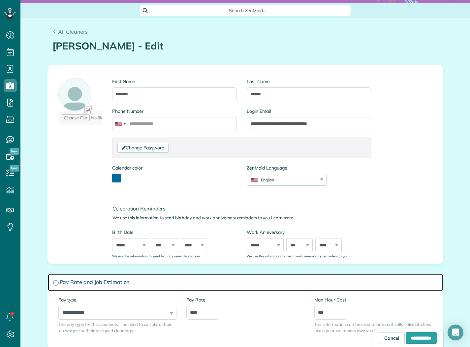
scroll to position [0, 0]
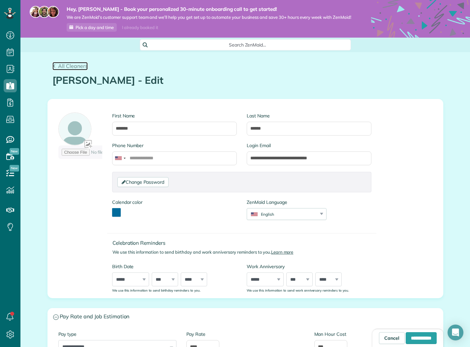
drag, startPoint x: 62, startPoint y: 70, endPoint x: 80, endPoint y: 77, distance: 19.2
click at [62, 69] on span "All Cleaners" at bounding box center [73, 66] width 30 height 7
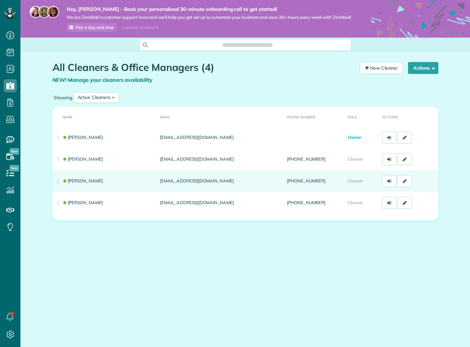
scroll to position [3, 3]
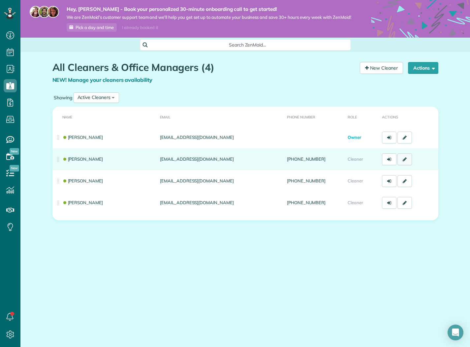
click at [408, 165] on link at bounding box center [404, 159] width 15 height 12
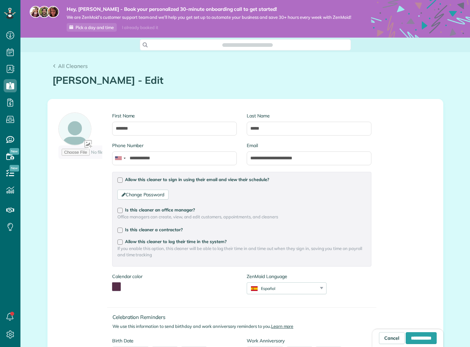
type input "**********"
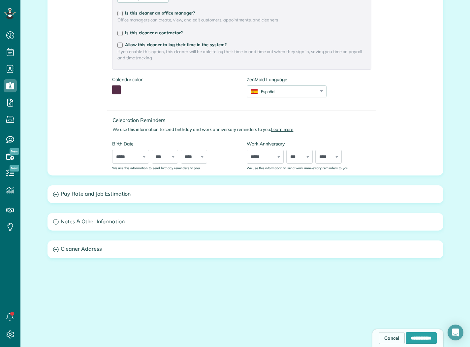
scroll to position [203, 0]
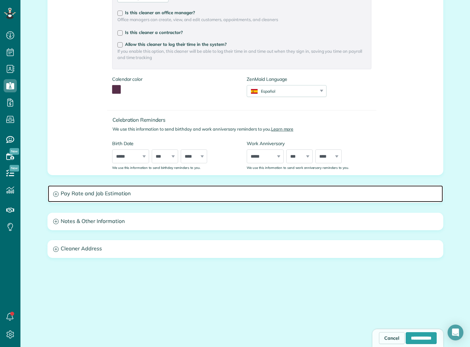
click at [131, 199] on h3 "Pay Rate and Job Estimation" at bounding box center [245, 193] width 395 height 17
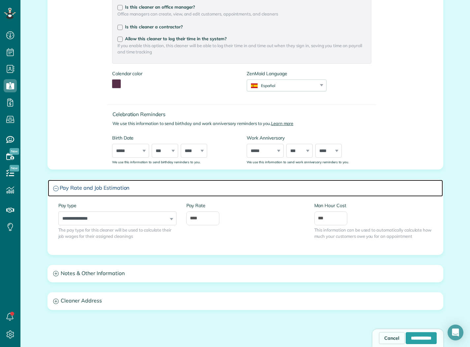
scroll to position [204, 0]
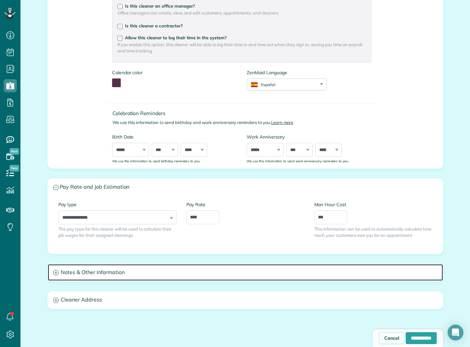
click at [133, 280] on h3 "Notes & Other Information" at bounding box center [245, 272] width 395 height 17
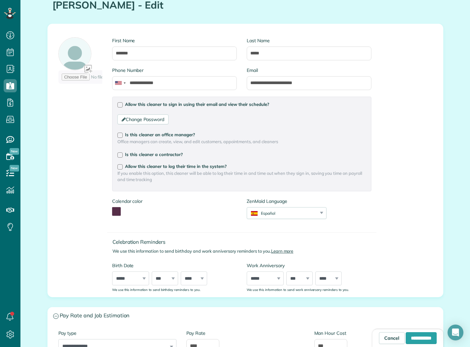
scroll to position [0, 0]
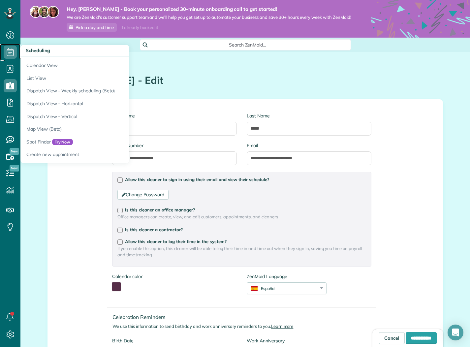
click at [10, 57] on icon at bounding box center [10, 51] width 13 height 13
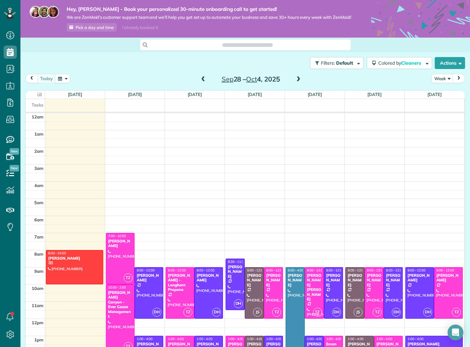
scroll to position [120, 0]
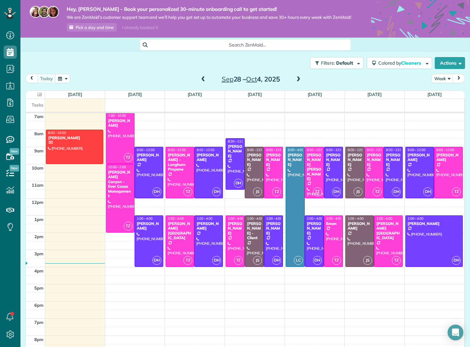
click at [204, 82] on span at bounding box center [202, 79] width 7 height 6
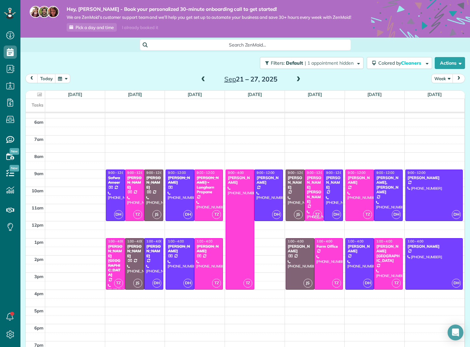
scroll to position [4, 0]
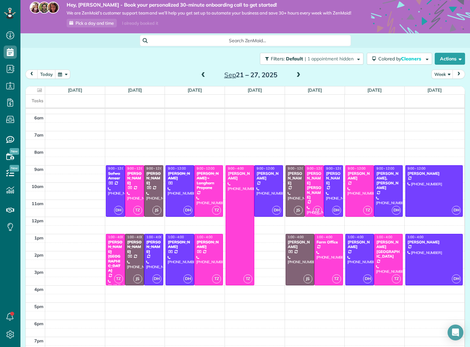
click at [204, 78] on span at bounding box center [202, 75] width 7 height 6
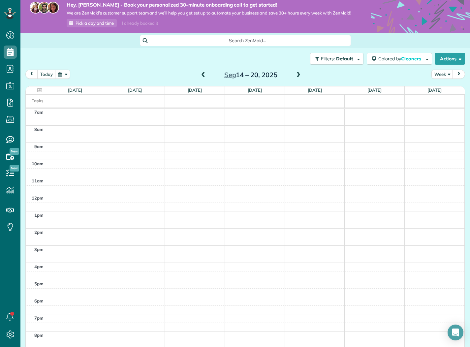
click at [303, 79] on div "today Week Sep 14 – 20, 2025" at bounding box center [244, 76] width 439 height 12
click at [301, 78] on span at bounding box center [298, 75] width 7 height 6
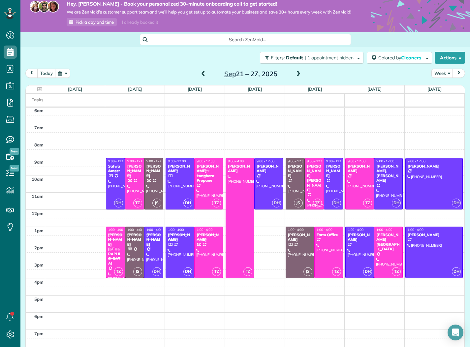
scroll to position [6, 0]
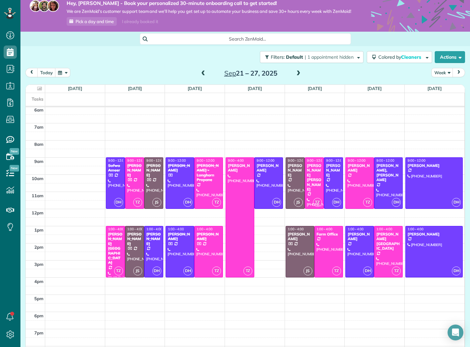
click at [205, 76] on span at bounding box center [202, 74] width 7 height 6
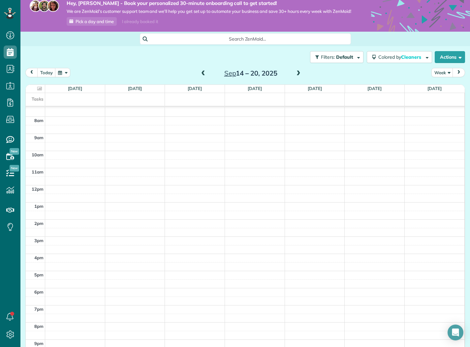
scroll to position [137, 0]
click at [296, 76] on span at bounding box center [298, 74] width 7 height 6
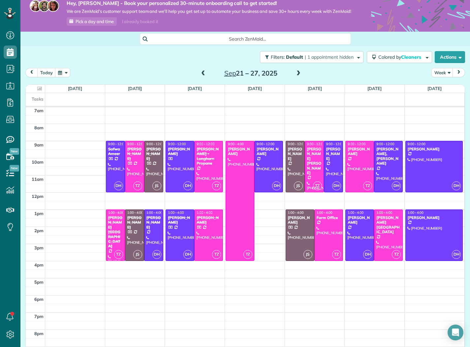
click at [200, 76] on span at bounding box center [202, 74] width 7 height 6
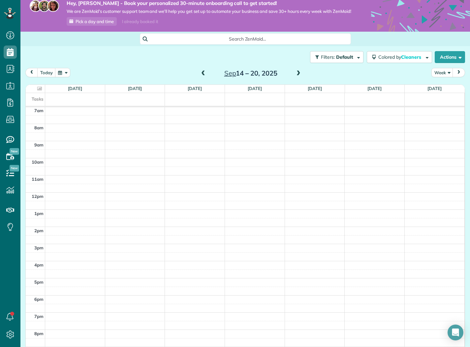
click at [359, 216] on div "12am 1am 2am 3am 4am 5am 6am 7am 8am 9am 10am 11am 12pm 1pm 2pm 3pm 4pm 5pm 6pm…" at bounding box center [245, 192] width 438 height 411
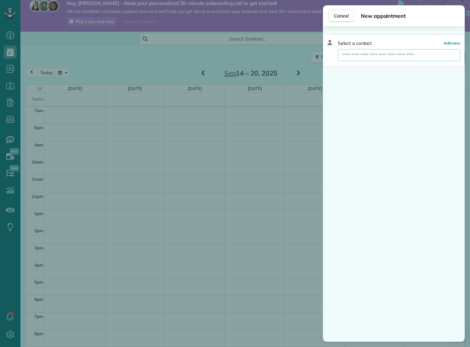
click at [419, 55] on input "text" at bounding box center [399, 55] width 122 height 12
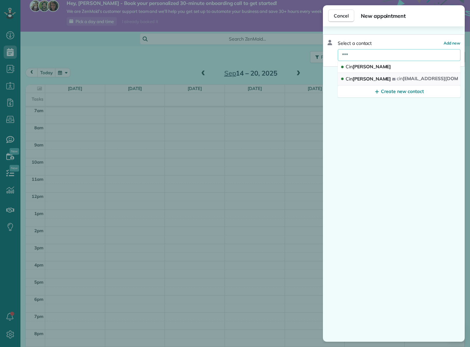
type input "***"
click at [383, 77] on button "Cin di Matull cin dimatull12@gmail.com" at bounding box center [399, 79] width 123 height 13
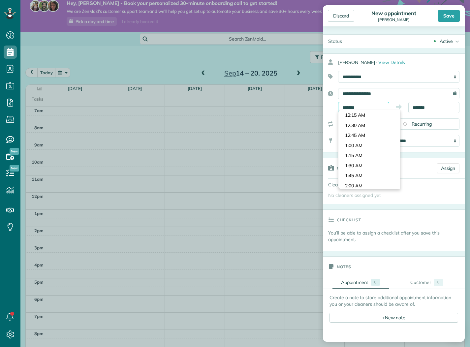
click at [372, 107] on input "*******" at bounding box center [363, 107] width 51 height 11
type input "*******"
click at [363, 122] on body "Dashboard Scheduling Calendar View List View Dispatch View - Weekly scheduling …" at bounding box center [235, 173] width 470 height 347
click at [441, 113] on body "Dashboard Scheduling Calendar View List View Dispatch View - Weekly scheduling …" at bounding box center [235, 173] width 470 height 347
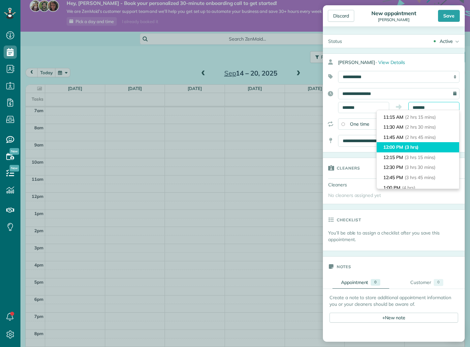
scroll to position [90, 0]
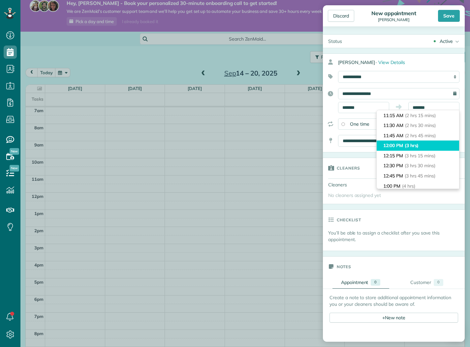
type input "********"
click at [411, 146] on span "(3 hrs)" at bounding box center [412, 145] width 14 height 6
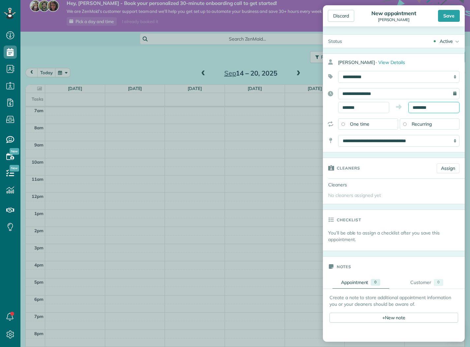
scroll to position [0, 0]
click at [452, 167] on link "Assign" at bounding box center [447, 168] width 23 height 10
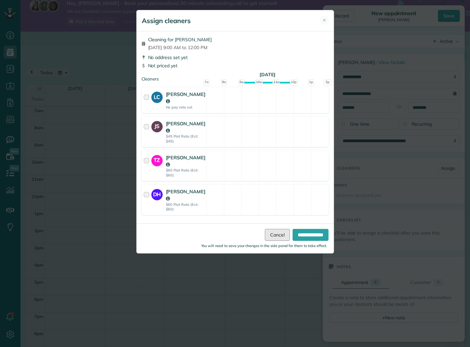
click at [276, 229] on link "Cancel" at bounding box center [277, 235] width 25 height 12
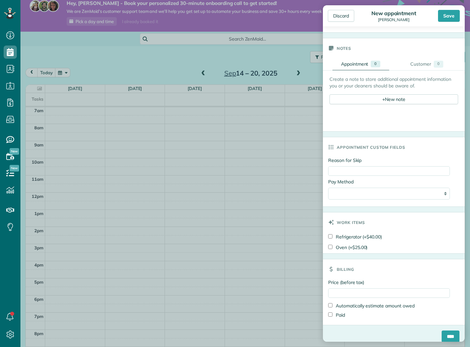
scroll to position [226, 0]
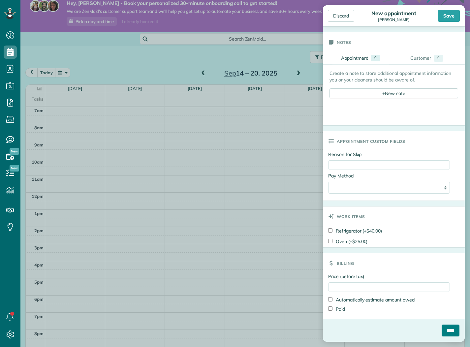
click at [448, 333] on input "****" at bounding box center [450, 330] width 18 height 12
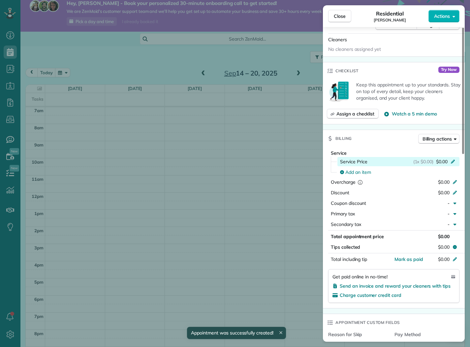
scroll to position [171, 0]
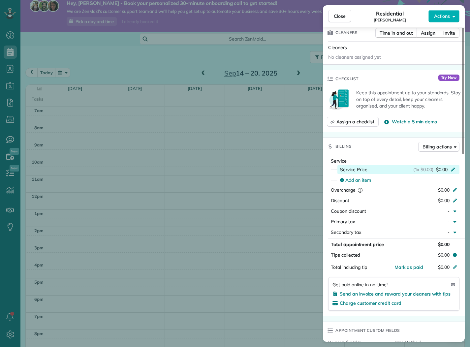
click at [427, 167] on span "(1x $0.00)" at bounding box center [423, 169] width 20 height 7
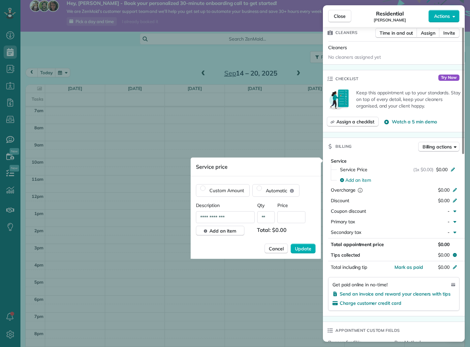
click at [287, 218] on input "text" at bounding box center [291, 217] width 28 height 12
type input "****"
click at [307, 247] on span "Update" at bounding box center [303, 248] width 16 height 7
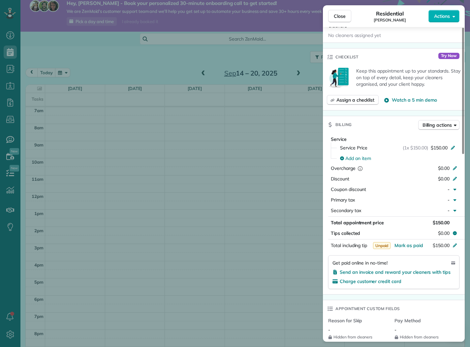
scroll to position [206, 0]
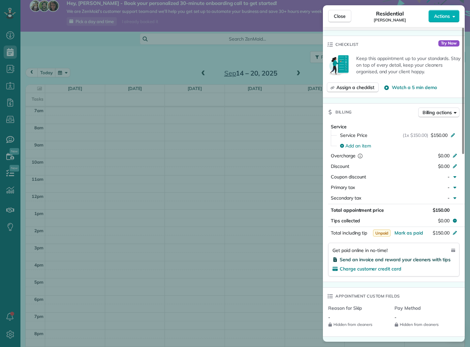
click at [396, 258] on span "Send an invoice and reward your cleaners with tips" at bounding box center [395, 259] width 111 height 6
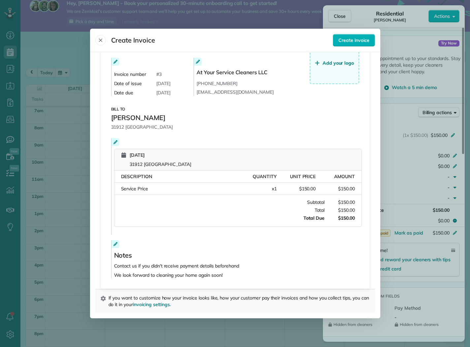
scroll to position [0, 0]
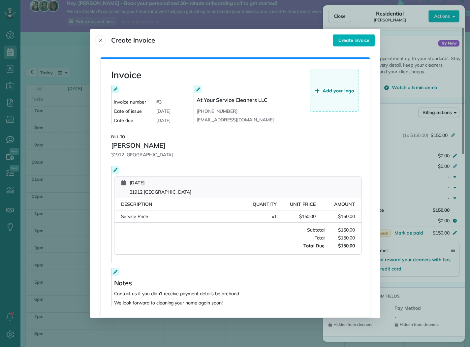
click at [326, 90] on span "Add your logo" at bounding box center [338, 90] width 32 height 7
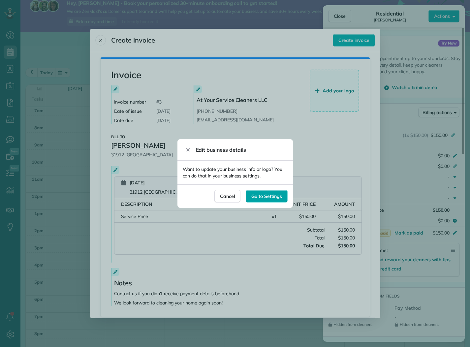
click at [265, 196] on span "Go to Settings" at bounding box center [266, 196] width 30 height 7
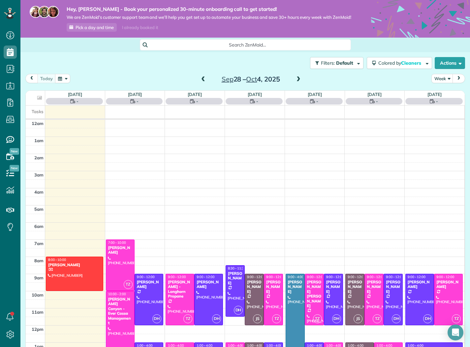
scroll to position [120, 0]
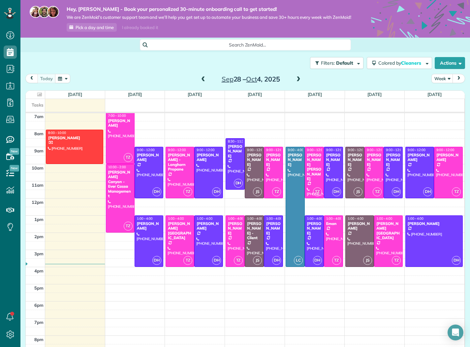
click at [205, 82] on span at bounding box center [202, 79] width 7 height 6
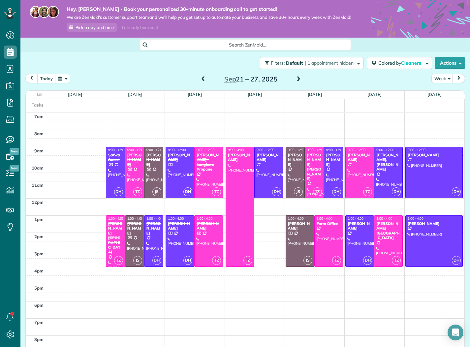
click at [201, 82] on span at bounding box center [202, 79] width 7 height 6
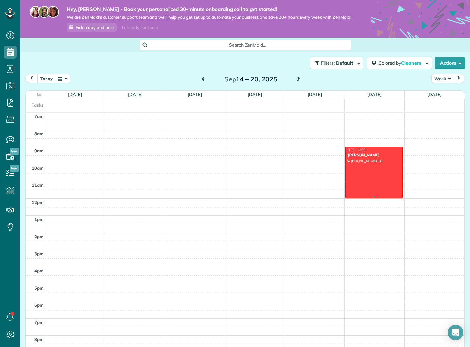
click at [376, 189] on div at bounding box center [373, 172] width 57 height 51
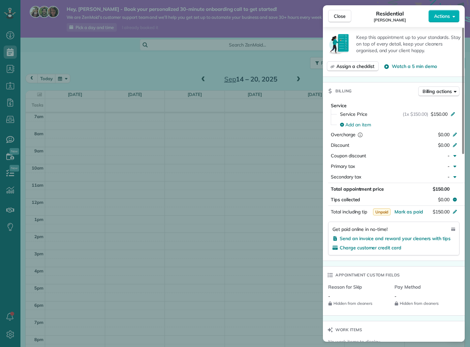
scroll to position [235, 0]
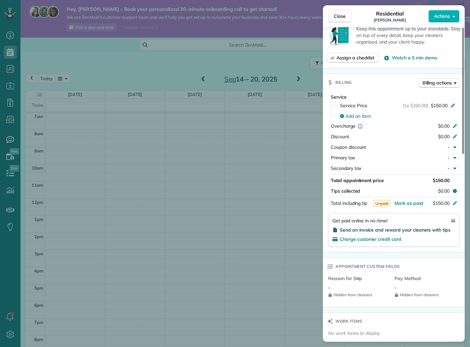
click at [397, 230] on span "Send an invoice and reward your cleaners with tips" at bounding box center [395, 230] width 111 height 6
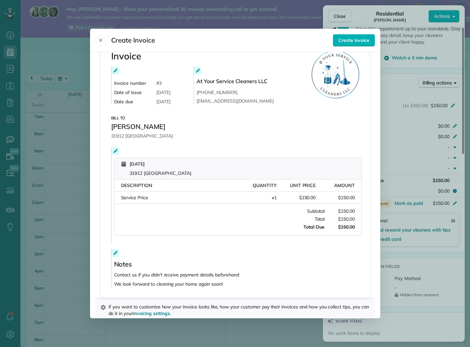
scroll to position [28, 0]
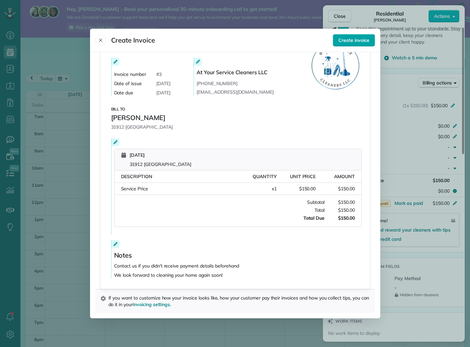
click at [357, 38] on span "Create invoice" at bounding box center [353, 40] width 31 height 7
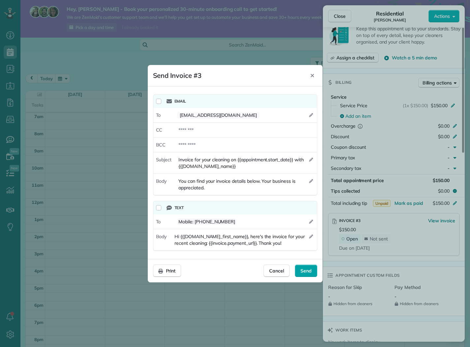
click at [310, 270] on span "Send" at bounding box center [305, 270] width 11 height 7
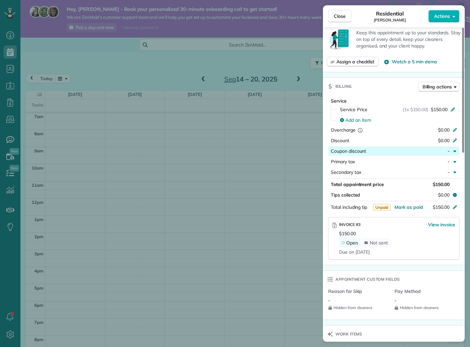
scroll to position [0, 0]
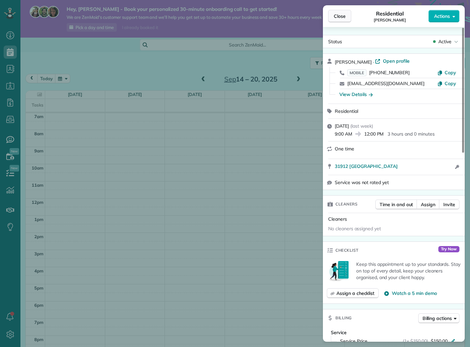
click at [347, 14] on button "Close" at bounding box center [339, 16] width 23 height 13
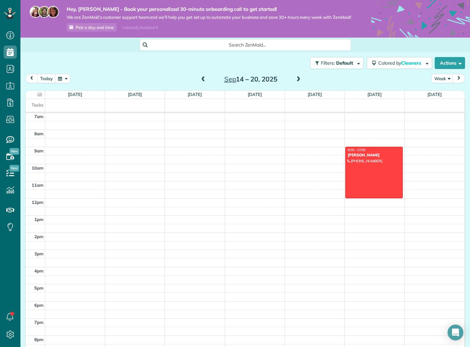
click at [297, 82] on span at bounding box center [298, 79] width 7 height 6
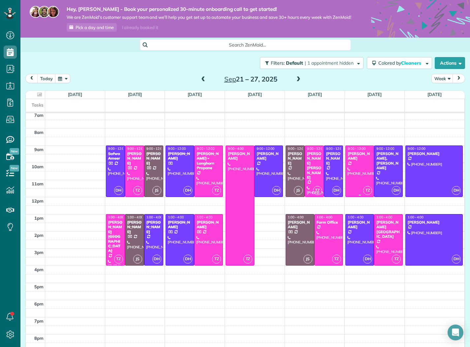
scroll to position [123, 0]
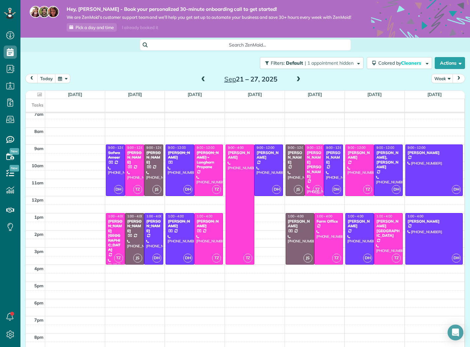
drag, startPoint x: 307, startPoint y: 88, endPoint x: 297, endPoint y: 87, distance: 9.9
click at [306, 86] on div "today Week Sep 21 – 27, 2025" at bounding box center [244, 80] width 439 height 12
click at [297, 82] on span at bounding box center [298, 79] width 7 height 6
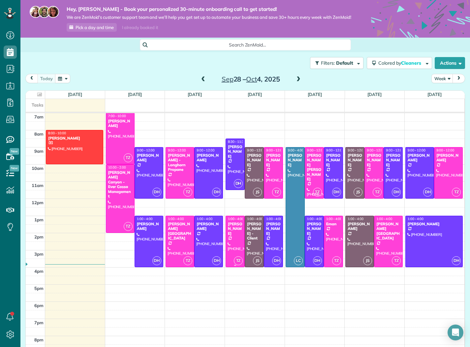
scroll to position [122, 0]
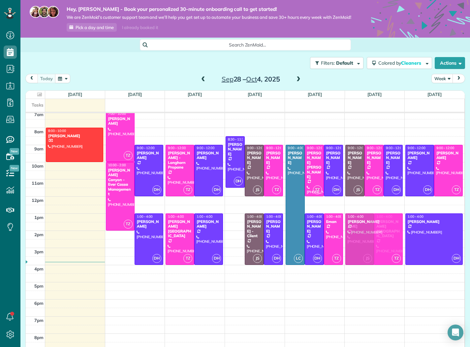
drag, startPoint x: 237, startPoint y: 238, endPoint x: 383, endPoint y: 238, distance: 146.7
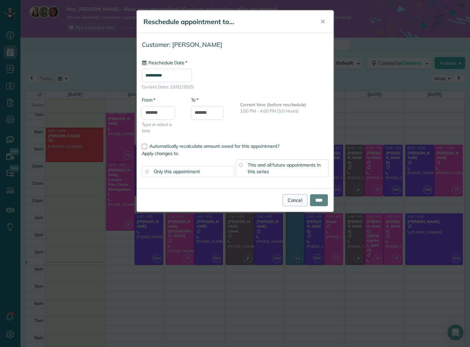
type input "**********"
click at [315, 201] on input "****" at bounding box center [319, 200] width 18 height 12
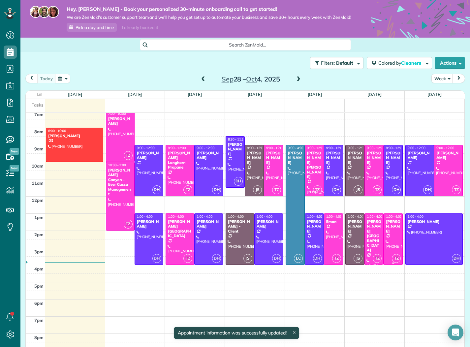
click at [395, 239] on div at bounding box center [393, 239] width 18 height 51
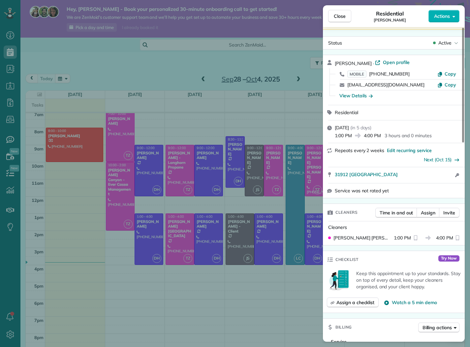
scroll to position [27, 0]
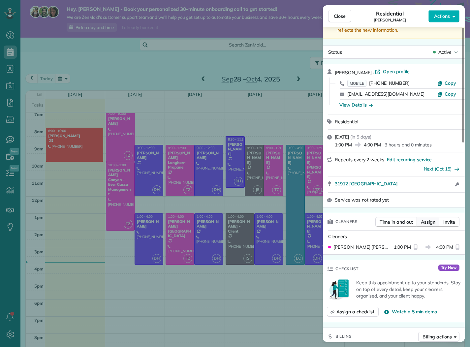
click at [429, 223] on span "Assign" at bounding box center [428, 222] width 15 height 7
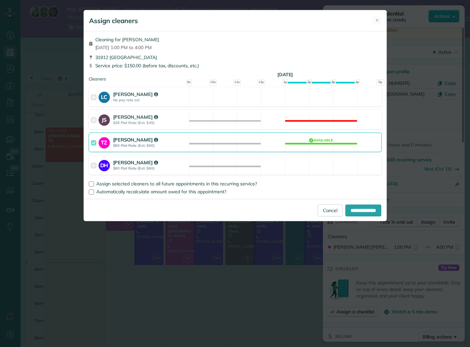
drag, startPoint x: 235, startPoint y: 146, endPoint x: 239, endPoint y: 157, distance: 11.5
click at [235, 147] on div "TZ Thelma Zertuche $60 Flat Rate (Est: $60) Available" at bounding box center [235, 142] width 293 height 19
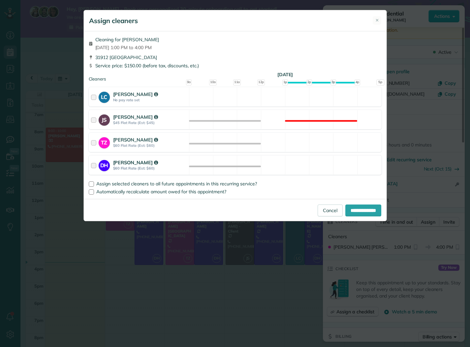
click at [253, 167] on div "DH Deyanira Hernandez $60 Flat Rate (Est: $60) Available" at bounding box center [235, 164] width 293 height 19
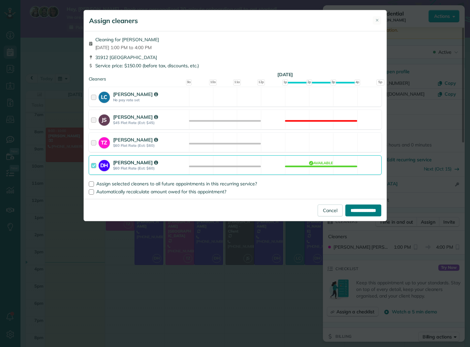
click at [353, 209] on input "**********" at bounding box center [363, 210] width 36 height 12
type input "**********"
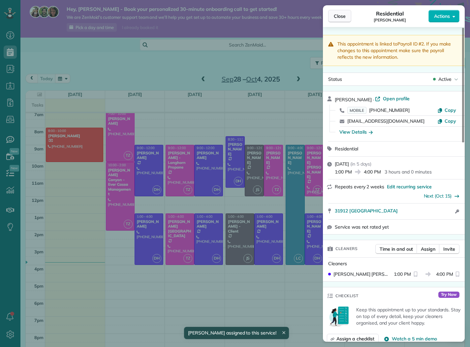
click at [346, 19] on button "Close" at bounding box center [339, 16] width 23 height 13
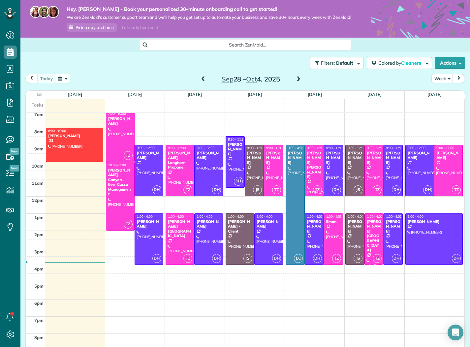
click at [206, 82] on span at bounding box center [202, 79] width 7 height 6
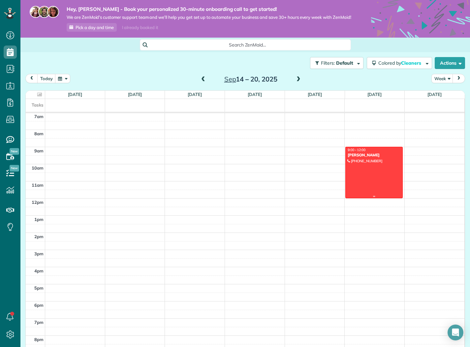
scroll to position [110, 0]
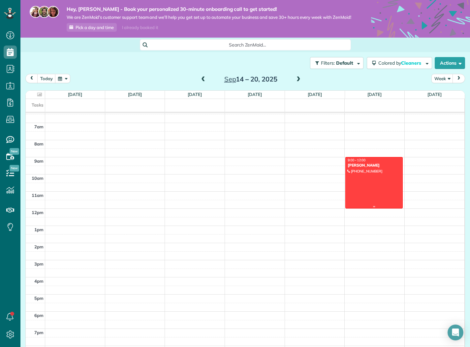
click at [364, 173] on link "9:00 - 12:00 Cindi Matull (830) 237-0457 31912 Cast Iron Cove Bulverde, TX 78163" at bounding box center [373, 182] width 57 height 51
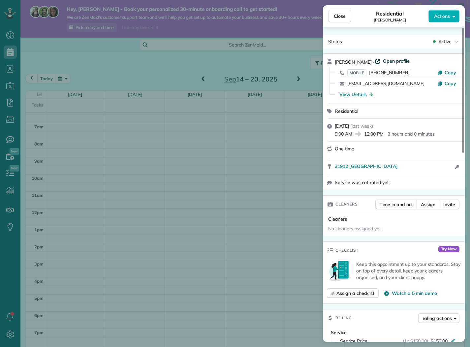
click at [383, 61] on span "Open profile" at bounding box center [396, 61] width 27 height 7
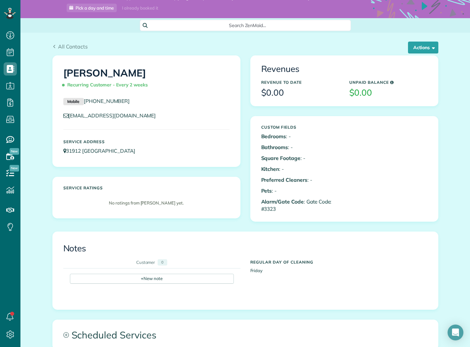
scroll to position [12, 0]
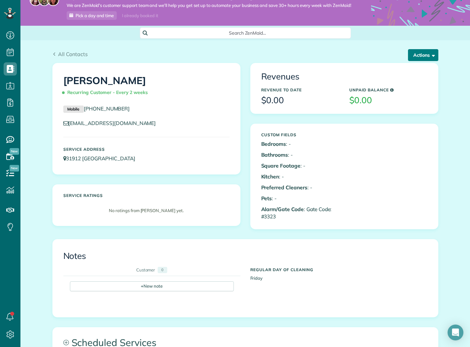
click at [428, 61] on button "Actions" at bounding box center [423, 55] width 30 height 12
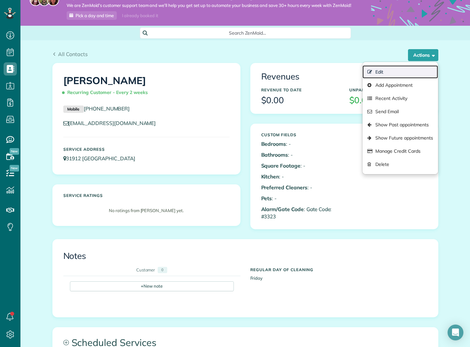
click at [394, 75] on link "Edit" at bounding box center [399, 71] width 75 height 13
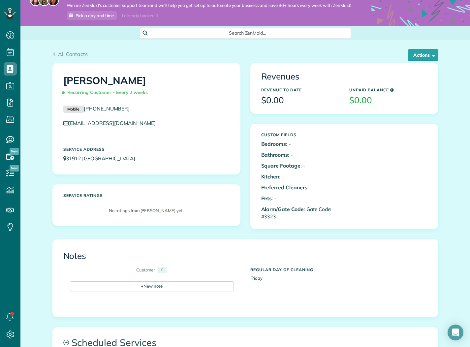
scroll to position [62, 0]
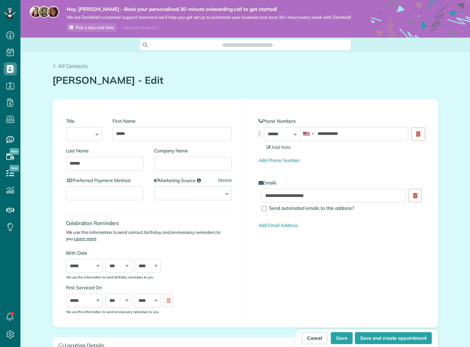
type input "**********"
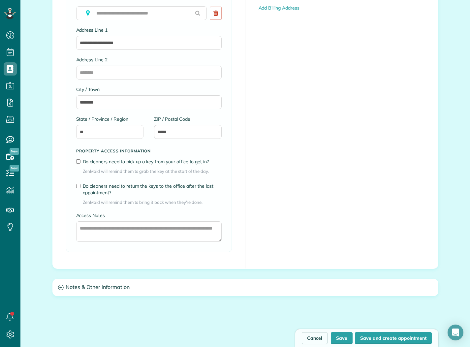
scroll to position [491, 0]
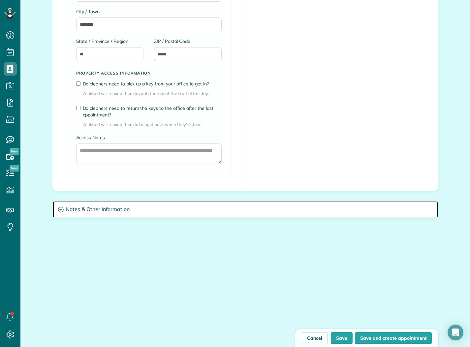
click at [152, 209] on h3 "Notes & Other Information" at bounding box center [245, 209] width 385 height 17
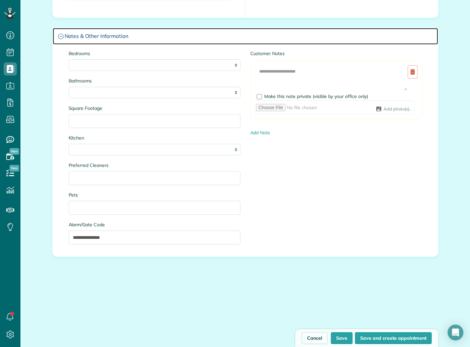
scroll to position [702, 0]
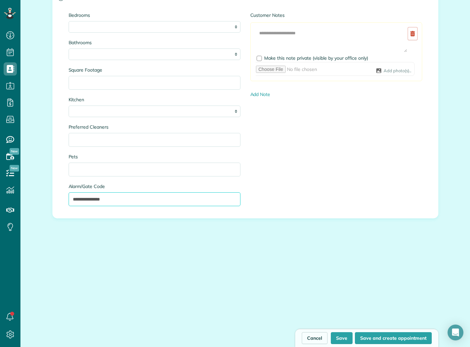
click at [136, 201] on input "**********" at bounding box center [155, 199] width 172 height 14
type input "**********"
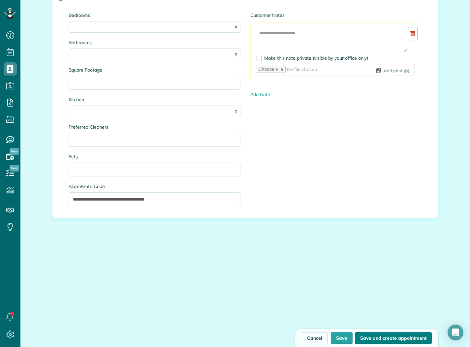
click at [391, 337] on button "Save and create appointment" at bounding box center [393, 338] width 77 height 12
type input "**********"
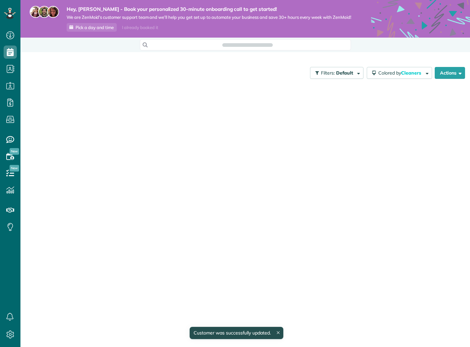
scroll to position [3, 3]
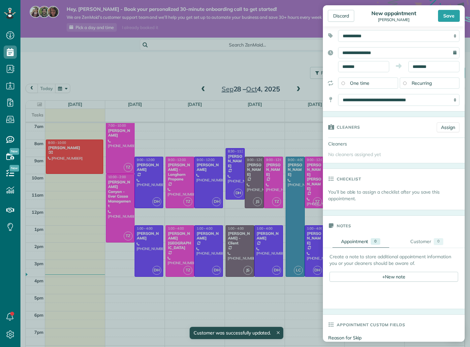
scroll to position [42, 0]
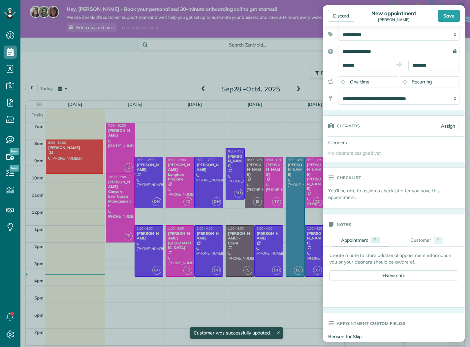
click at [445, 15] on div "Save" at bounding box center [449, 16] width 22 height 12
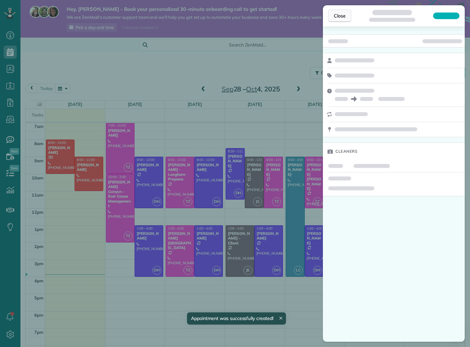
click at [344, 17] on span "Close" at bounding box center [340, 16] width 12 height 7
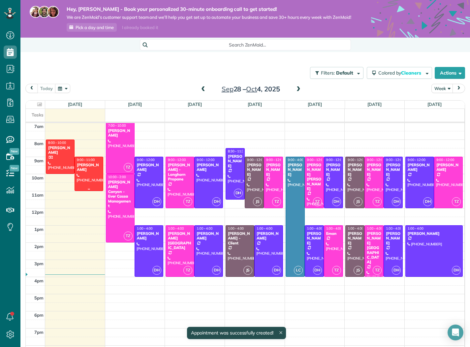
click at [84, 176] on div at bounding box center [89, 174] width 28 height 34
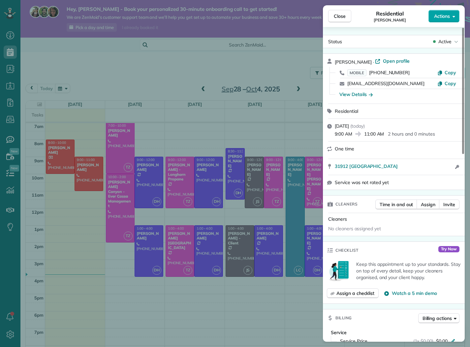
click at [454, 20] on button "Actions" at bounding box center [443, 16] width 31 height 13
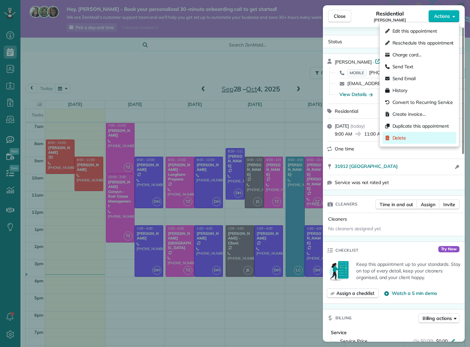
click at [408, 135] on span "Delete" at bounding box center [422, 138] width 61 height 7
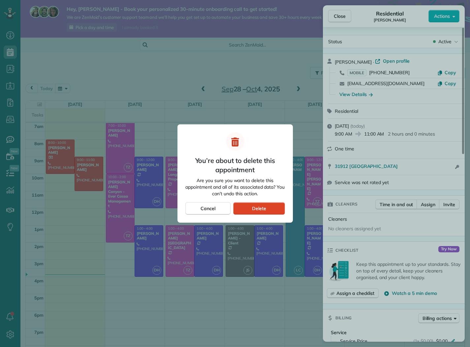
click at [259, 206] on span "Delete" at bounding box center [259, 208] width 14 height 7
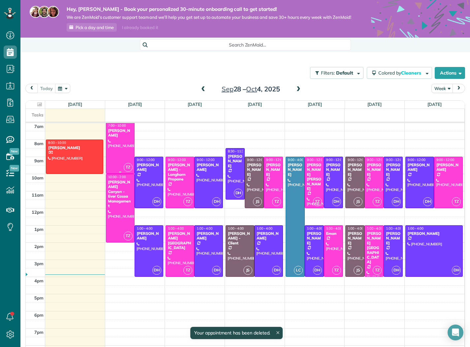
scroll to position [121, 0]
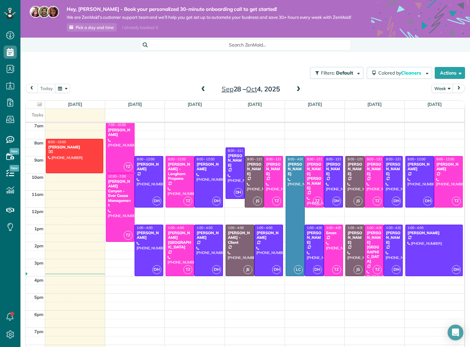
click at [302, 93] on div "Sep 28 – Oct 4, 2025" at bounding box center [250, 89] width 105 height 11
drag, startPoint x: 298, startPoint y: 95, endPoint x: 276, endPoint y: 97, distance: 22.2
click at [298, 92] on span at bounding box center [298, 89] width 7 height 6
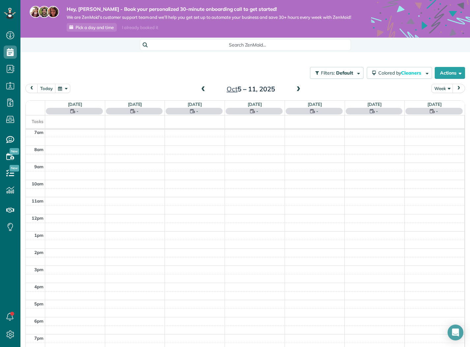
scroll to position [120, 0]
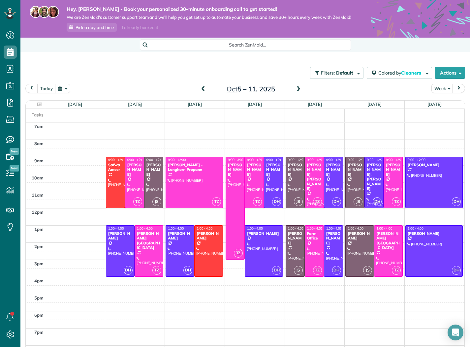
click at [206, 92] on span at bounding box center [202, 89] width 7 height 6
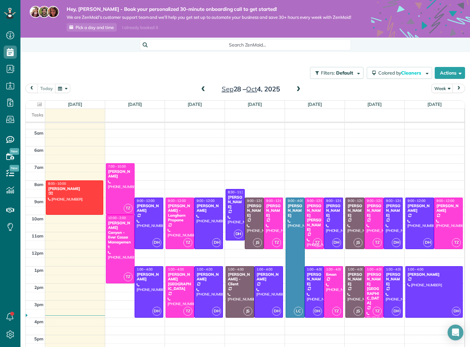
scroll to position [74, 0]
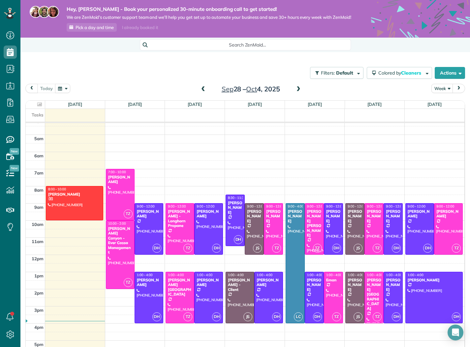
click at [201, 92] on span at bounding box center [202, 89] width 7 height 6
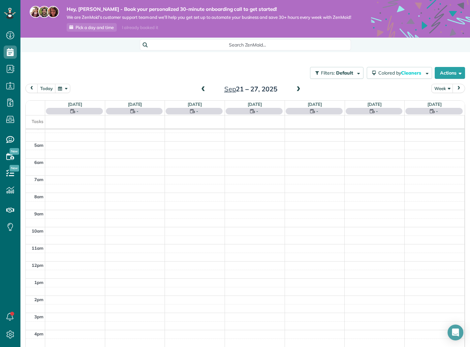
scroll to position [120, 0]
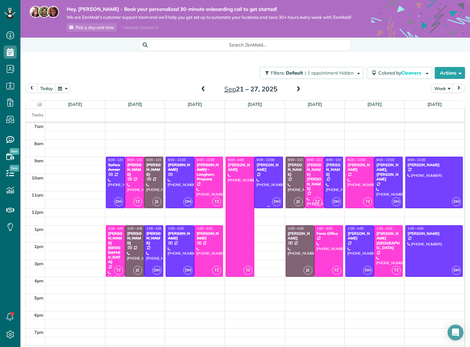
click at [269, 190] on div at bounding box center [269, 182] width 28 height 51
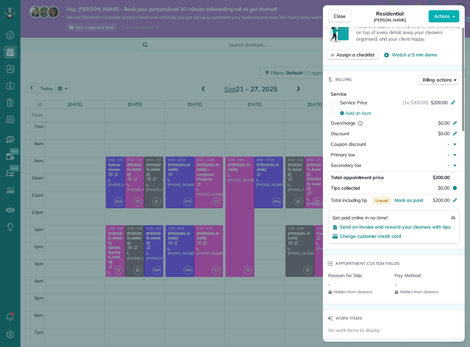
scroll to position [280, 0]
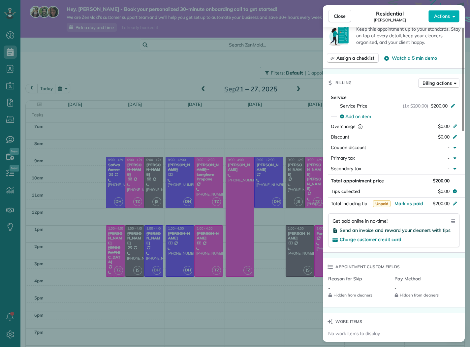
click at [380, 230] on span "Send an invoice and reward your cleaners with tips" at bounding box center [395, 230] width 111 height 6
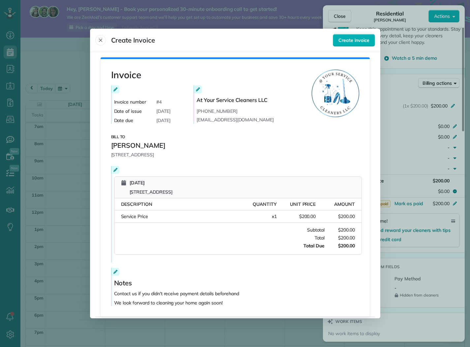
scroll to position [28, 0]
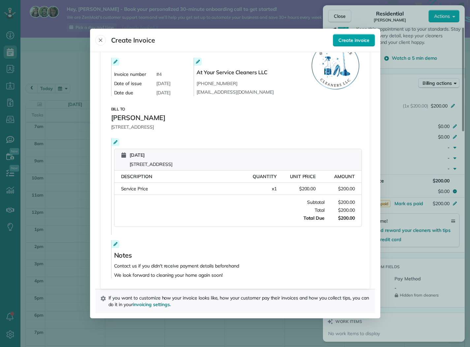
click at [351, 44] on button "Create invoice" at bounding box center [354, 40] width 42 height 13
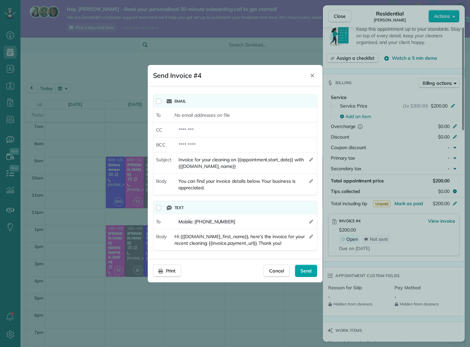
click at [308, 271] on span "Send" at bounding box center [305, 270] width 11 height 7
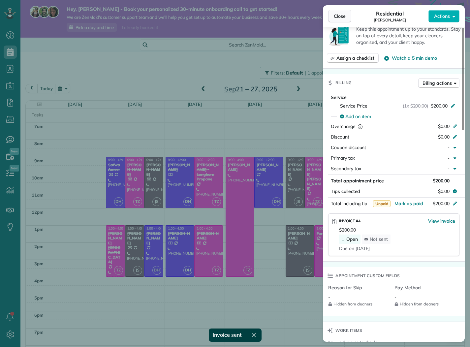
click at [342, 16] on span "Close" at bounding box center [340, 16] width 12 height 7
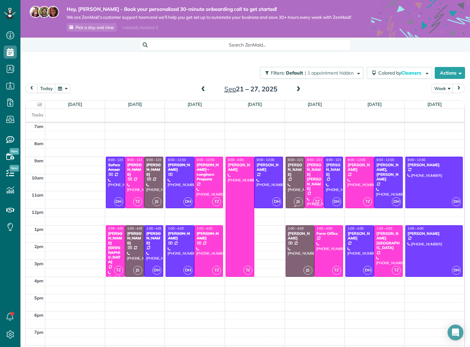
click at [294, 186] on div at bounding box center [295, 182] width 18 height 51
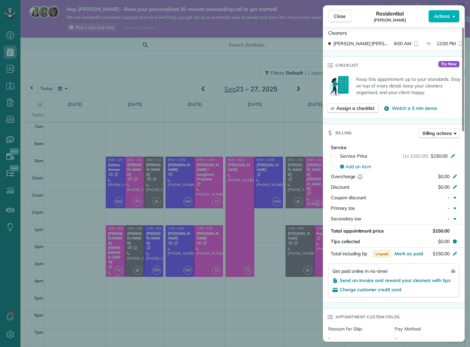
scroll to position [293, 0]
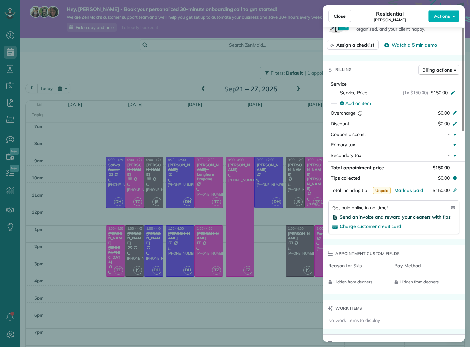
click at [383, 217] on span "Send an invoice and reward your cleaners with tips" at bounding box center [395, 217] width 111 height 6
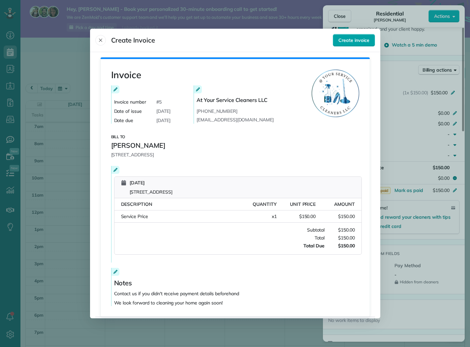
click at [357, 37] on button "Create invoice" at bounding box center [354, 40] width 42 height 13
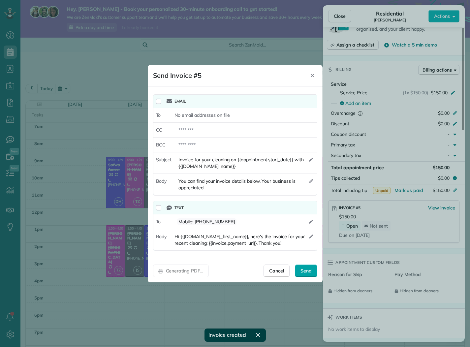
click at [304, 267] on span "Send" at bounding box center [305, 270] width 11 height 7
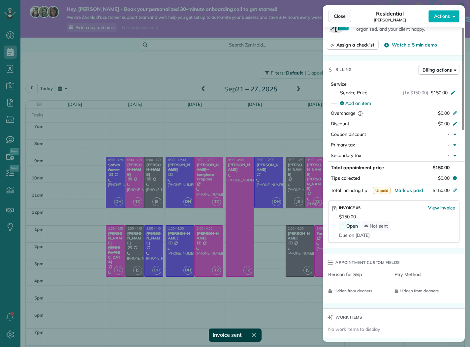
click at [341, 17] on span "Close" at bounding box center [340, 16] width 12 height 7
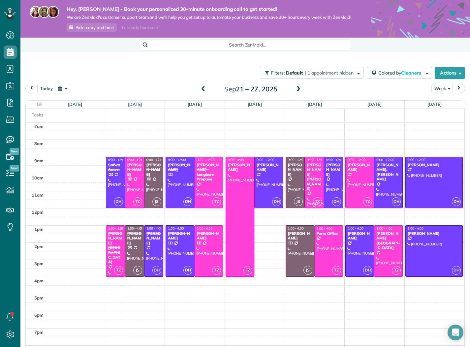
click at [316, 177] on div "[PERSON_NAME] [PERSON_NAME]" at bounding box center [314, 177] width 15 height 28
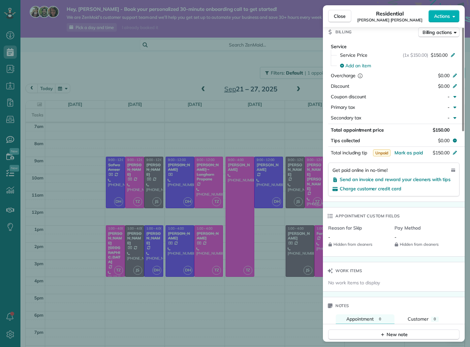
scroll to position [379, 0]
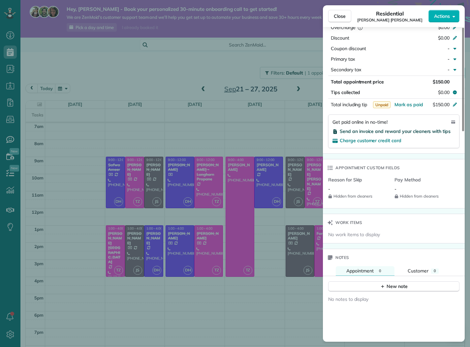
click at [408, 131] on span "Send an invoice and reward your cleaners with tips" at bounding box center [395, 131] width 111 height 6
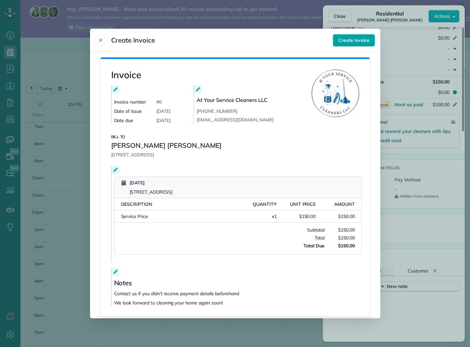
click at [357, 45] on button "Create invoice" at bounding box center [354, 40] width 42 height 13
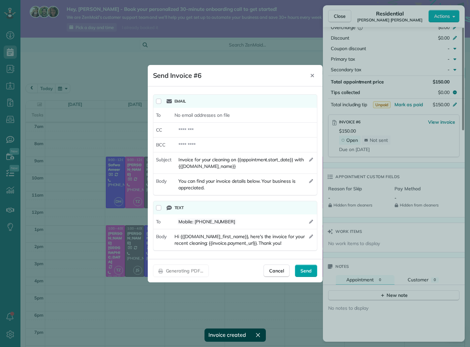
click at [311, 267] on div "Send" at bounding box center [306, 270] width 22 height 13
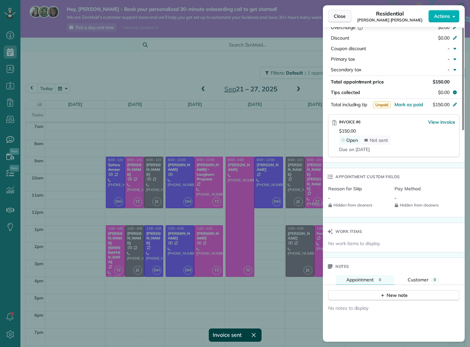
click at [335, 13] on span "Close" at bounding box center [340, 16] width 12 height 7
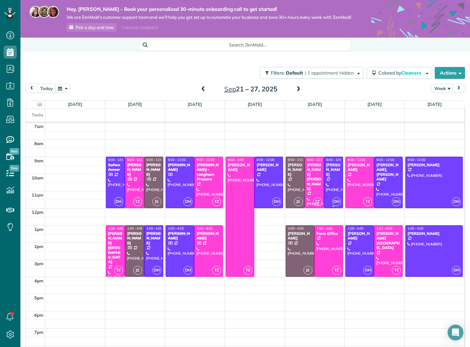
click at [330, 177] on div "[PERSON_NAME]" at bounding box center [333, 170] width 15 height 14
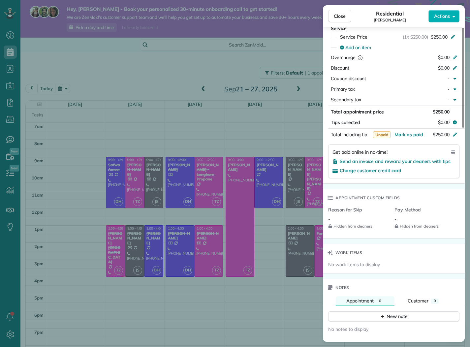
scroll to position [302, 0]
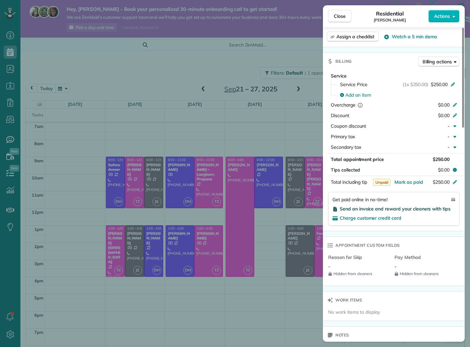
click at [425, 209] on span "Send an invoice and reward your cleaners with tips" at bounding box center [395, 209] width 111 height 6
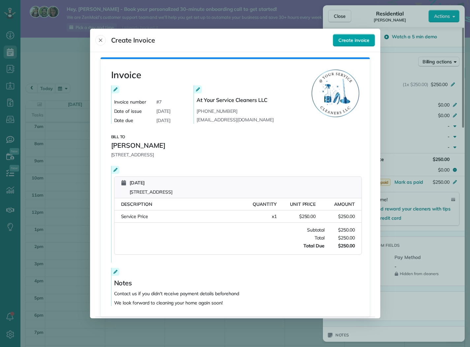
click at [349, 45] on button "Create invoice" at bounding box center [354, 40] width 42 height 13
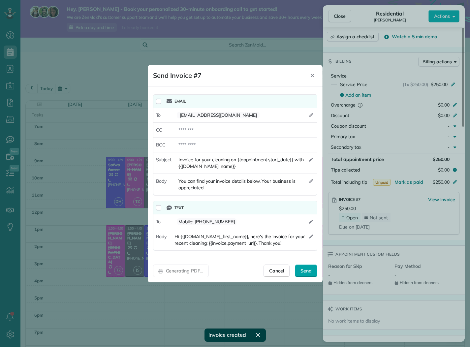
click at [306, 268] on span "Send" at bounding box center [305, 270] width 11 height 7
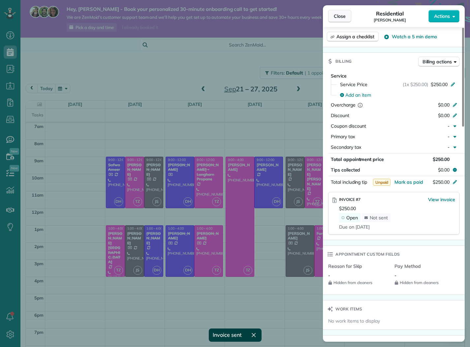
click at [344, 20] on button "Close" at bounding box center [339, 16] width 23 height 13
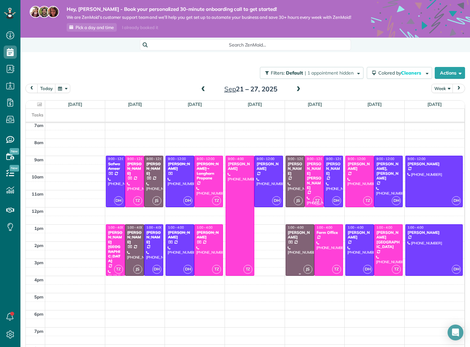
click at [300, 241] on div at bounding box center [300, 250] width 28 height 51
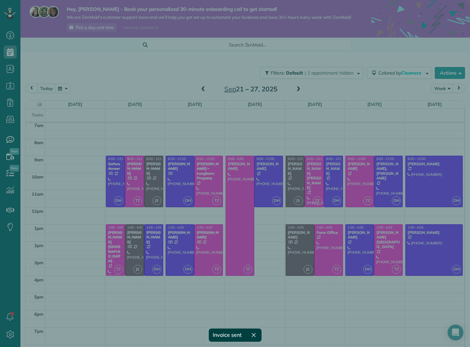
scroll to position [121, 0]
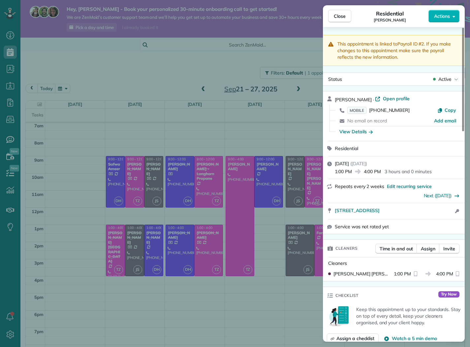
click at [290, 236] on div "Close Residential Aya Taha Actions This appointment is linked to Payroll ID #2 …" at bounding box center [235, 173] width 470 height 347
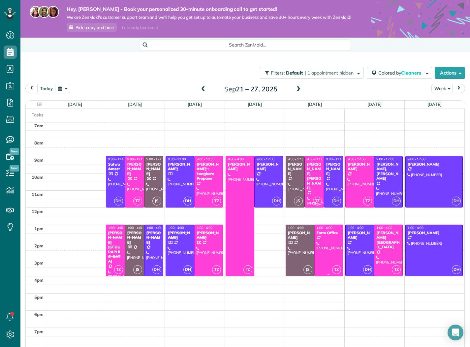
click at [324, 245] on div at bounding box center [329, 250] width 28 height 51
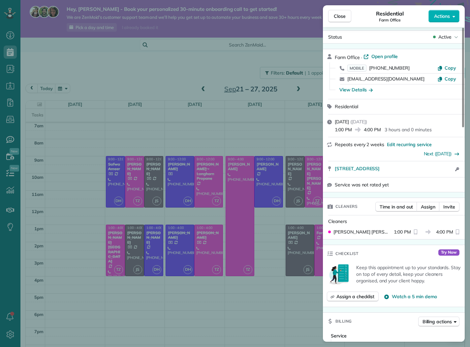
scroll to position [218, 0]
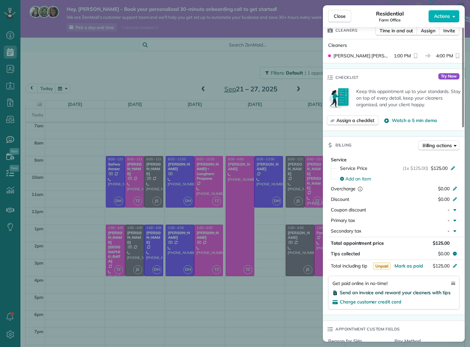
click at [404, 295] on span "Send an invoice and reward your cleaners with tips" at bounding box center [395, 292] width 111 height 6
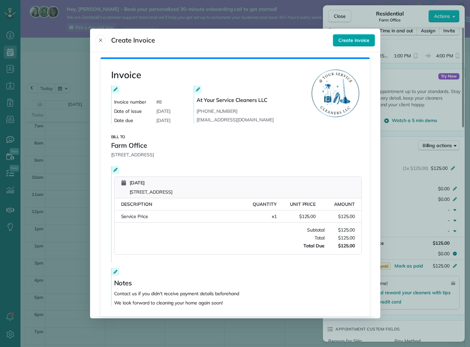
click at [362, 40] on span "Create invoice" at bounding box center [353, 40] width 31 height 7
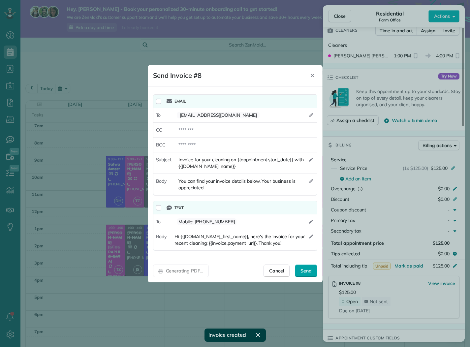
click at [307, 272] on span "Send" at bounding box center [305, 270] width 11 height 7
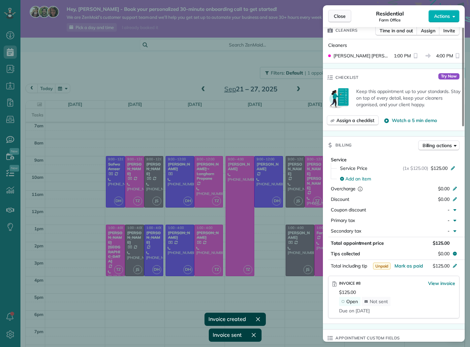
click at [345, 16] on span "Close" at bounding box center [340, 16] width 12 height 7
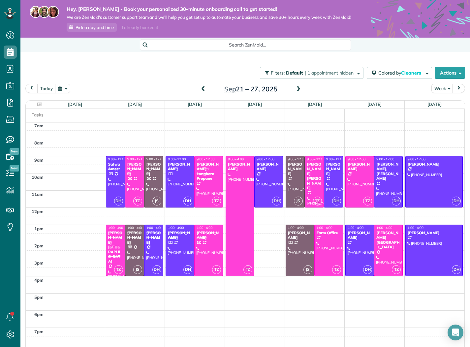
scroll to position [113, 0]
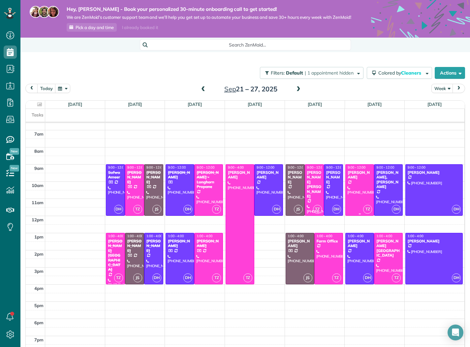
click at [362, 189] on div at bounding box center [359, 190] width 28 height 51
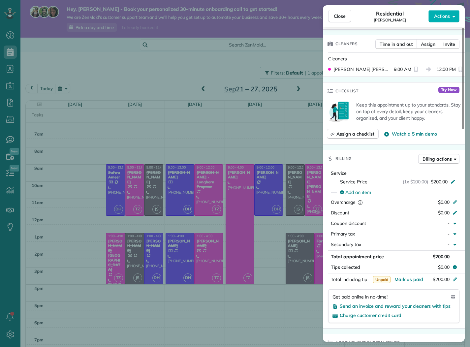
scroll to position [224, 0]
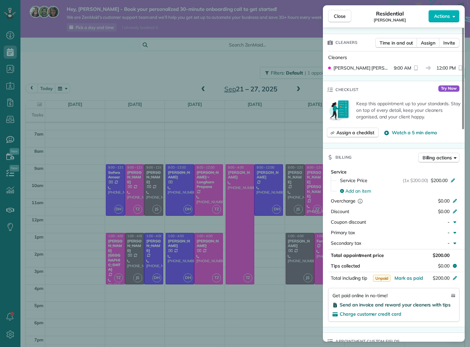
click at [402, 304] on span "Send an invoice and reward your cleaners with tips" at bounding box center [395, 305] width 111 height 6
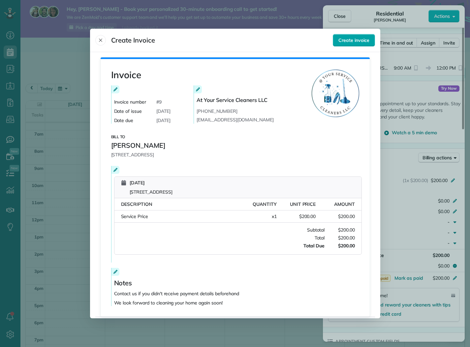
click at [358, 39] on span "Create invoice" at bounding box center [353, 40] width 31 height 7
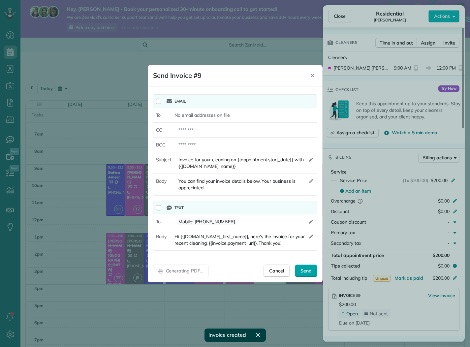
click at [307, 272] on span "Send" at bounding box center [305, 270] width 11 height 7
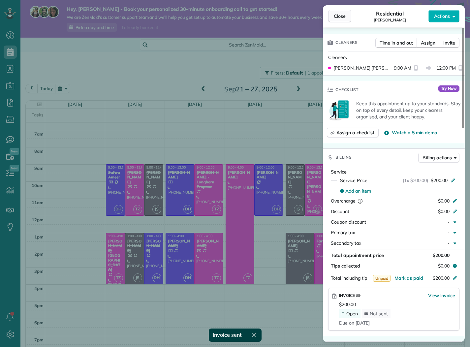
click at [339, 15] on span "Close" at bounding box center [340, 16] width 12 height 7
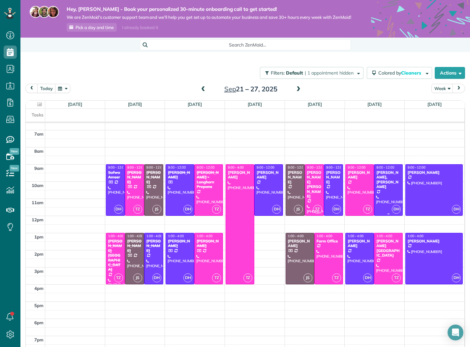
click at [379, 190] on div at bounding box center [388, 190] width 28 height 51
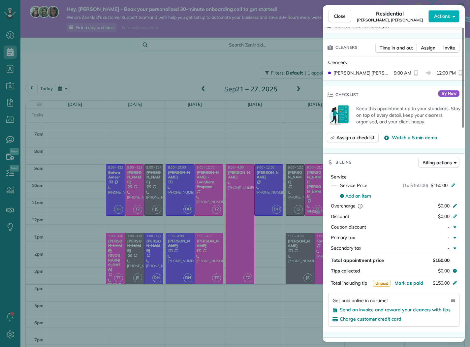
scroll to position [215, 0]
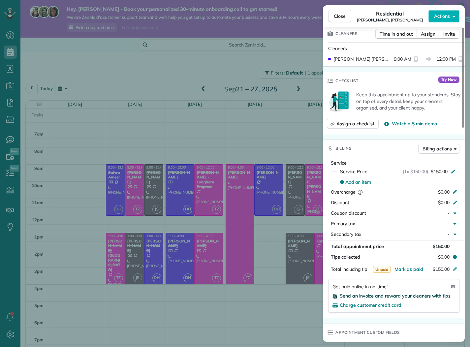
click at [400, 297] on span "Send an invoice and reward your cleaners with tips" at bounding box center [395, 296] width 111 height 6
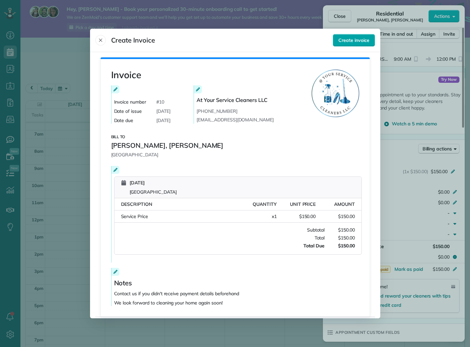
click at [359, 38] on span "Create invoice" at bounding box center [353, 40] width 31 height 7
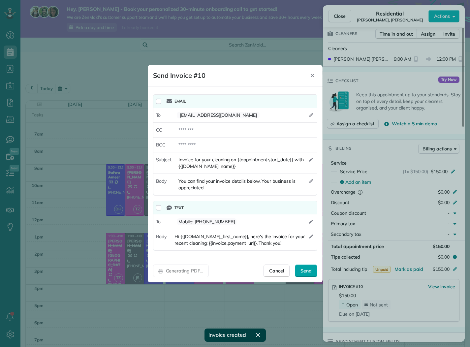
click at [309, 267] on span "Send" at bounding box center [305, 270] width 11 height 7
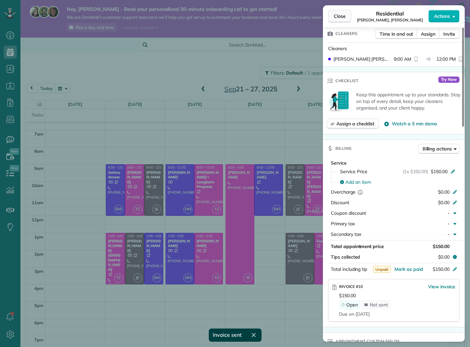
click at [342, 16] on span "Close" at bounding box center [340, 16] width 12 height 7
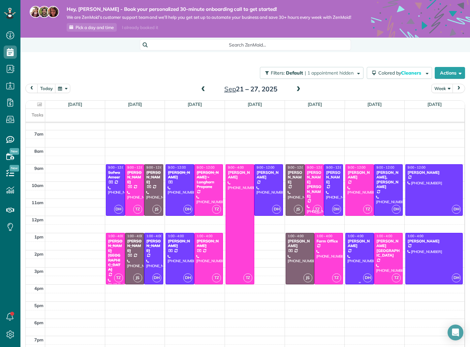
click at [362, 259] on div at bounding box center [359, 258] width 28 height 51
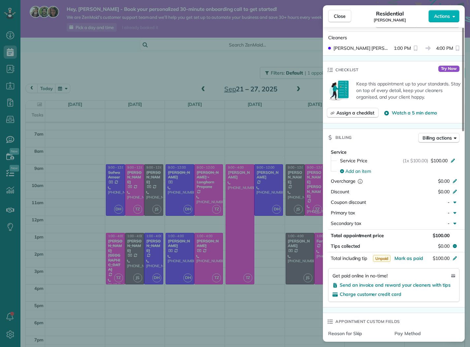
scroll to position [304, 0]
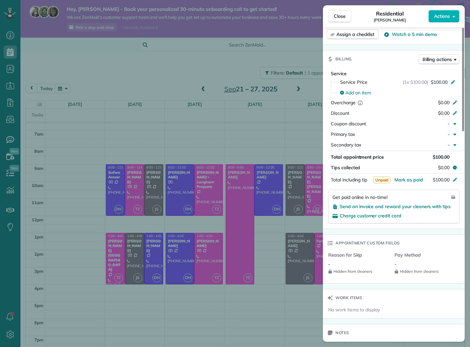
click at [422, 209] on div "Send an invoice and reward your cleaners with tips" at bounding box center [393, 206] width 123 height 7
click at [422, 208] on span "Send an invoice and reward your cleaners with tips" at bounding box center [395, 206] width 111 height 6
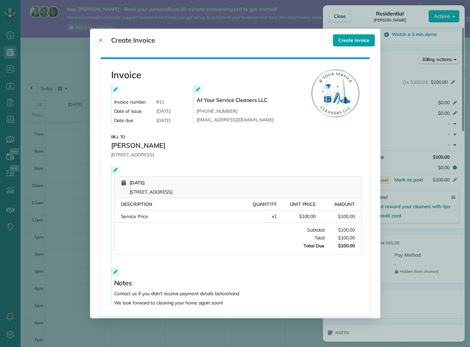
click at [366, 40] on span "Create invoice" at bounding box center [353, 40] width 31 height 7
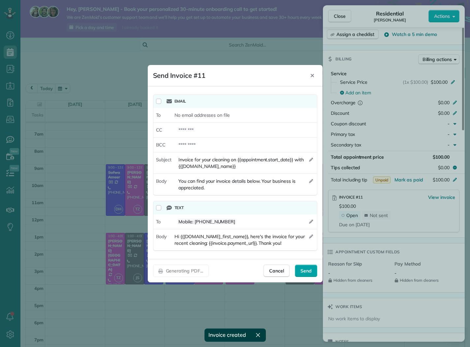
click at [309, 271] on span "Send" at bounding box center [305, 270] width 11 height 7
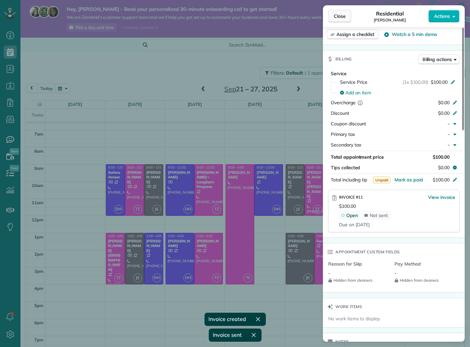
click at [344, 15] on span "Close" at bounding box center [340, 16] width 12 height 7
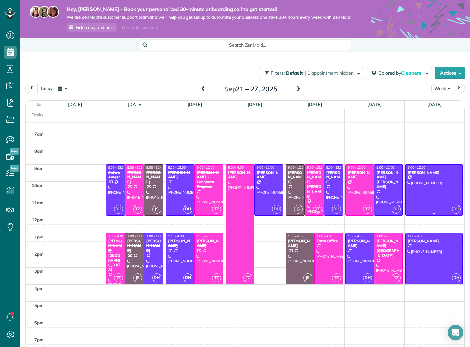
scroll to position [115, 0]
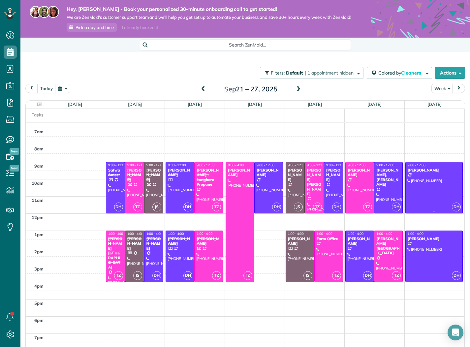
click at [433, 200] on div at bounding box center [433, 187] width 57 height 51
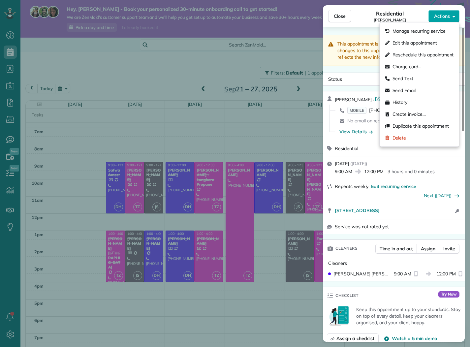
click at [448, 14] on span "Actions" at bounding box center [442, 16] width 16 height 7
click at [440, 16] on span "Actions" at bounding box center [442, 16] width 16 height 7
click at [449, 18] on span "Actions" at bounding box center [442, 16] width 16 height 7
click at [447, 14] on span "Actions" at bounding box center [442, 16] width 16 height 7
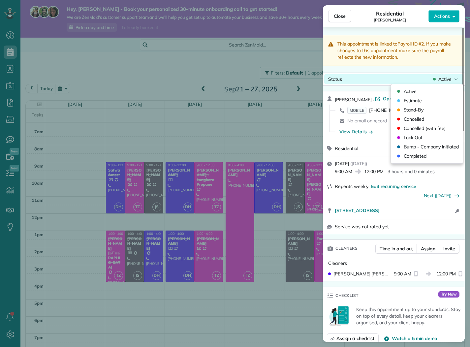
click at [447, 79] on span "Active" at bounding box center [444, 79] width 13 height 7
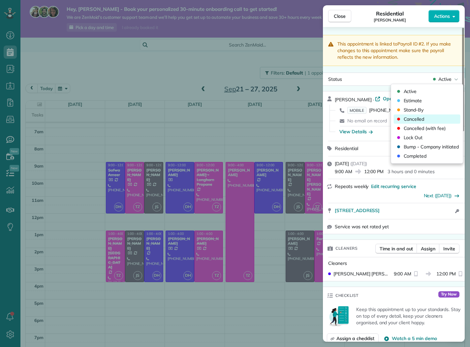
click at [431, 121] on span "Cancelled" at bounding box center [431, 119] width 55 height 7
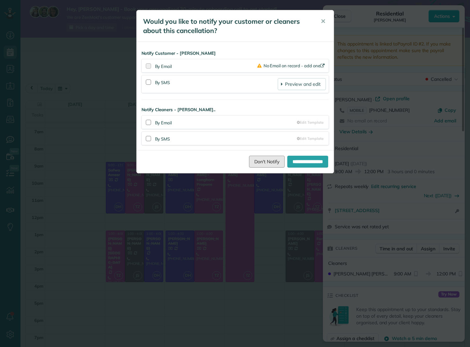
click at [258, 159] on link "Don't Notify" at bounding box center [267, 162] width 36 height 12
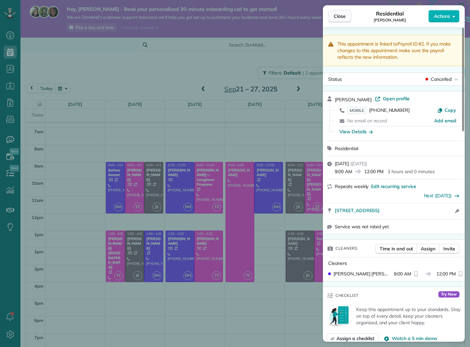
click at [339, 16] on span "Close" at bounding box center [340, 16] width 12 height 7
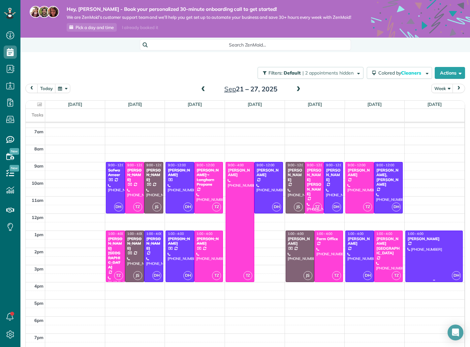
click at [434, 256] on div at bounding box center [433, 256] width 57 height 51
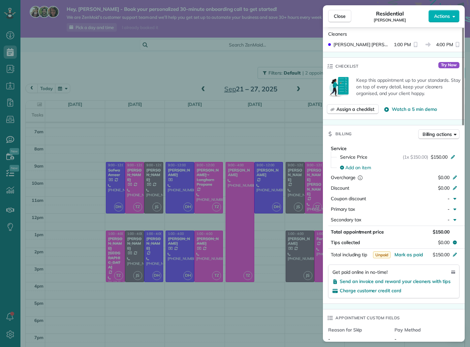
scroll to position [240, 0]
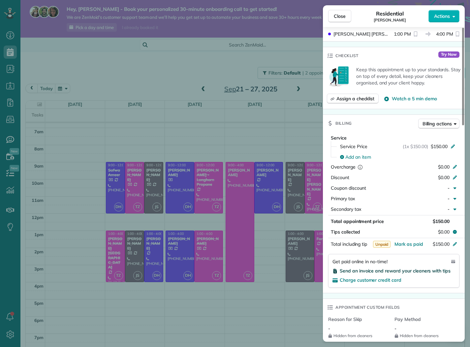
click at [398, 271] on span "Send an invoice and reward your cleaners with tips" at bounding box center [395, 271] width 111 height 6
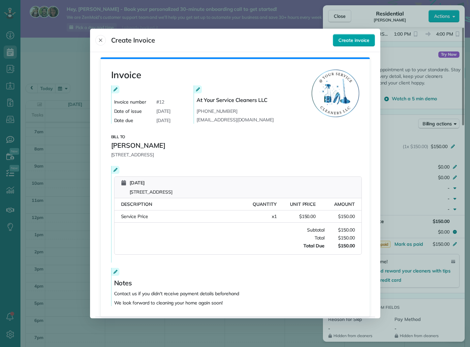
click at [361, 43] on span "Create invoice" at bounding box center [353, 40] width 31 height 7
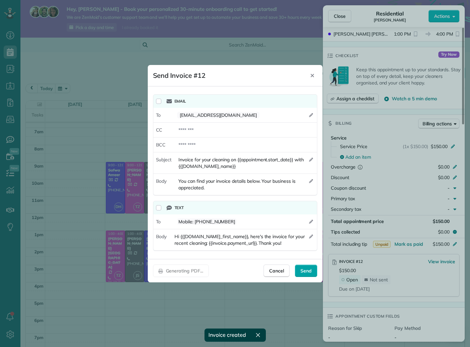
click at [312, 271] on div "Send" at bounding box center [306, 270] width 22 height 13
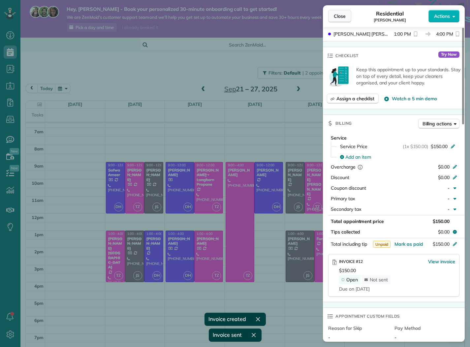
click at [342, 15] on span "Close" at bounding box center [340, 16] width 12 height 7
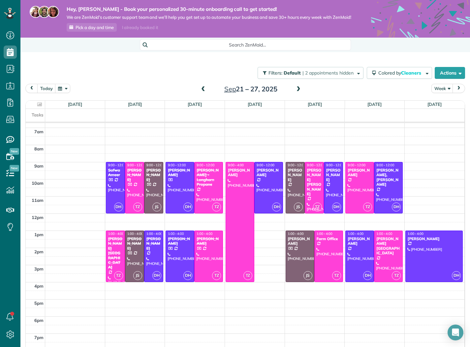
click at [296, 92] on span at bounding box center [298, 89] width 7 height 6
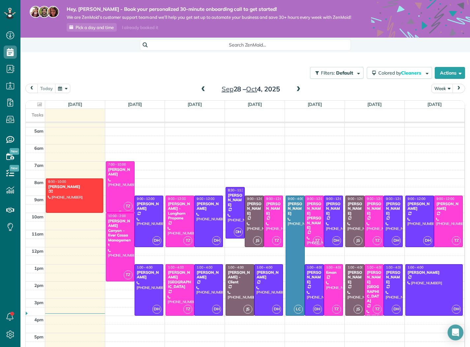
scroll to position [95, 0]
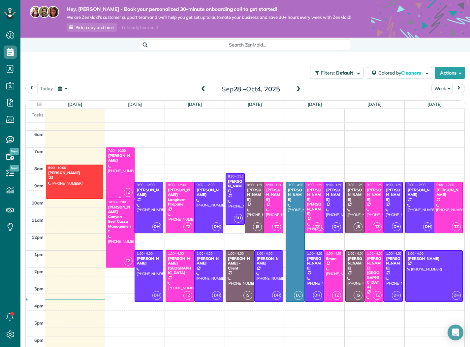
click at [126, 177] on div at bounding box center [120, 173] width 28 height 51
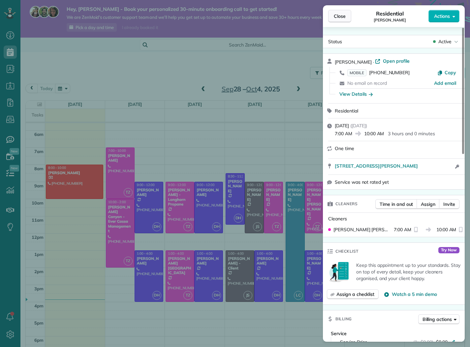
click at [343, 19] on button "Close" at bounding box center [339, 16] width 23 height 13
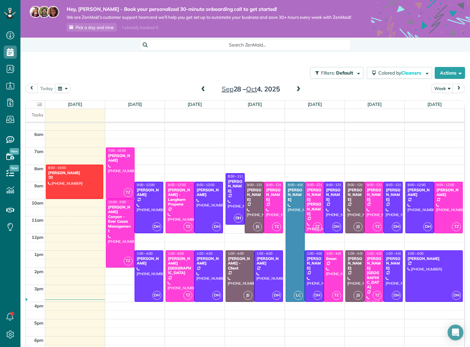
click at [203, 92] on span at bounding box center [202, 89] width 7 height 6
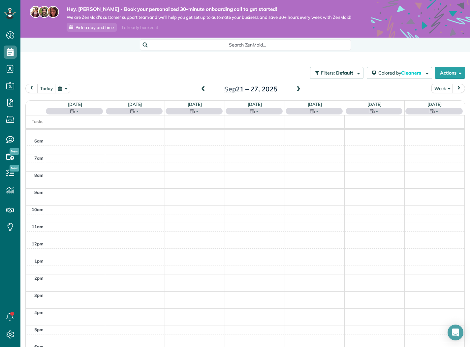
scroll to position [120, 0]
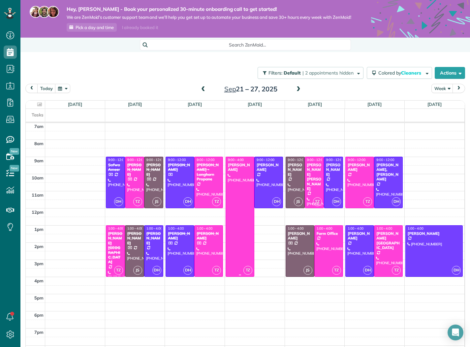
click at [236, 202] on div at bounding box center [240, 216] width 28 height 119
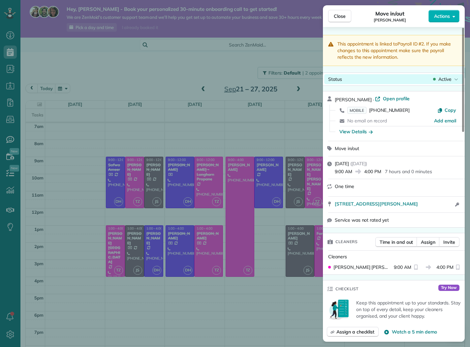
click at [435, 79] on icon at bounding box center [434, 79] width 3 height 3
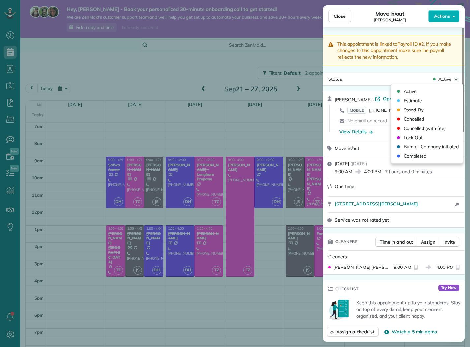
click at [427, 109] on span "Stand-By" at bounding box center [431, 109] width 55 height 7
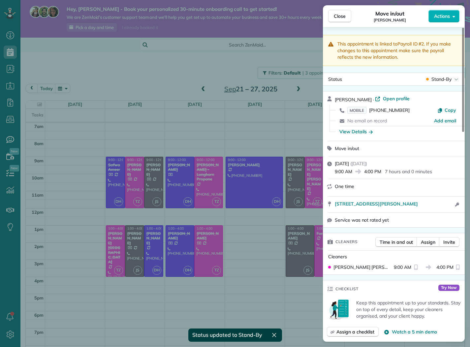
click at [354, 15] on div "Move in/out Alice Owen" at bounding box center [389, 16] width 77 height 13
click at [441, 78] on span "Stand-By" at bounding box center [441, 79] width 20 height 7
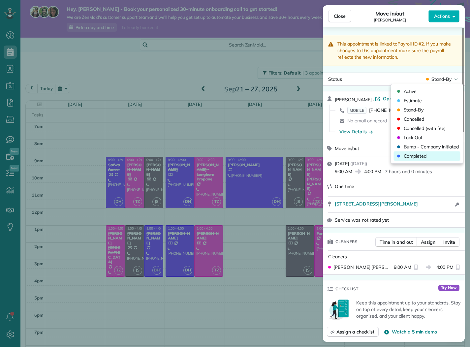
click at [423, 156] on span "Completed" at bounding box center [431, 156] width 55 height 7
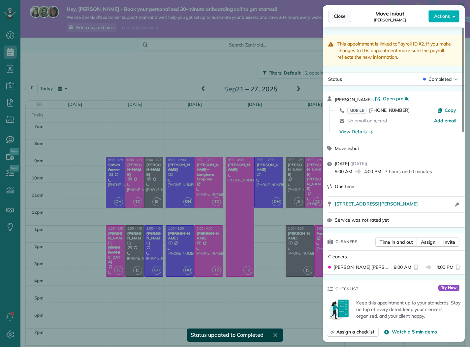
click at [345, 15] on button "Close" at bounding box center [339, 16] width 23 height 13
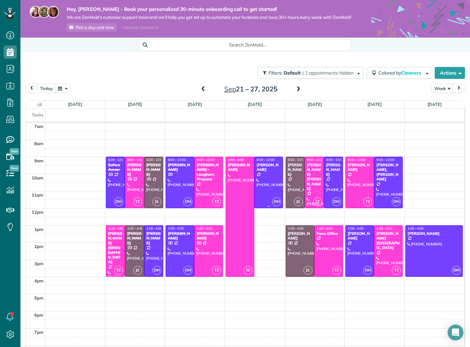
click at [262, 180] on div at bounding box center [269, 182] width 28 height 51
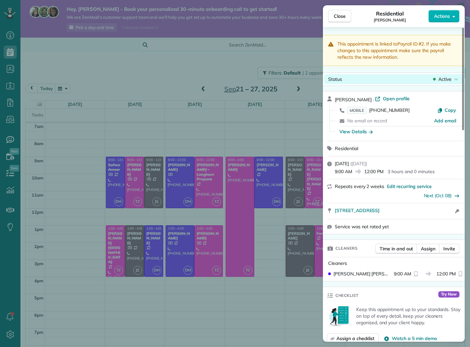
click at [443, 81] on span "Active" at bounding box center [444, 79] width 13 height 7
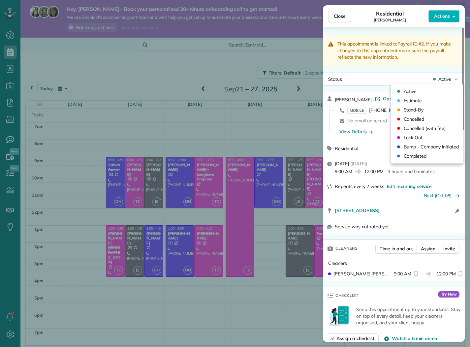
click at [423, 155] on span "Completed" at bounding box center [431, 156] width 55 height 7
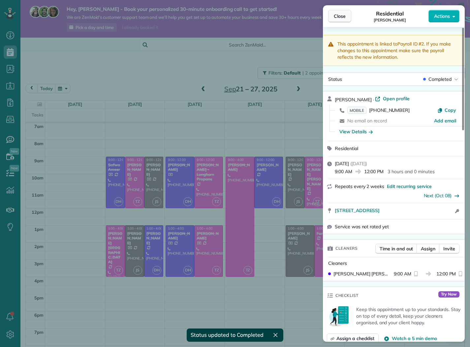
click at [344, 17] on span "Close" at bounding box center [340, 16] width 12 height 7
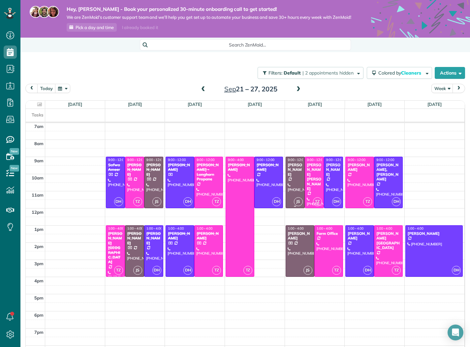
click at [299, 180] on div at bounding box center [295, 182] width 18 height 51
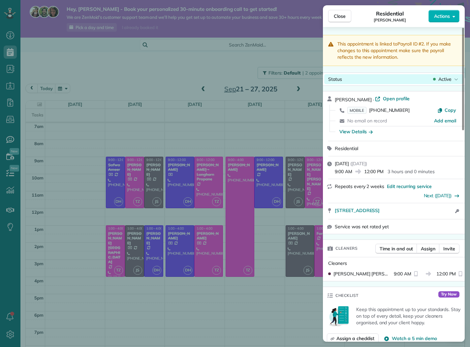
click at [453, 78] on div "Active" at bounding box center [446, 79] width 28 height 7
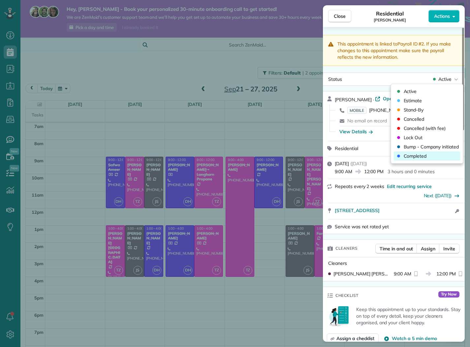
click at [425, 157] on span "Completed" at bounding box center [431, 156] width 55 height 7
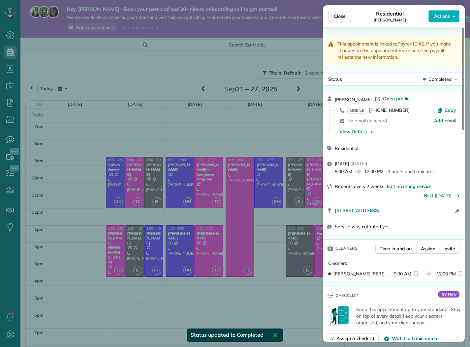
click at [345, 17] on span "Close" at bounding box center [340, 16] width 12 height 7
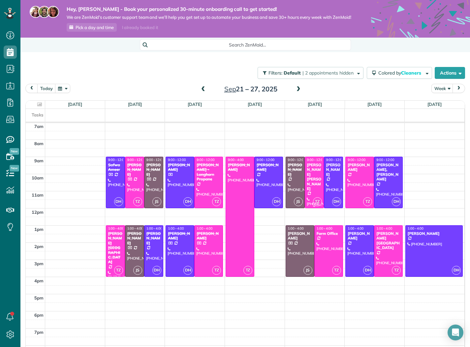
click at [315, 169] on div "[PERSON_NAME] [PERSON_NAME]" at bounding box center [314, 177] width 15 height 28
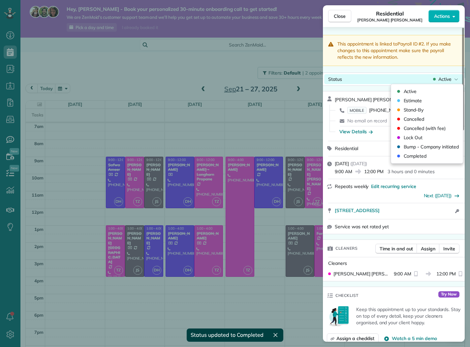
click at [449, 79] on span "Active" at bounding box center [444, 79] width 13 height 7
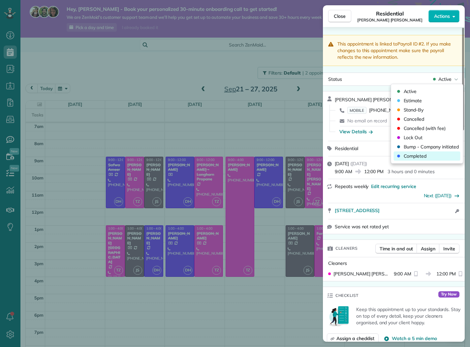
click at [427, 155] on span "Completed" at bounding box center [431, 156] width 55 height 7
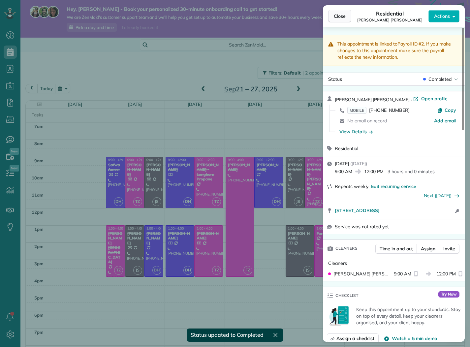
click at [343, 19] on span "Close" at bounding box center [340, 16] width 12 height 7
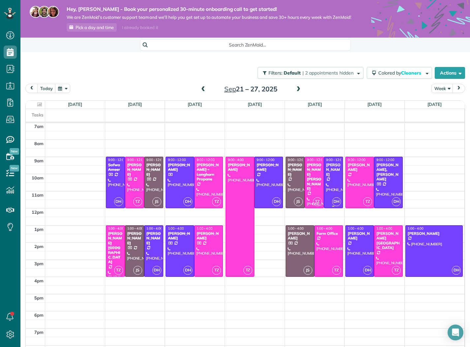
click at [333, 182] on div at bounding box center [333, 182] width 18 height 51
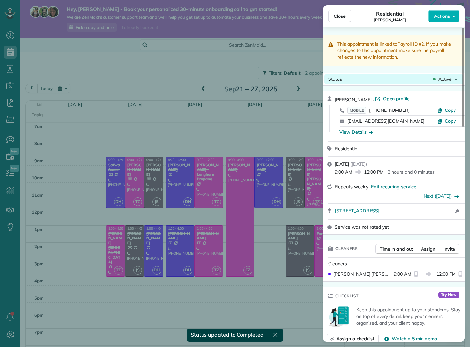
click at [444, 79] on span "Active" at bounding box center [444, 79] width 13 height 7
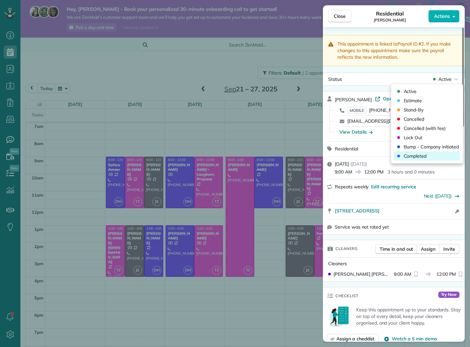
click at [421, 156] on span "Completed" at bounding box center [431, 156] width 55 height 7
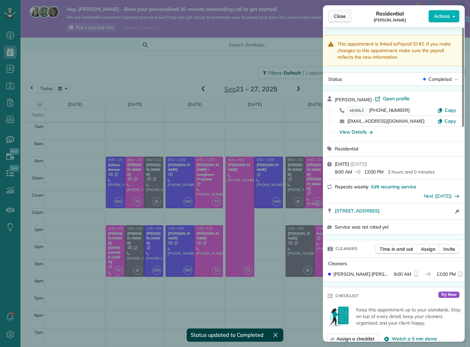
click at [349, 20] on button "Close" at bounding box center [339, 16] width 23 height 13
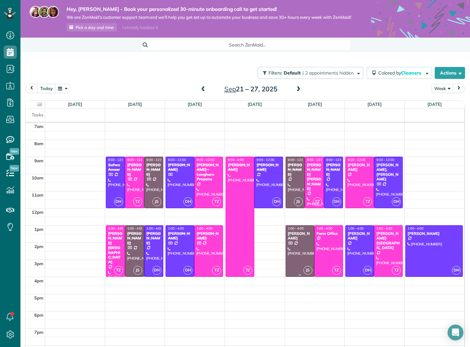
click at [298, 256] on div at bounding box center [300, 250] width 28 height 51
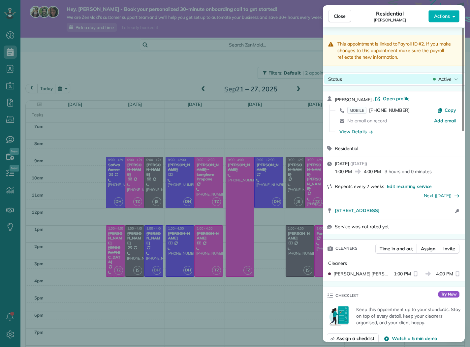
click at [449, 79] on span "Active" at bounding box center [444, 79] width 13 height 7
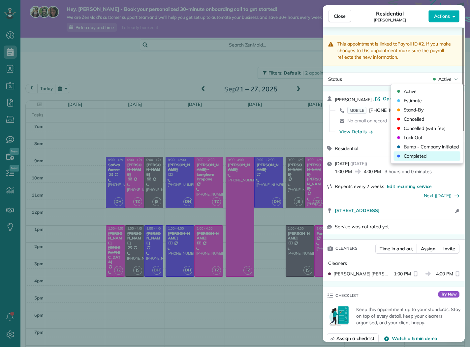
click at [417, 156] on span "Completed" at bounding box center [431, 156] width 55 height 7
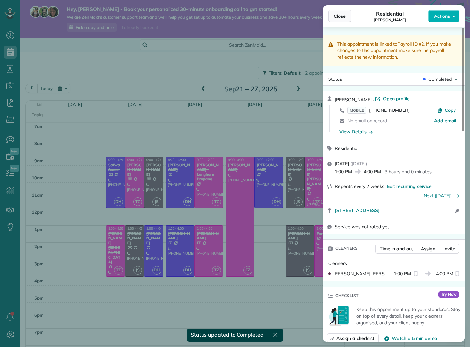
drag, startPoint x: 340, startPoint y: 11, endPoint x: 340, endPoint y: 15, distance: 3.6
click at [340, 11] on button "Close" at bounding box center [339, 16] width 23 height 13
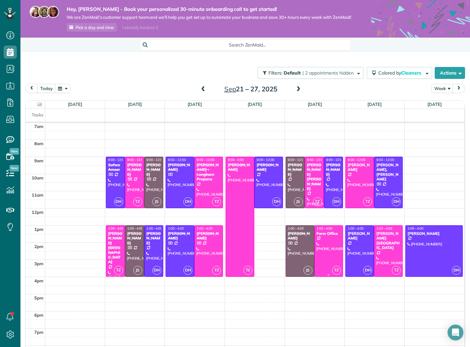
click at [326, 247] on div at bounding box center [329, 250] width 28 height 51
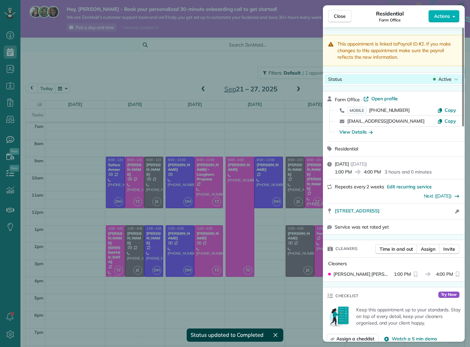
click at [444, 77] on span "Active" at bounding box center [444, 79] width 13 height 7
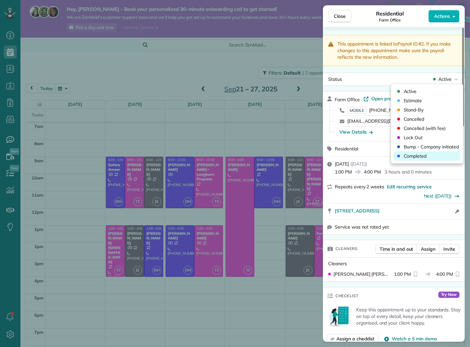
click at [427, 156] on span "Completed" at bounding box center [431, 156] width 55 height 7
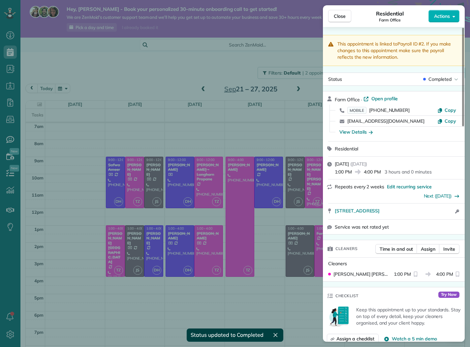
drag, startPoint x: 337, startPoint y: 20, endPoint x: 337, endPoint y: 25, distance: 4.6
click at [337, 20] on button "Close" at bounding box center [339, 16] width 23 height 13
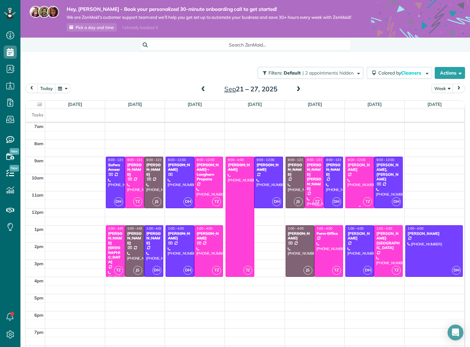
click at [368, 186] on div at bounding box center [359, 182] width 28 height 51
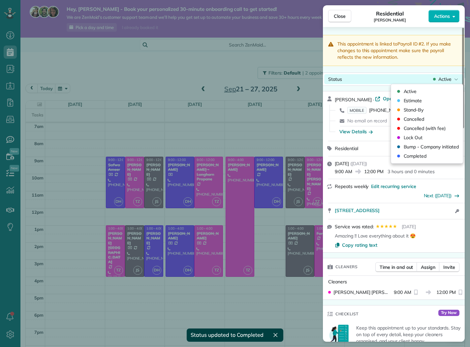
click at [448, 81] on span "Active" at bounding box center [444, 79] width 13 height 7
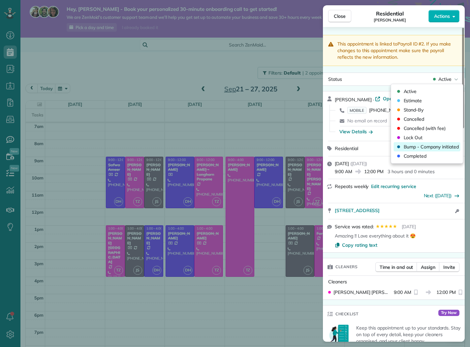
drag, startPoint x: 425, startPoint y: 154, endPoint x: 422, endPoint y: 149, distance: 5.2
click at [425, 153] on span "Completed" at bounding box center [431, 156] width 55 height 7
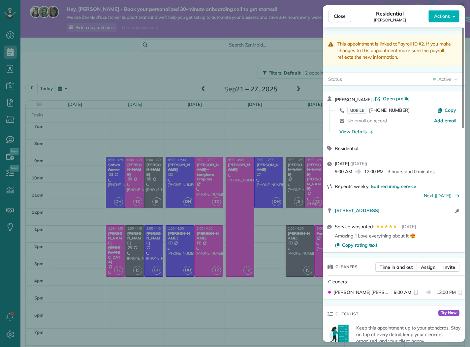
drag, startPoint x: 343, startPoint y: 12, endPoint x: 358, endPoint y: 58, distance: 48.3
click at [343, 12] on button "Close" at bounding box center [339, 16] width 23 height 13
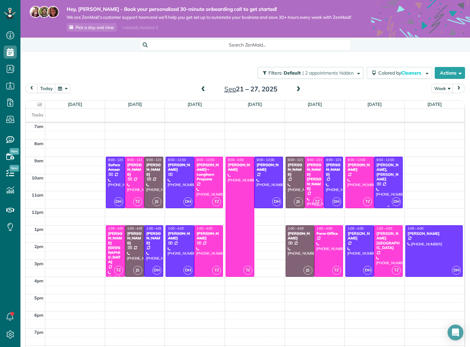
click at [387, 181] on div "Kimberly, Derek Williams" at bounding box center [388, 172] width 25 height 19
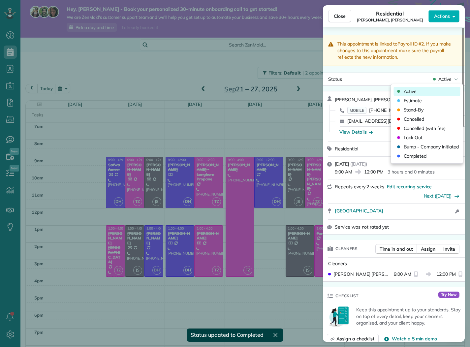
click at [443, 76] on span "Active" at bounding box center [444, 79] width 13 height 7
click at [424, 156] on span "Completed" at bounding box center [431, 156] width 55 height 7
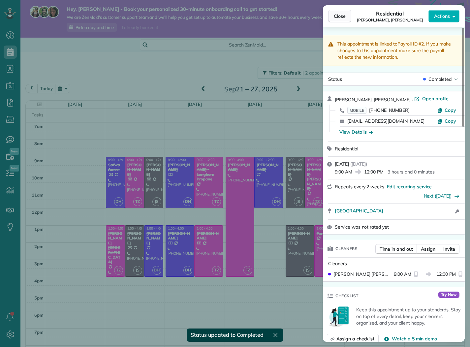
click at [343, 19] on span "Close" at bounding box center [340, 16] width 12 height 7
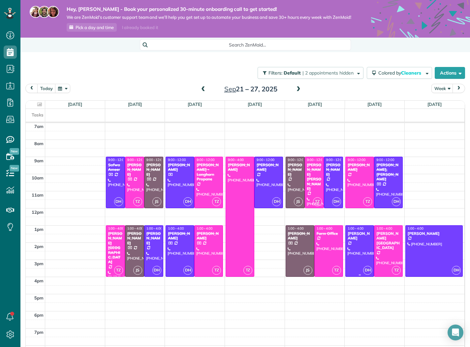
click at [355, 258] on div at bounding box center [359, 250] width 28 height 51
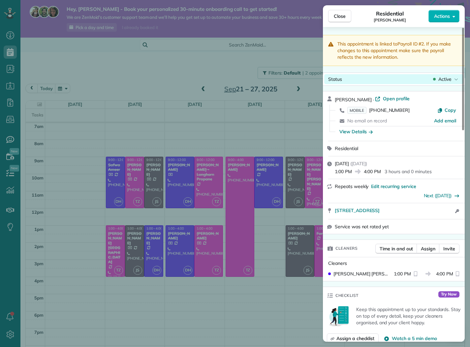
click at [454, 73] on div "Status Active" at bounding box center [394, 79] width 142 height 13
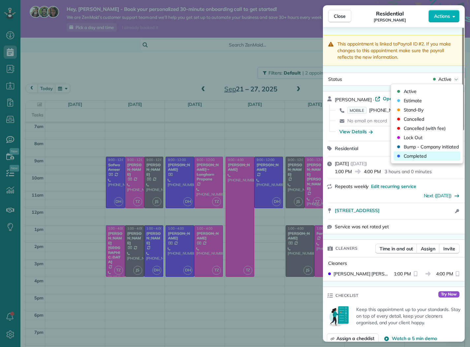
click at [418, 154] on span "Completed" at bounding box center [431, 156] width 55 height 7
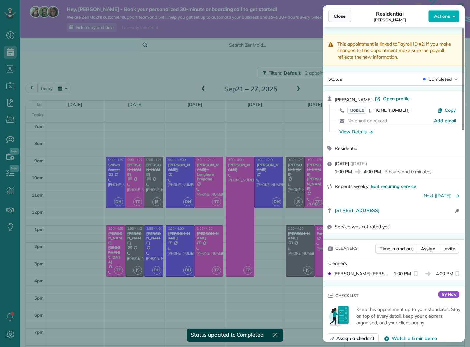
click at [344, 16] on span "Close" at bounding box center [340, 16] width 12 height 7
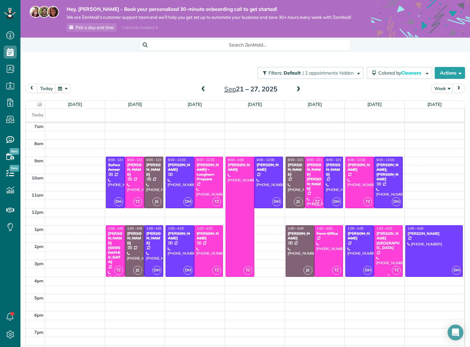
click at [375, 259] on div at bounding box center [388, 250] width 28 height 51
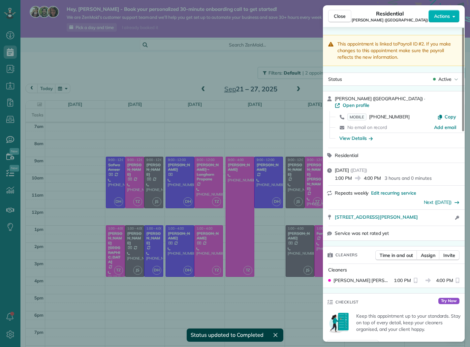
drag, startPoint x: 347, startPoint y: 15, endPoint x: 355, endPoint y: 40, distance: 25.6
click at [347, 15] on button "Close" at bounding box center [339, 16] width 23 height 13
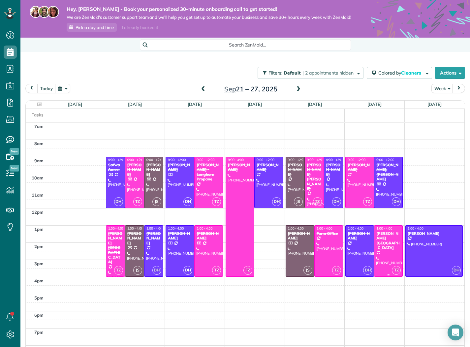
click at [392, 230] on span "1:00 - 4:00" at bounding box center [384, 228] width 16 height 4
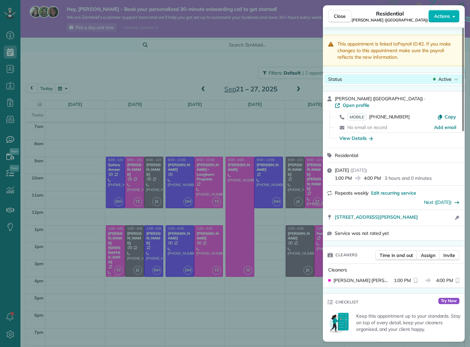
click at [451, 80] on span "Active" at bounding box center [444, 79] width 13 height 7
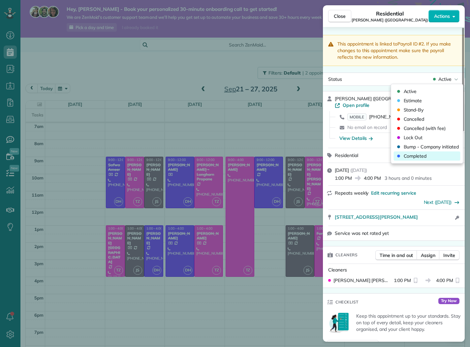
click at [429, 156] on span "Completed" at bounding box center [431, 156] width 55 height 7
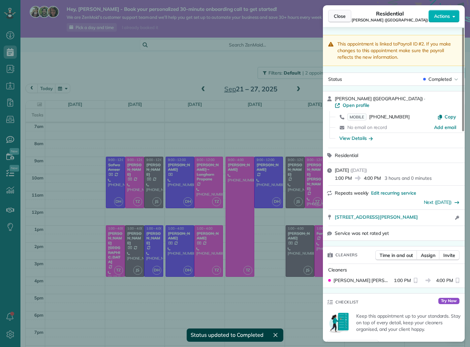
drag, startPoint x: 344, startPoint y: 16, endPoint x: 344, endPoint y: 21, distance: 5.3
click at [344, 16] on span "Close" at bounding box center [340, 16] width 12 height 7
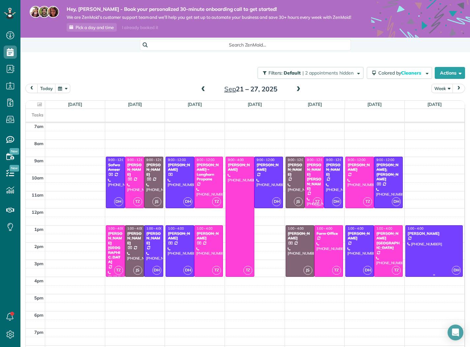
click at [415, 253] on div at bounding box center [433, 250] width 57 height 51
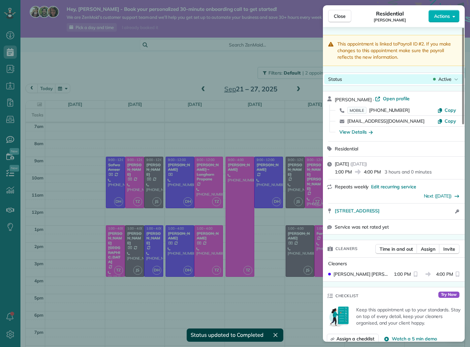
click at [451, 77] on div "Active" at bounding box center [446, 79] width 28 height 7
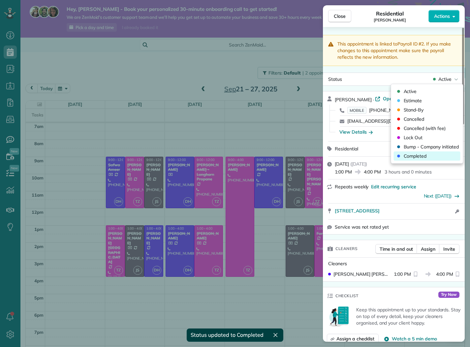
click at [412, 158] on span "Completed" at bounding box center [431, 156] width 55 height 7
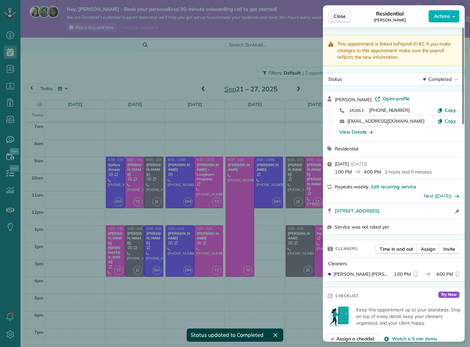
click at [343, 19] on span "Close" at bounding box center [340, 16] width 12 height 7
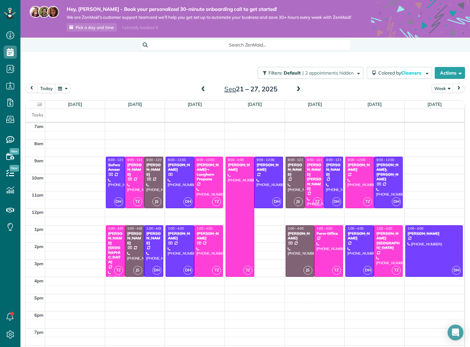
click at [297, 92] on span at bounding box center [298, 89] width 7 height 6
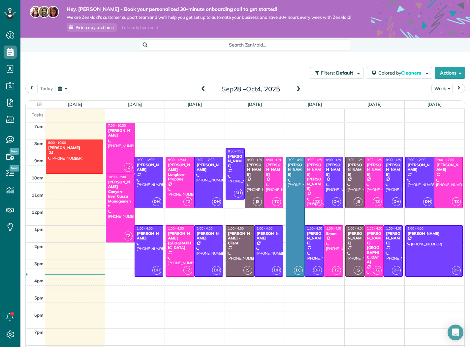
click at [202, 92] on span at bounding box center [202, 89] width 7 height 6
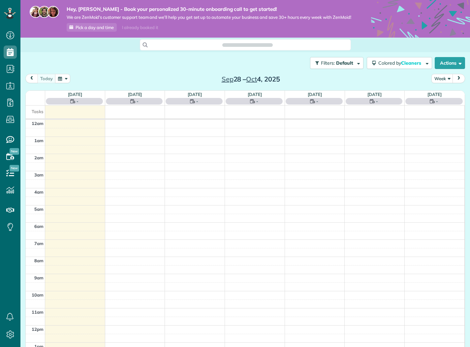
scroll to position [120, 0]
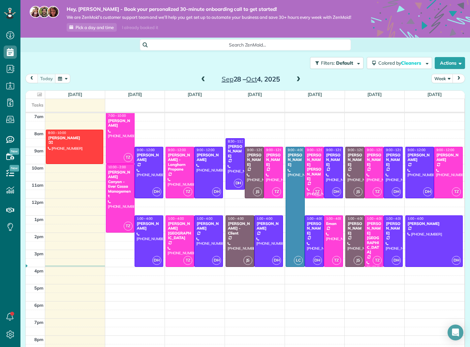
click at [203, 82] on span at bounding box center [202, 79] width 7 height 6
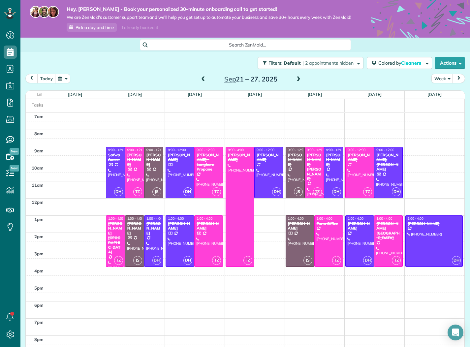
click at [205, 82] on span at bounding box center [202, 79] width 7 height 6
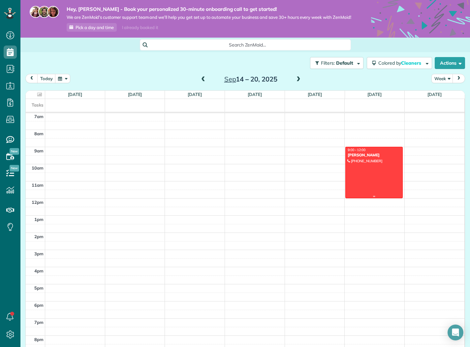
click at [388, 180] on div at bounding box center [373, 172] width 57 height 51
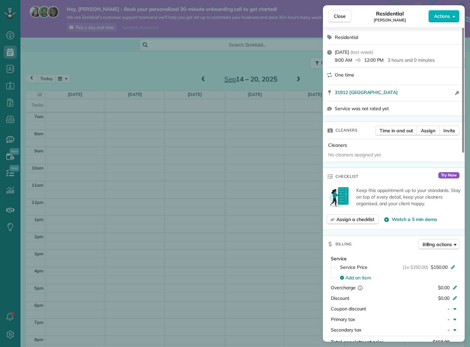
scroll to position [253, 0]
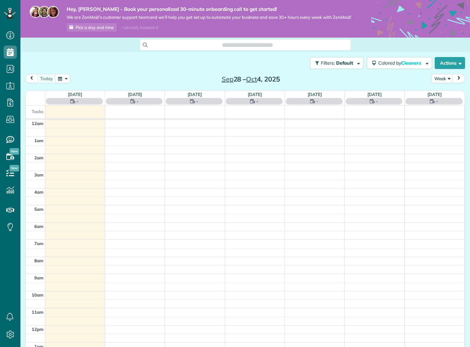
scroll to position [120, 0]
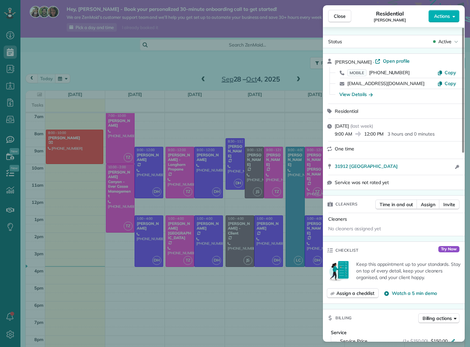
click at [245, 123] on div "Close Residential Cindi Matull Actions Status Active Cindi Matull · Open profil…" at bounding box center [235, 173] width 470 height 347
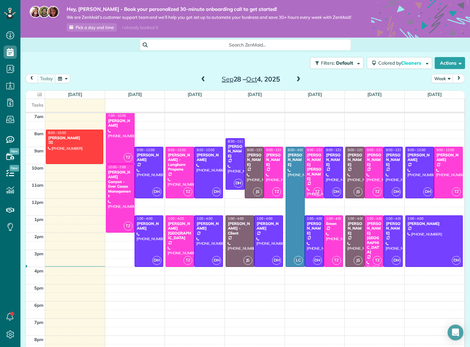
click at [204, 82] on span at bounding box center [202, 79] width 7 height 6
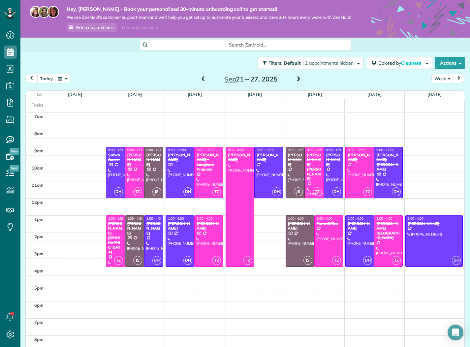
click at [204, 82] on span at bounding box center [202, 79] width 7 height 6
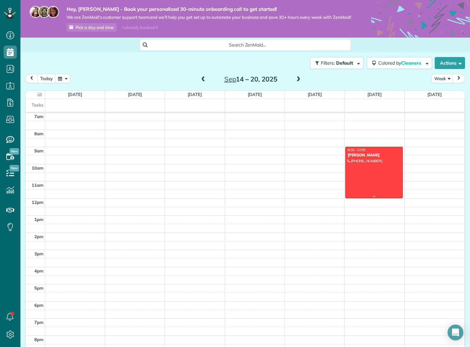
click at [385, 186] on div at bounding box center [373, 172] width 57 height 51
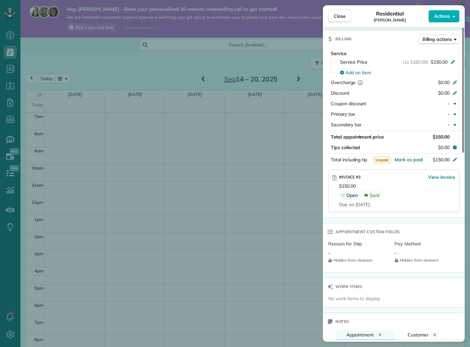
scroll to position [277, 0]
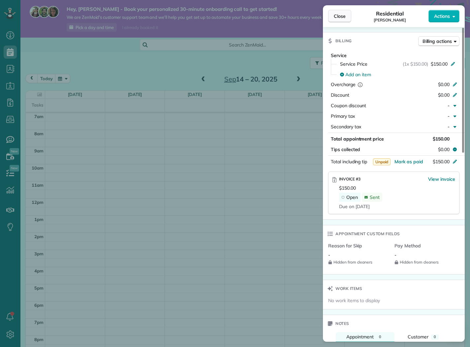
click at [335, 14] on span "Close" at bounding box center [340, 16] width 12 height 7
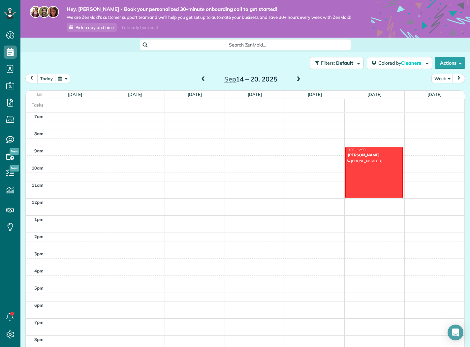
click at [302, 84] on div "Sep 14 – 20, 2025" at bounding box center [250, 79] width 105 height 11
click at [299, 82] on span at bounding box center [298, 79] width 7 height 6
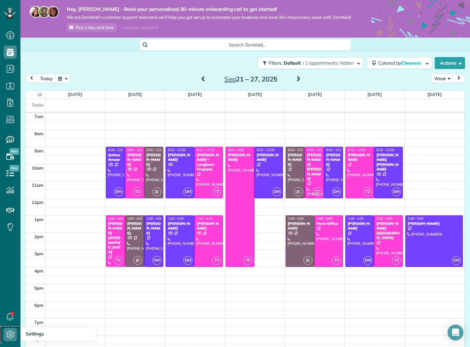
click at [14, 330] on icon at bounding box center [10, 334] width 13 height 13
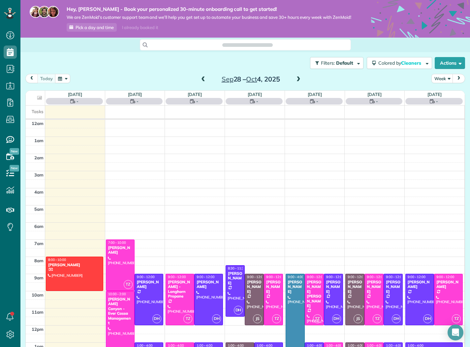
scroll to position [120, 0]
